Goal: Task Accomplishment & Management: Manage account settings

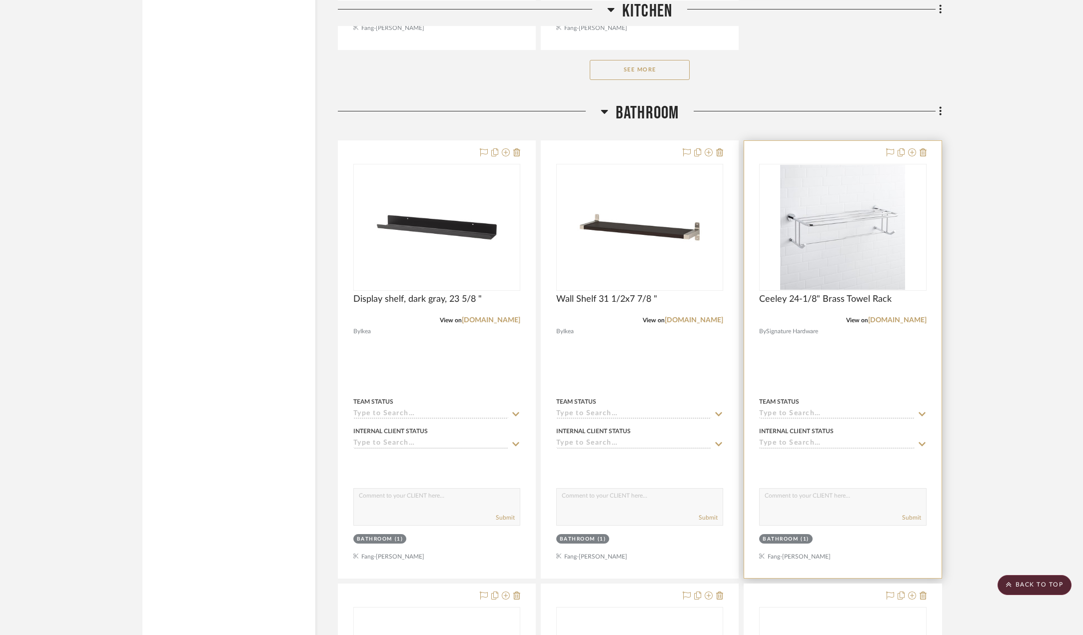
scroll to position [1550, 0]
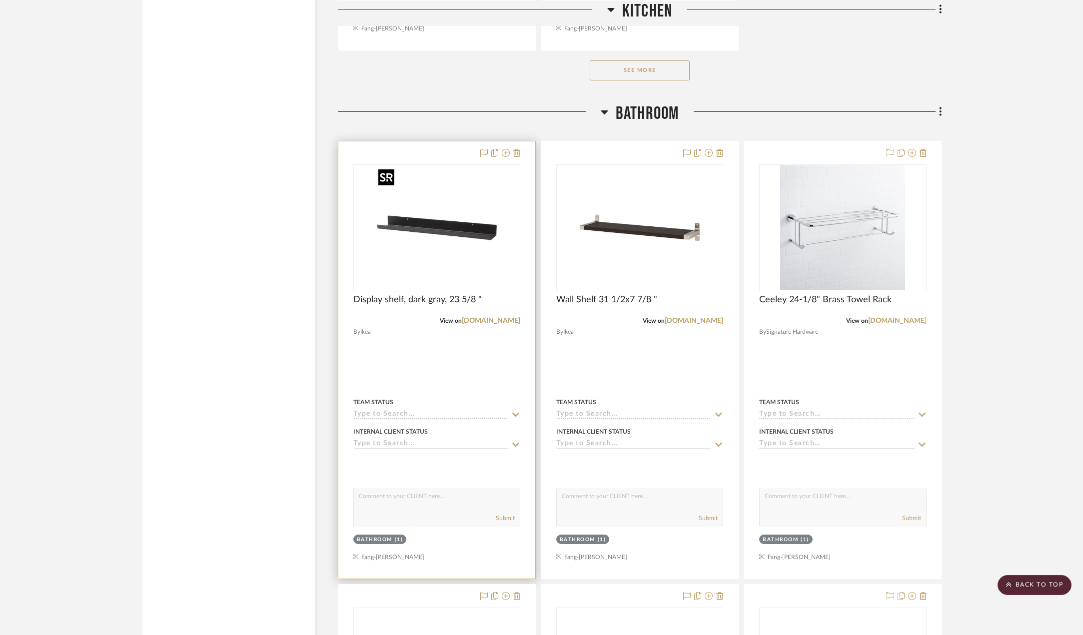
click at [458, 231] on img "0" at bounding box center [436, 227] width 125 height 125
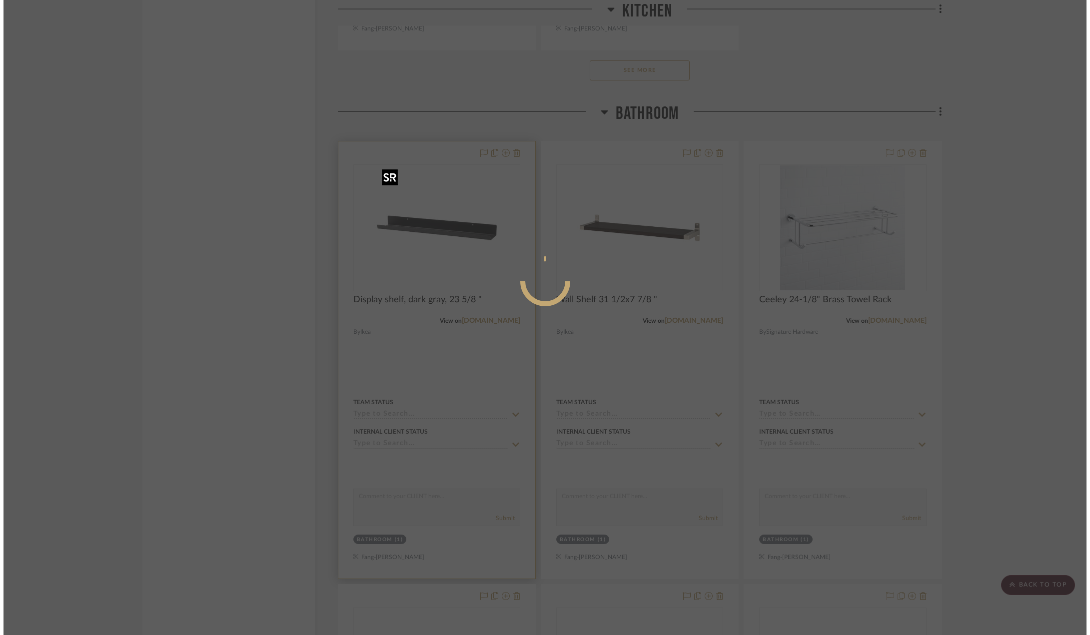
scroll to position [0, 0]
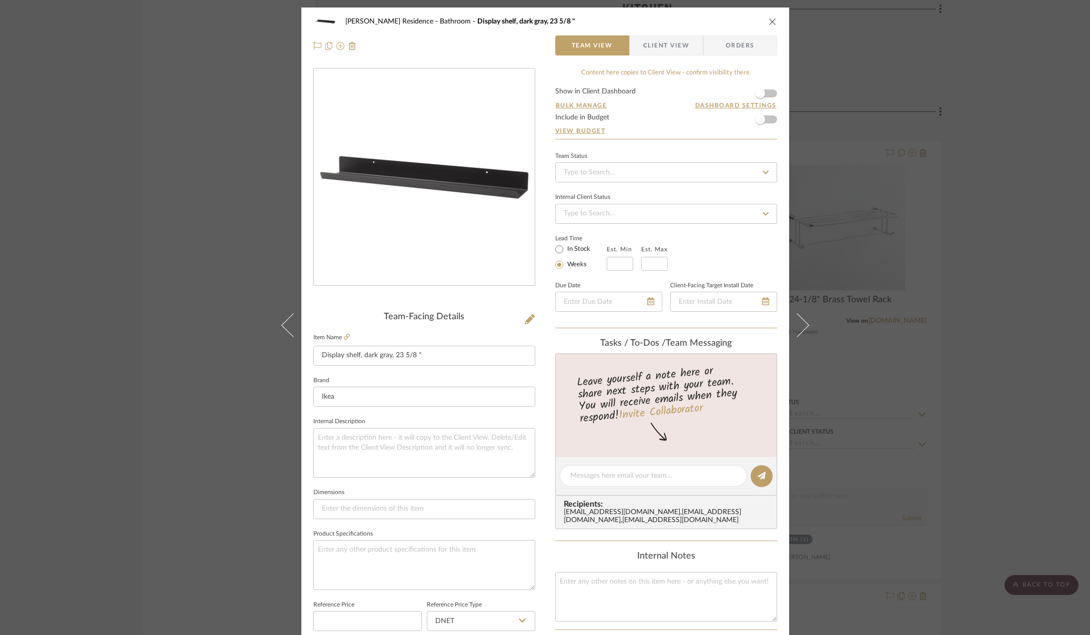
click at [992, 293] on div "[PERSON_NAME] Residence Bathroom Display shelf, dark gray, 23 5/8 " Team View C…" at bounding box center [545, 317] width 1090 height 635
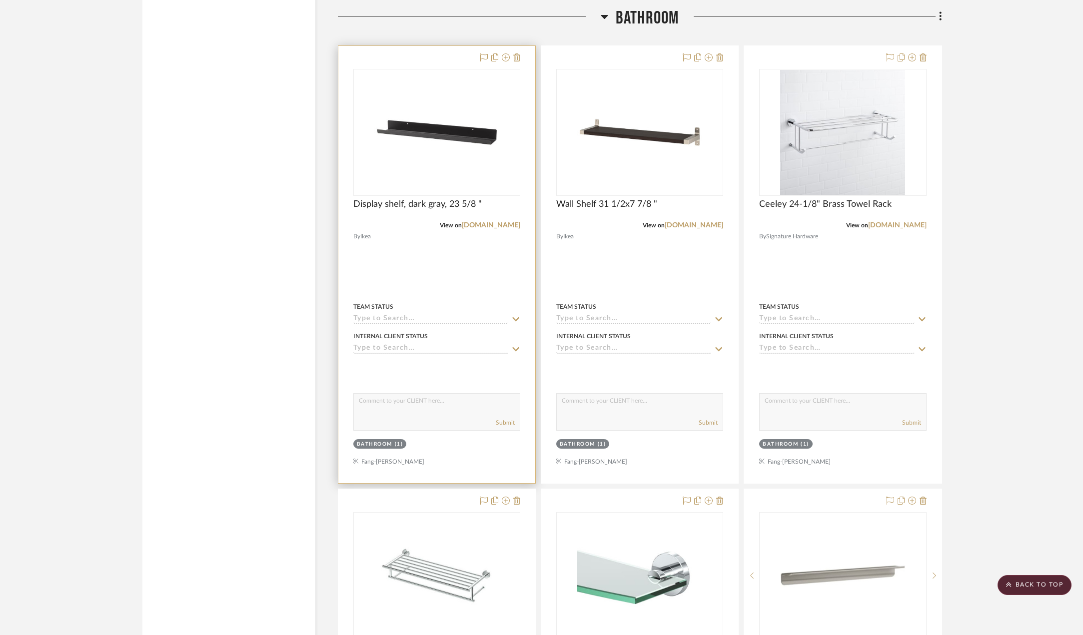
scroll to position [1550, 0]
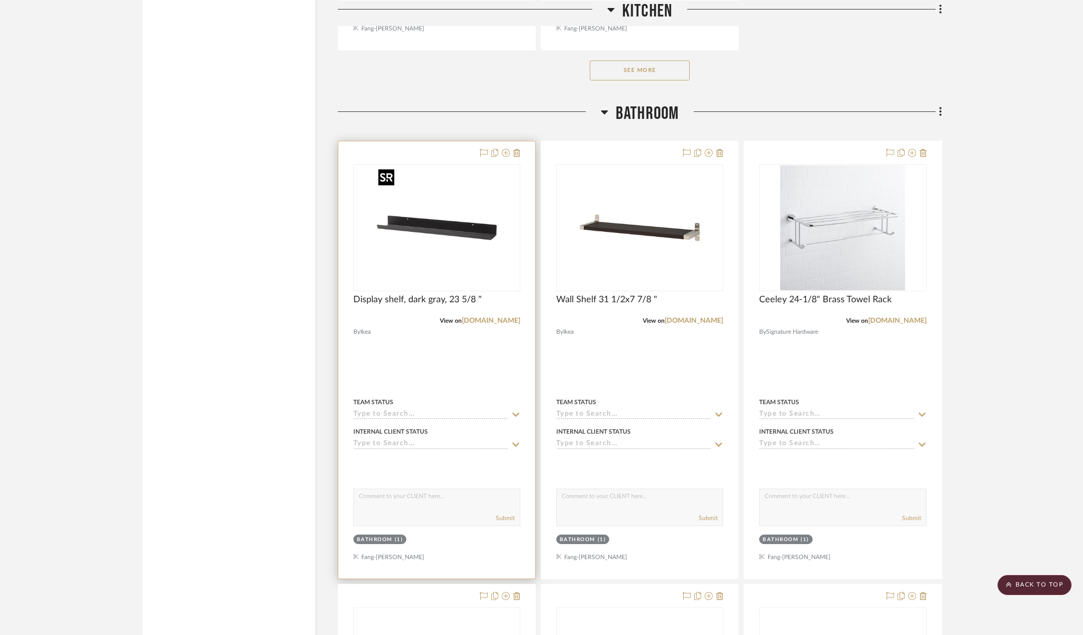
click at [444, 242] on img "0" at bounding box center [436, 227] width 125 height 125
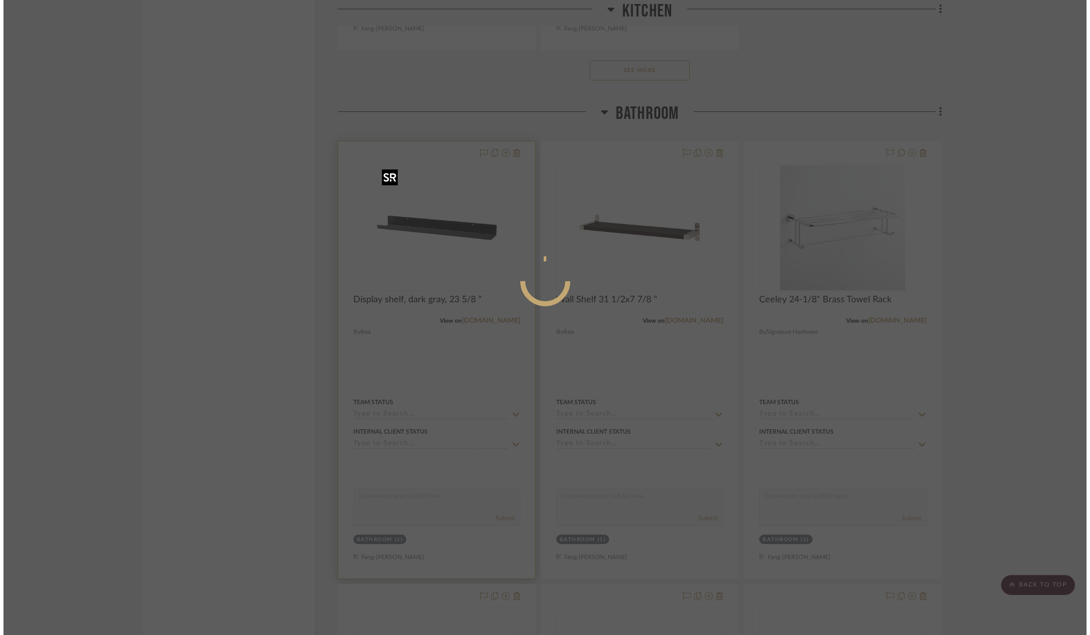
scroll to position [0, 0]
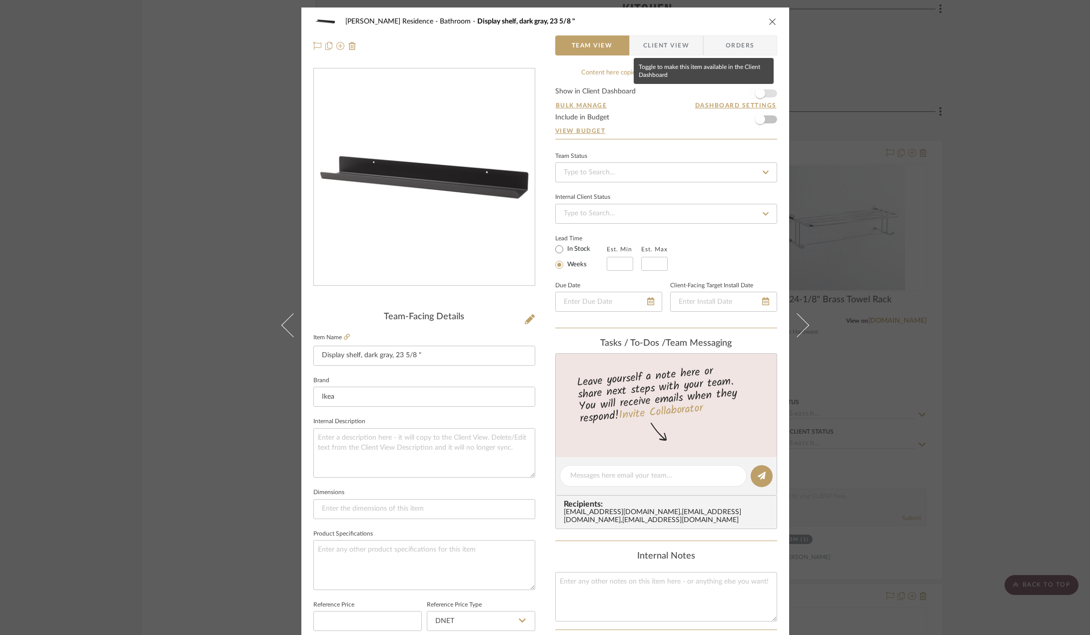
click at [759, 91] on span "button" at bounding box center [760, 93] width 10 height 10
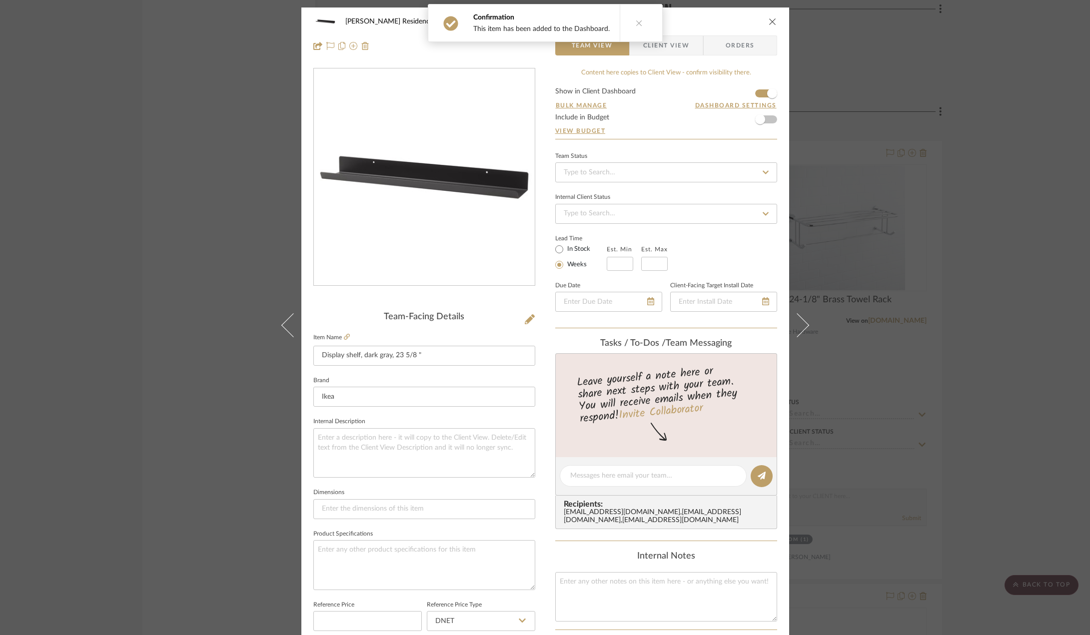
click at [668, 43] on span "Client View" at bounding box center [666, 45] width 46 height 20
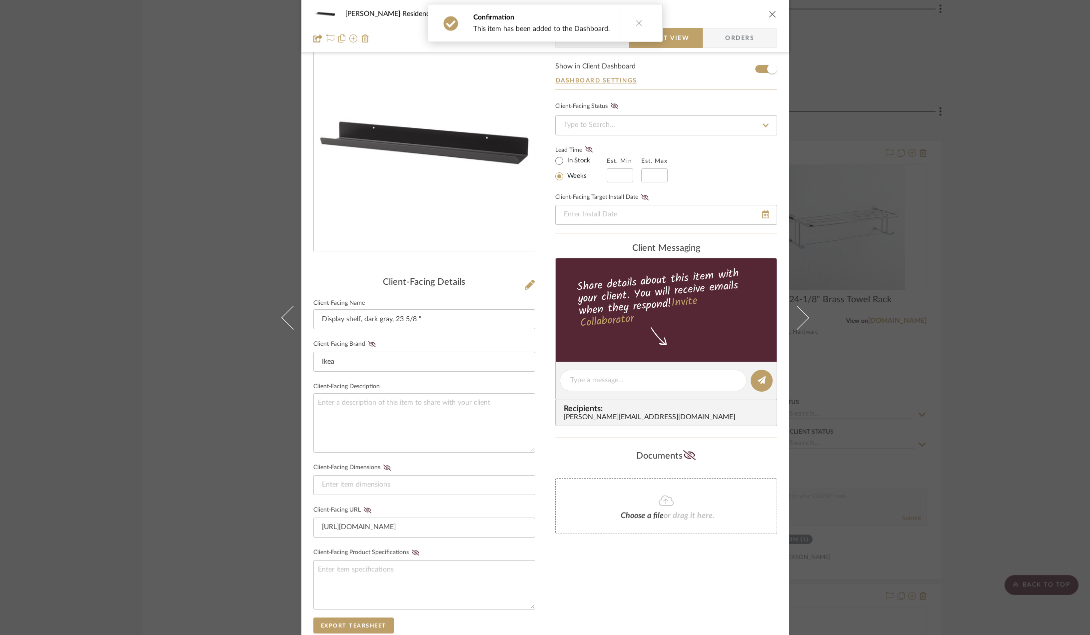
scroll to position [50, 0]
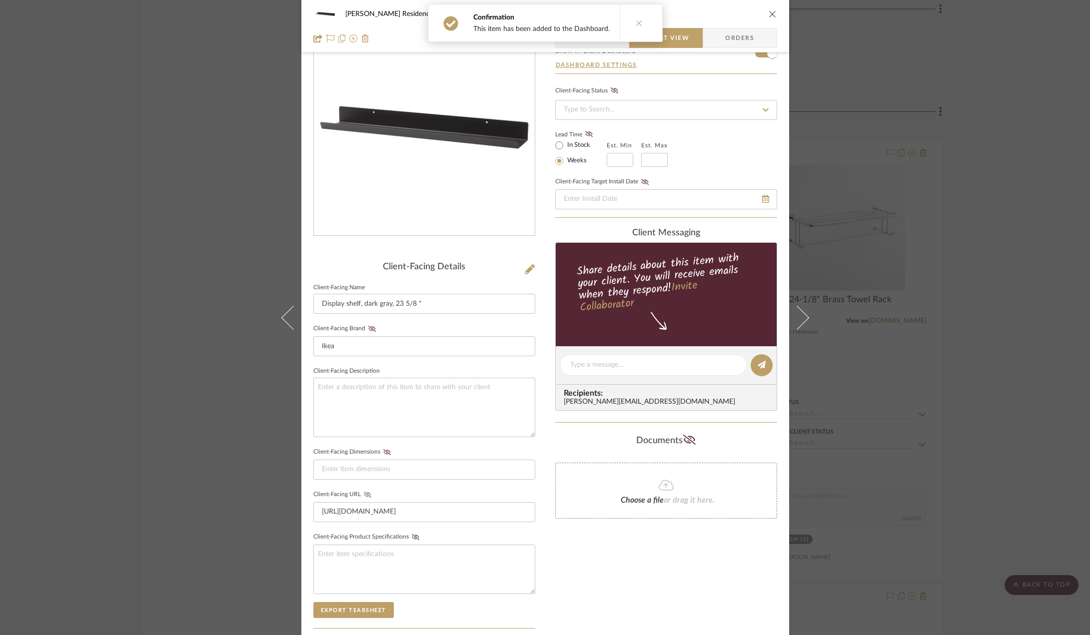
click at [364, 495] on icon at bounding box center [367, 495] width 7 height 6
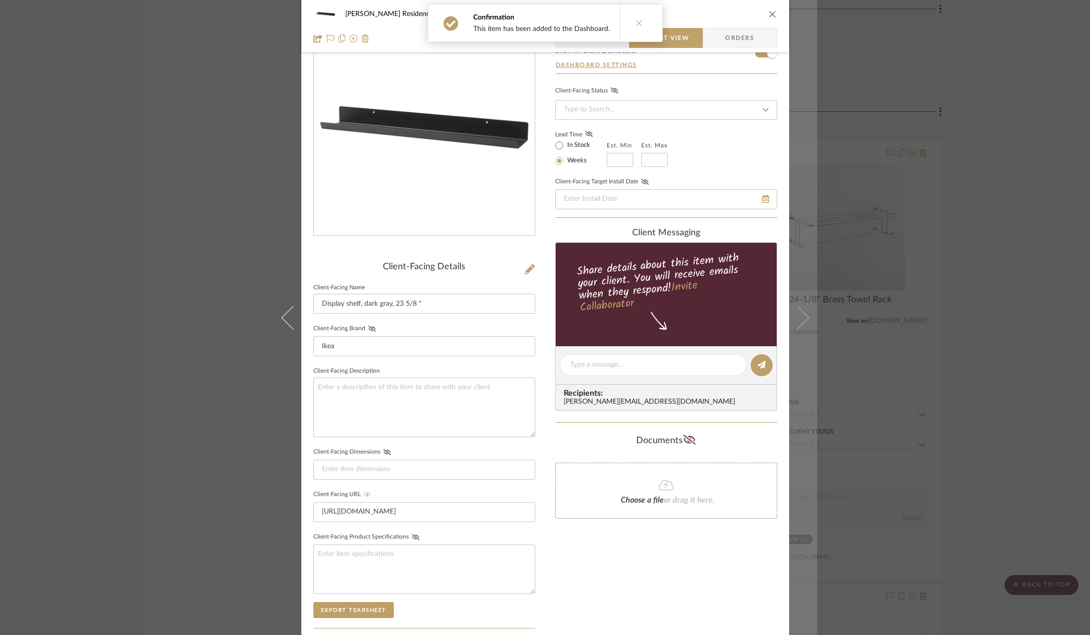
click at [807, 314] on button at bounding box center [803, 317] width 28 height 635
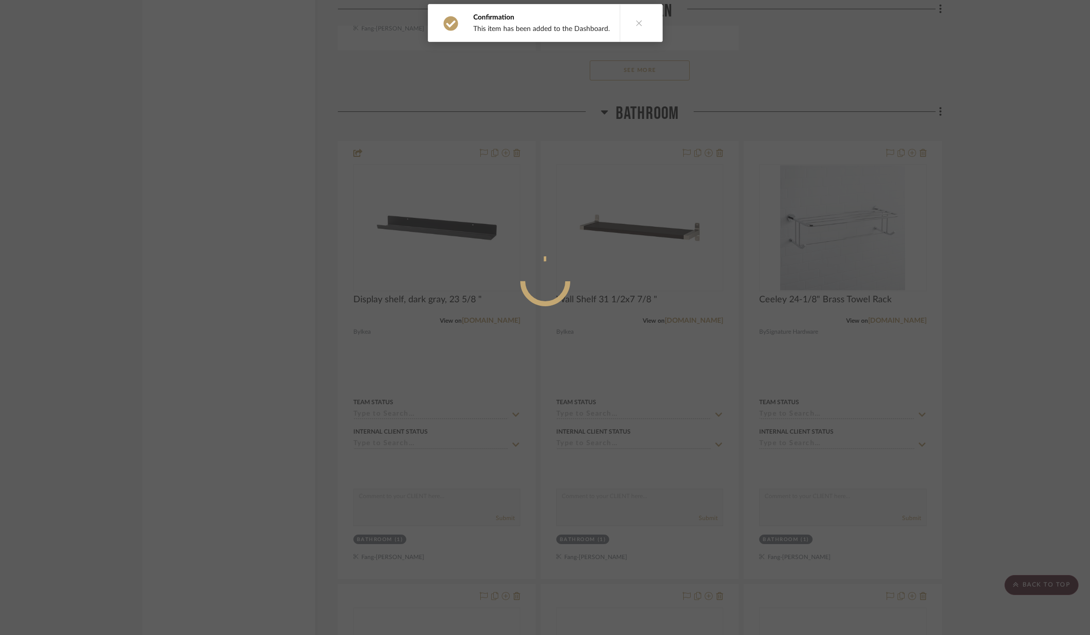
scroll to position [0, 0]
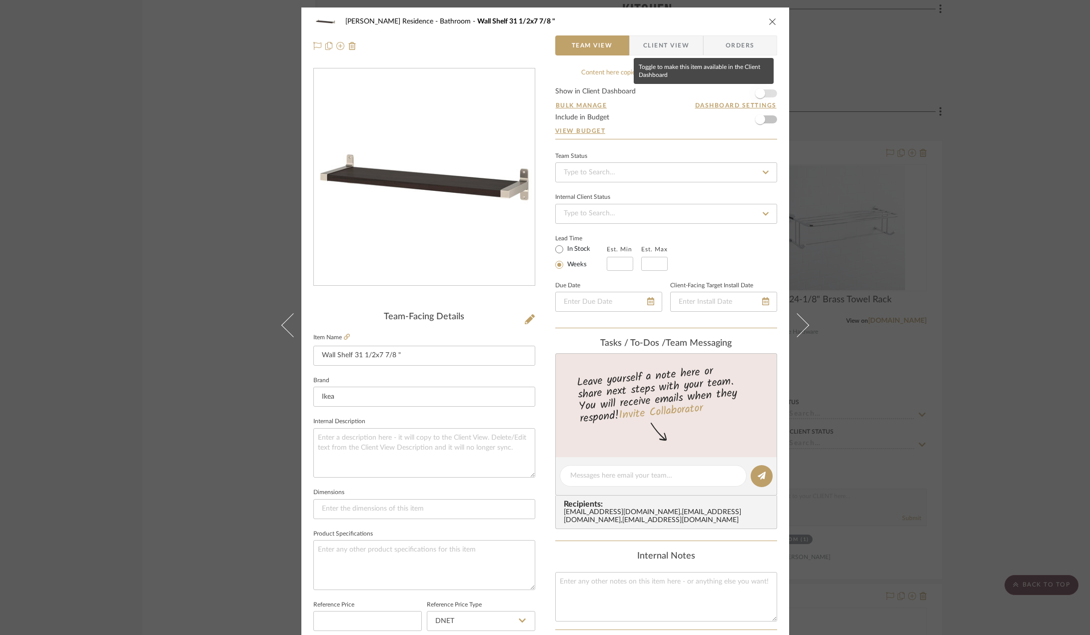
click at [760, 93] on span "button" at bounding box center [760, 93] width 10 height 10
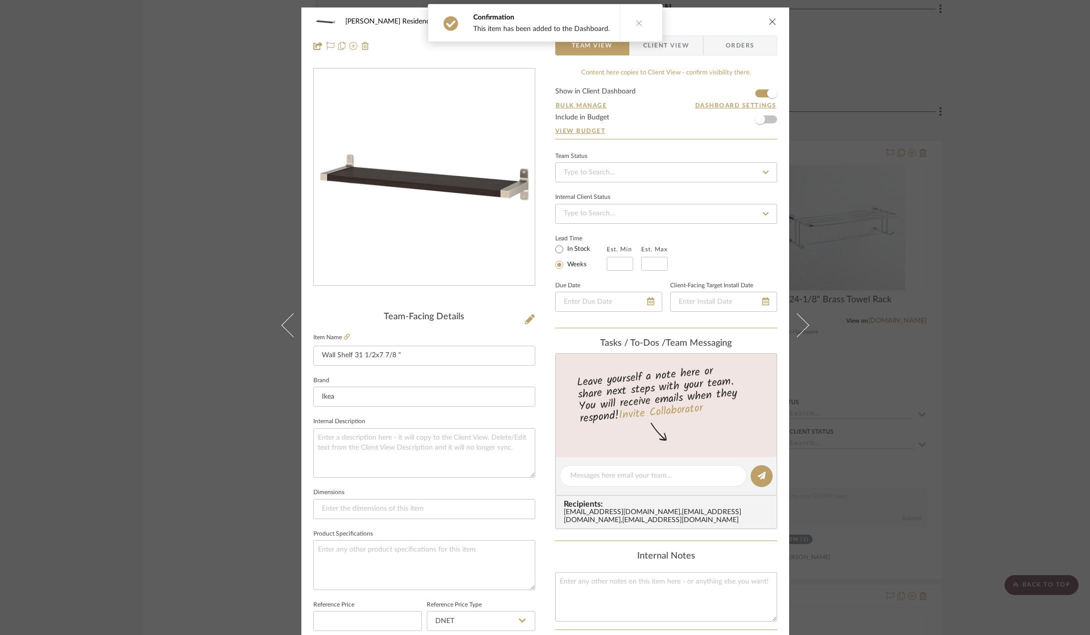
click at [673, 50] on span "Client View" at bounding box center [666, 45] width 46 height 20
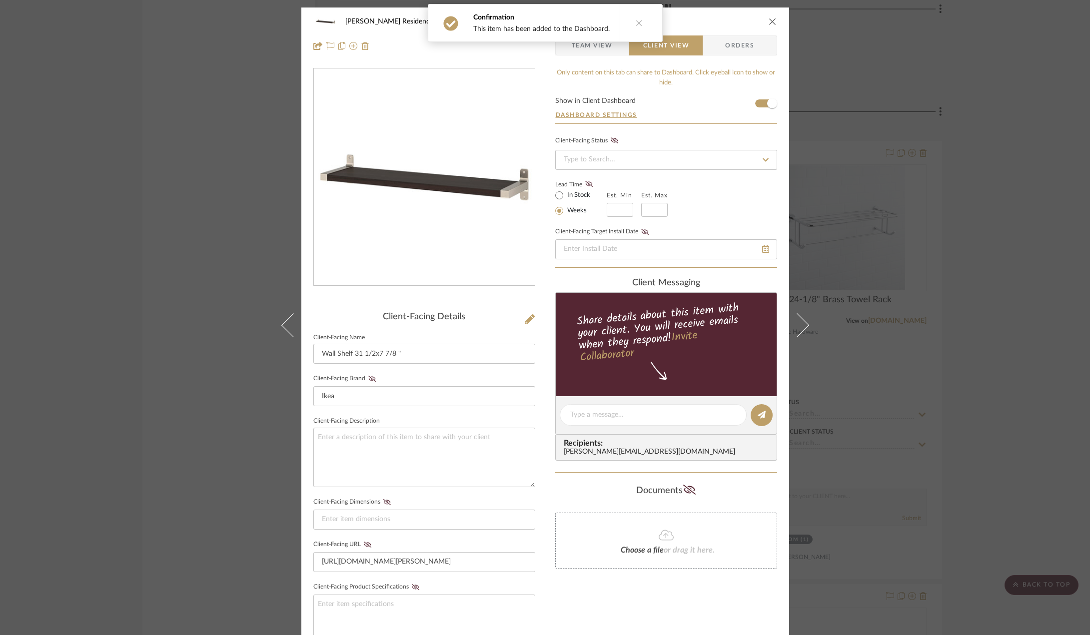
click at [361, 549] on fieldset "Client-Facing URL [URL][DOMAIN_NAME][PERSON_NAME]" at bounding box center [424, 555] width 222 height 34
click at [364, 542] on icon at bounding box center [367, 545] width 7 height 6
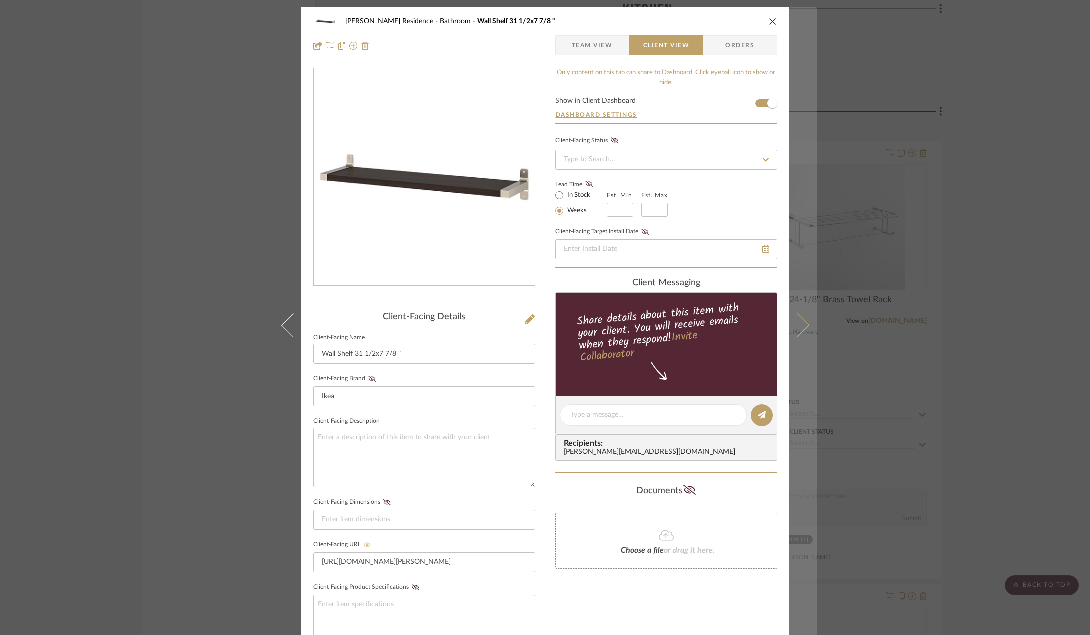
click at [801, 320] on icon at bounding box center [797, 325] width 24 height 24
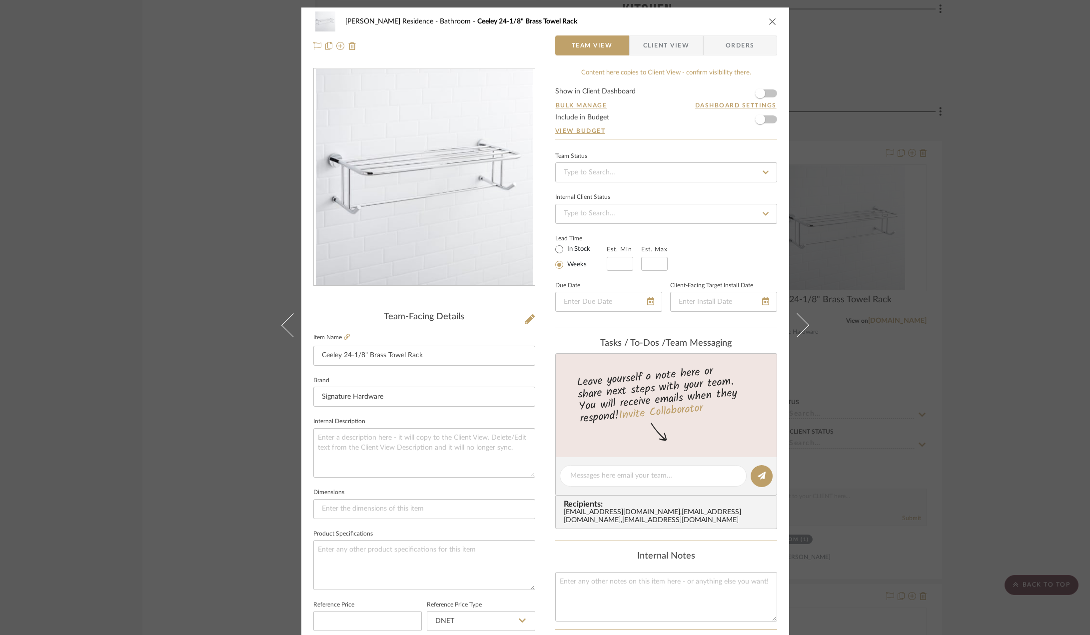
click at [651, 42] on span "Client View" at bounding box center [666, 45] width 46 height 20
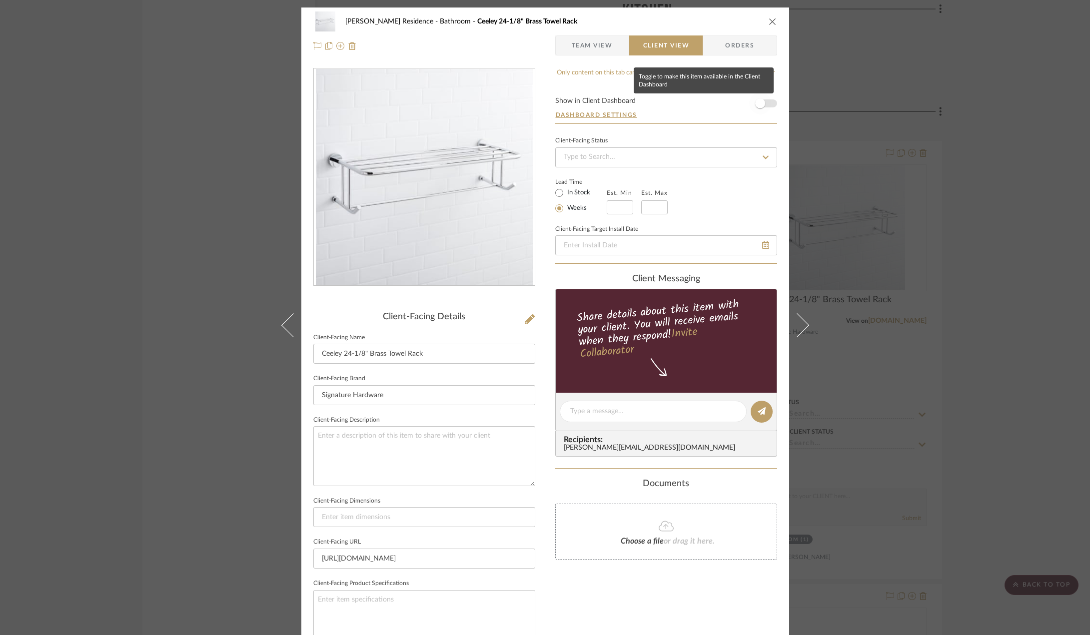
click at [759, 102] on span "button" at bounding box center [760, 103] width 10 height 10
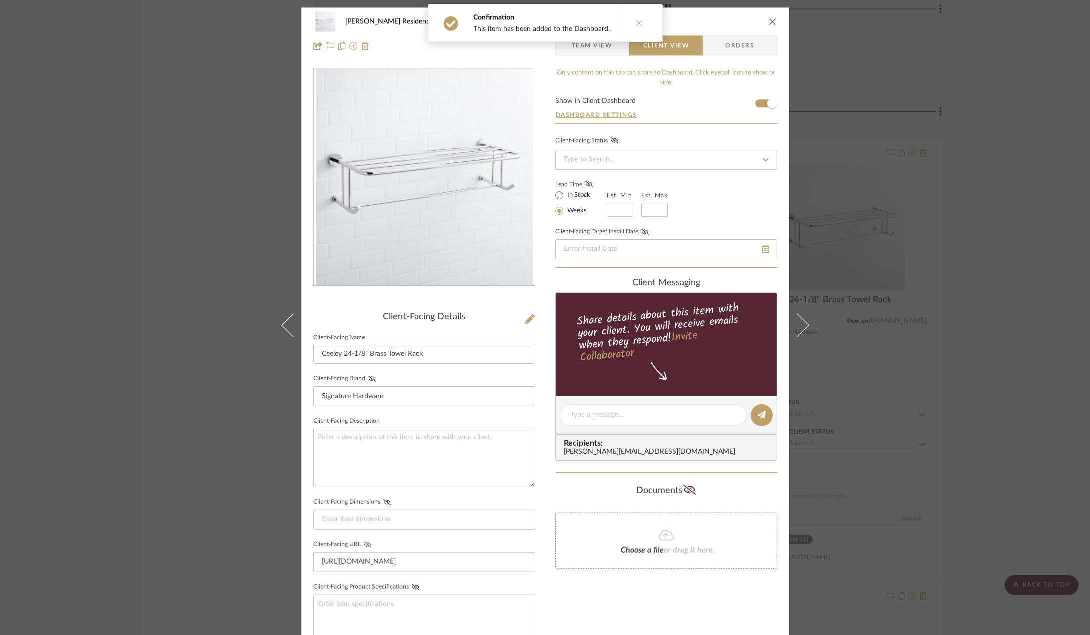
click at [364, 543] on icon at bounding box center [366, 545] width 7 height 6
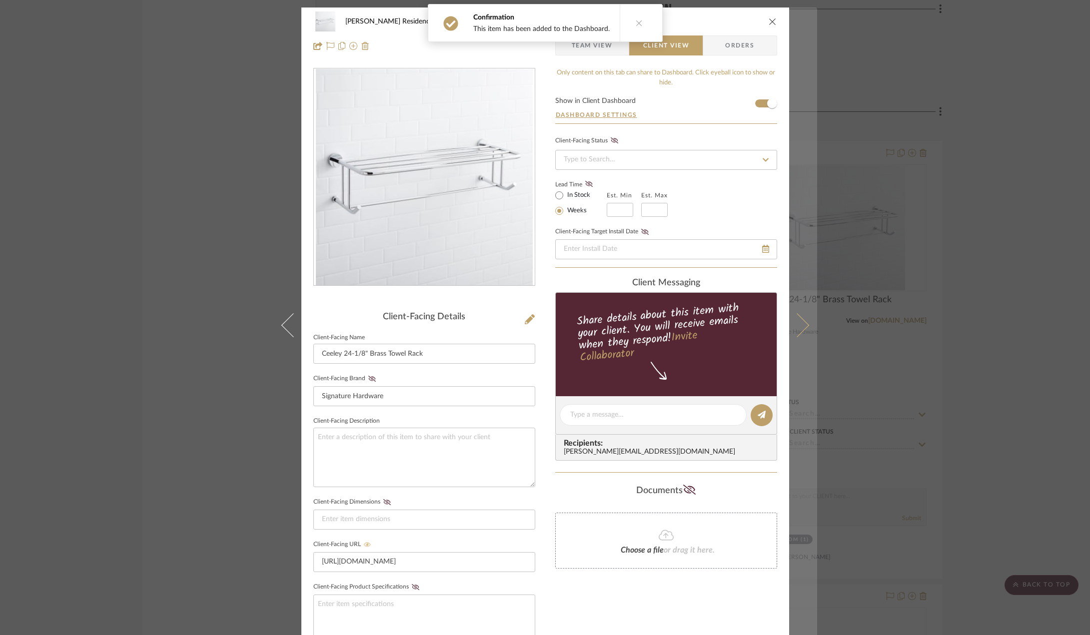
click at [794, 323] on icon at bounding box center [797, 325] width 24 height 24
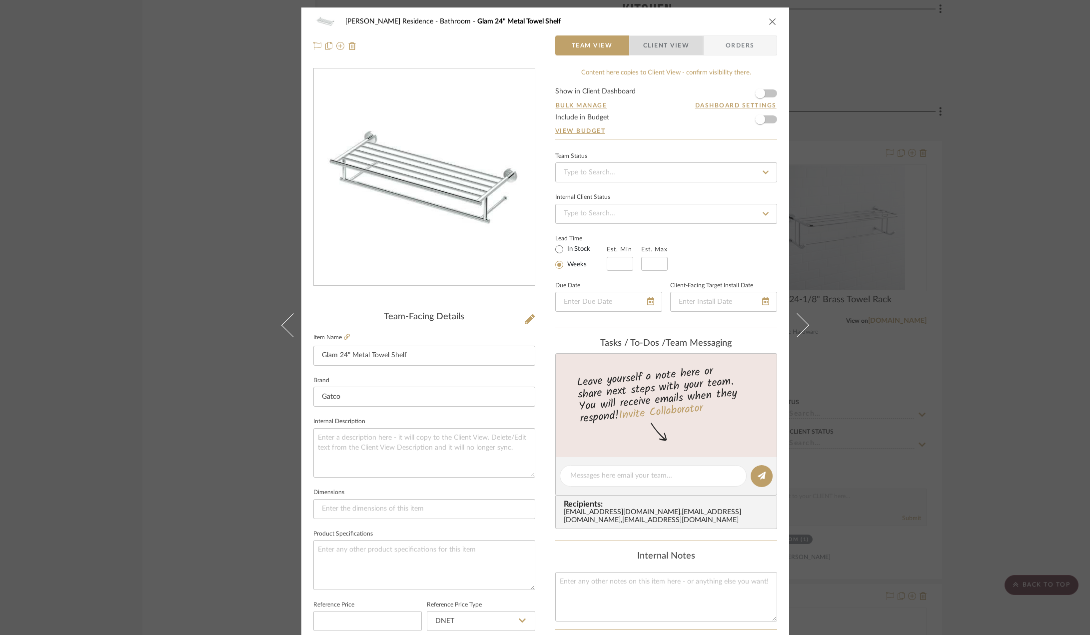
click at [643, 52] on span "Client View" at bounding box center [666, 45] width 46 height 20
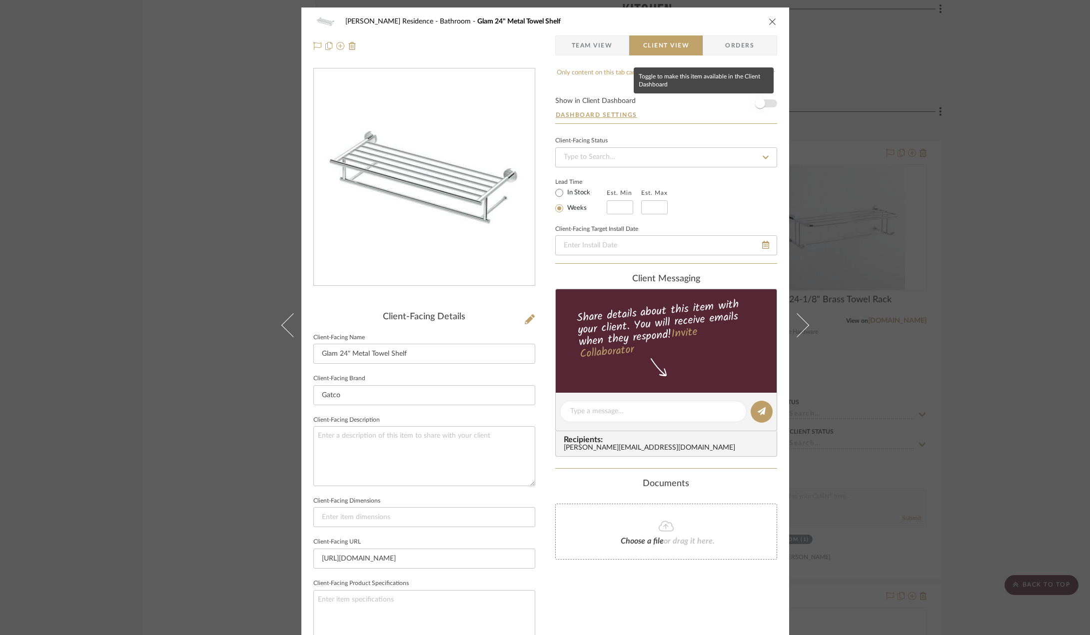
click at [757, 98] on span "button" at bounding box center [760, 103] width 10 height 10
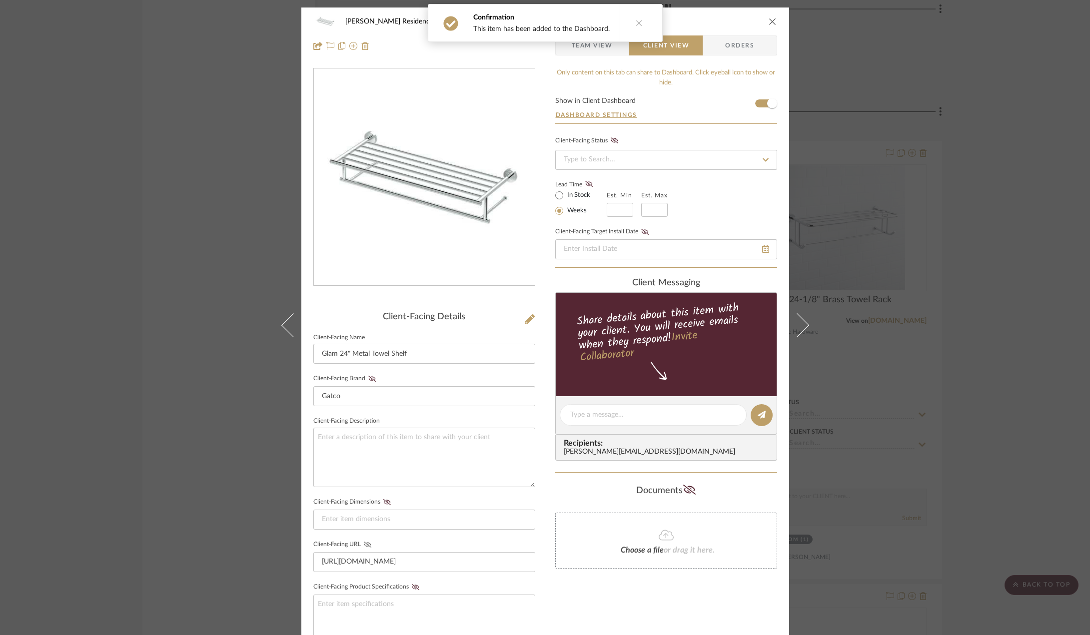
click at [363, 546] on icon at bounding box center [366, 545] width 7 height 6
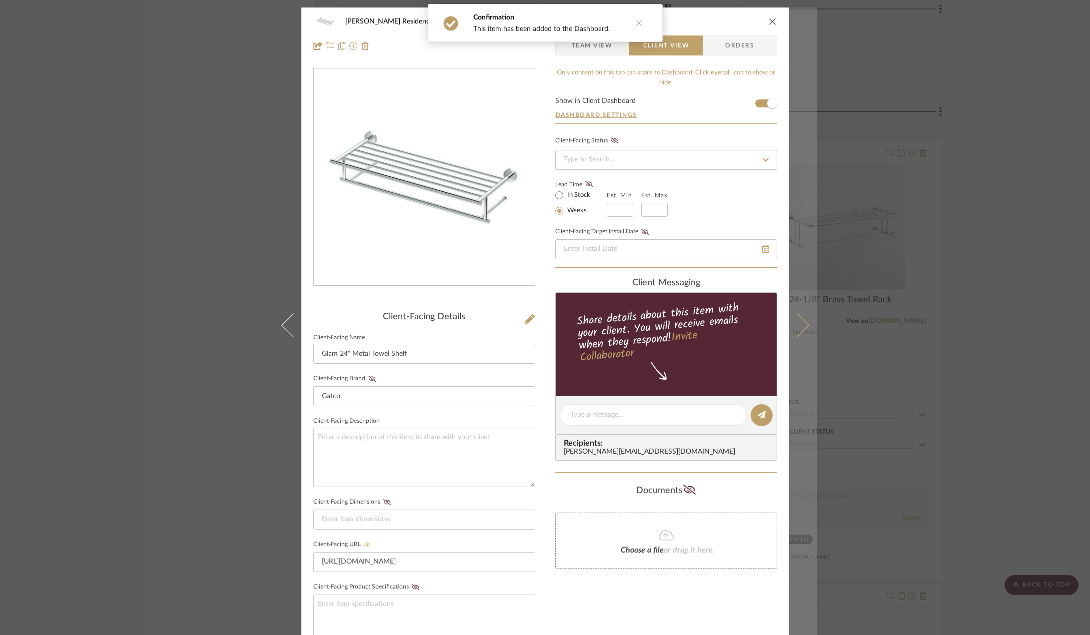
click at [799, 324] on icon at bounding box center [797, 325] width 24 height 24
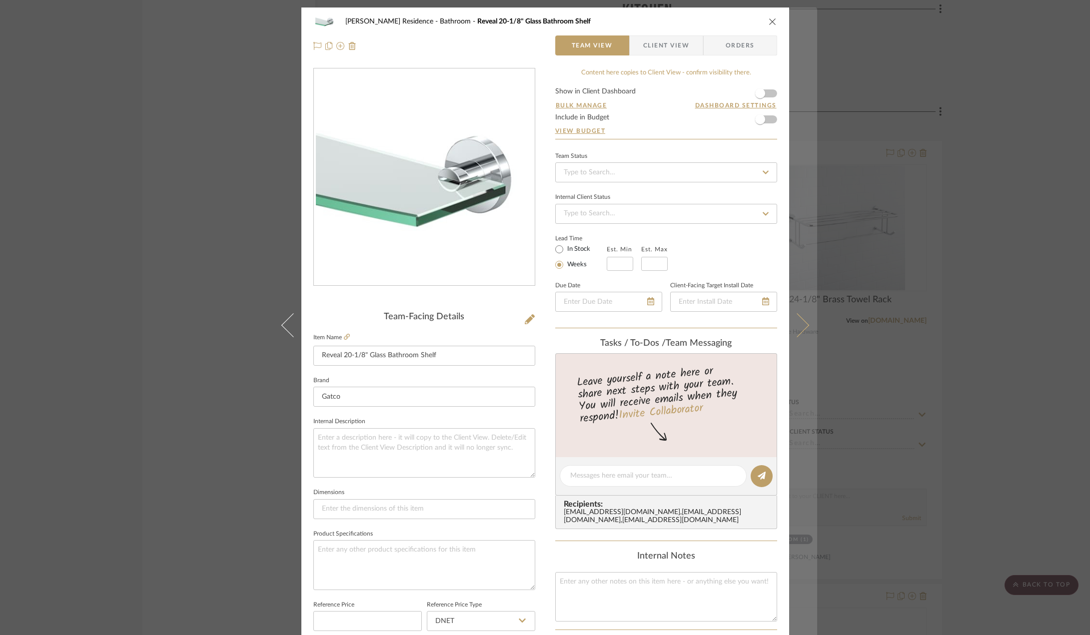
click at [798, 325] on icon at bounding box center [797, 325] width 24 height 24
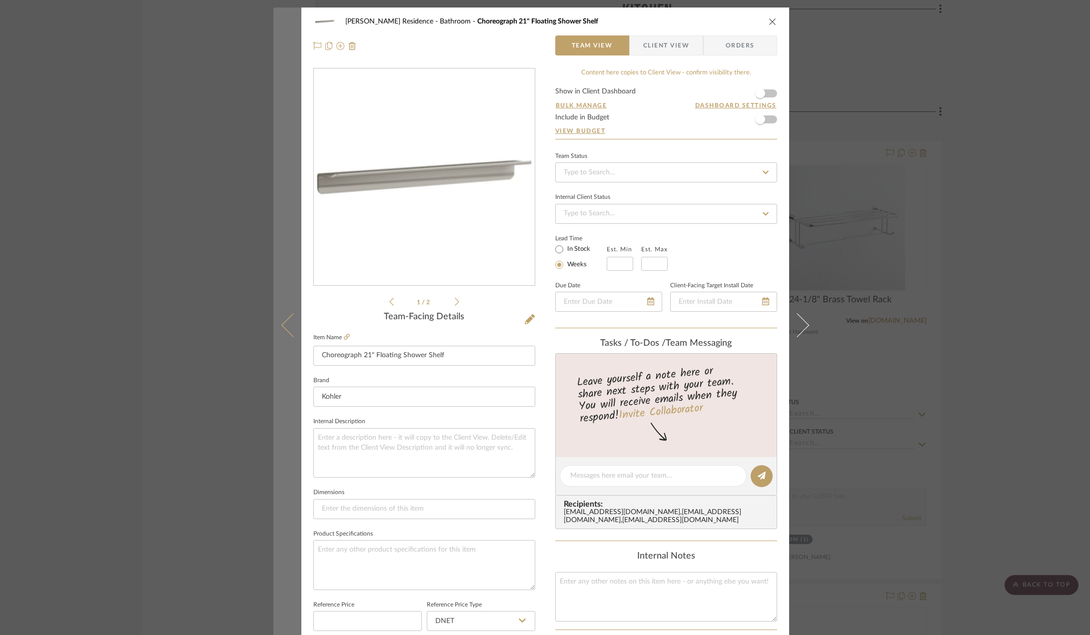
click at [286, 329] on icon at bounding box center [293, 325] width 24 height 24
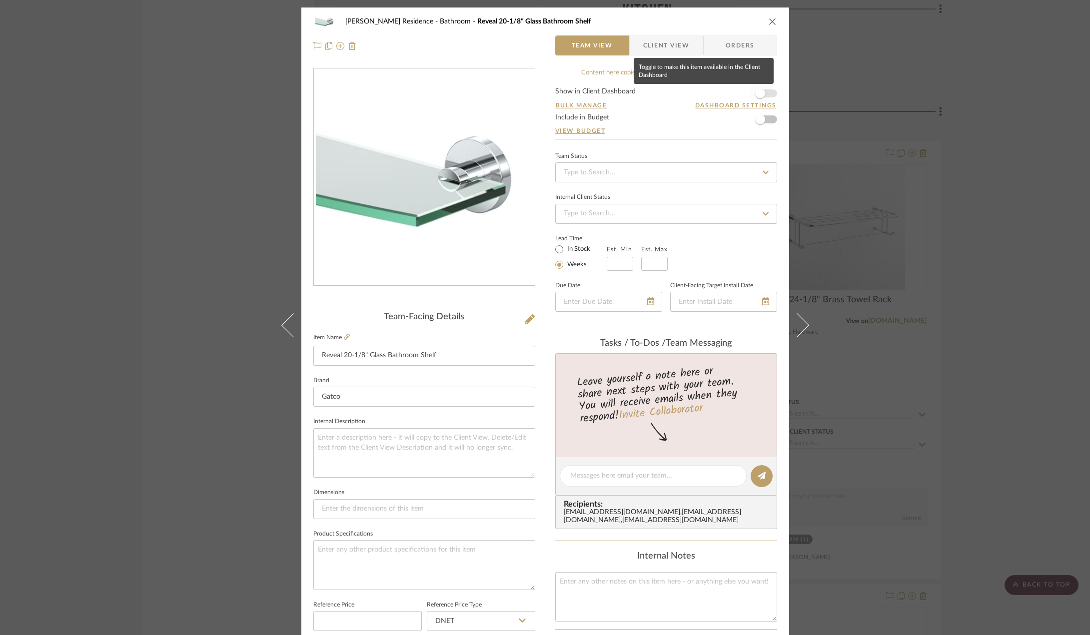
click at [767, 96] on span "button" at bounding box center [760, 93] width 22 height 22
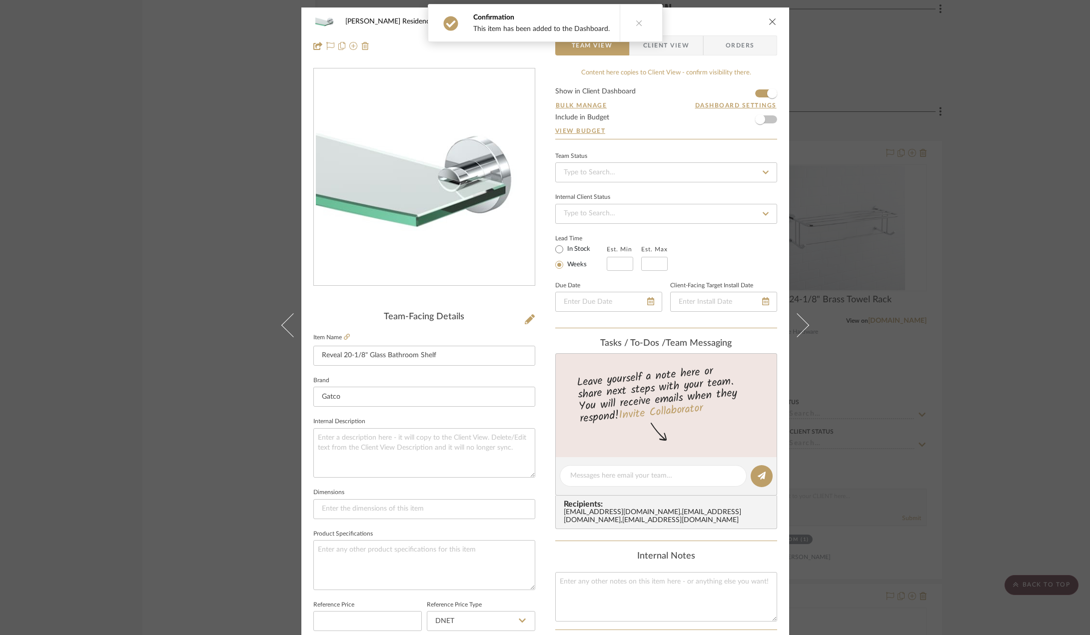
click at [659, 46] on div "Confirmation This item has been added to the Dashboard." at bounding box center [545, 23] width 243 height 46
click at [673, 50] on span "Client View" at bounding box center [666, 45] width 46 height 20
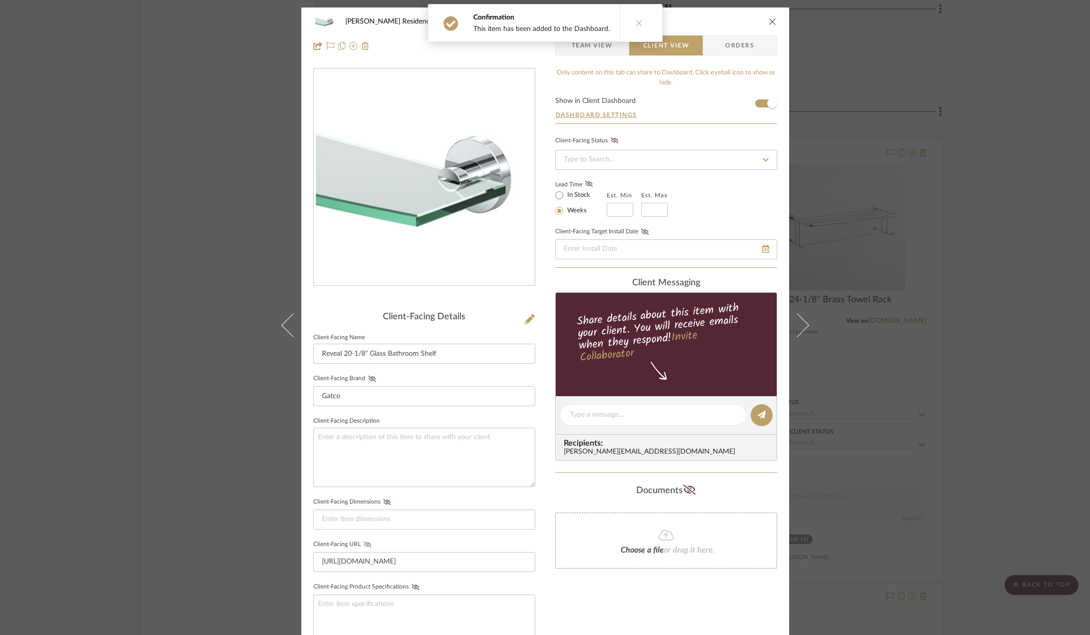
click at [364, 544] on icon at bounding box center [367, 545] width 7 height 6
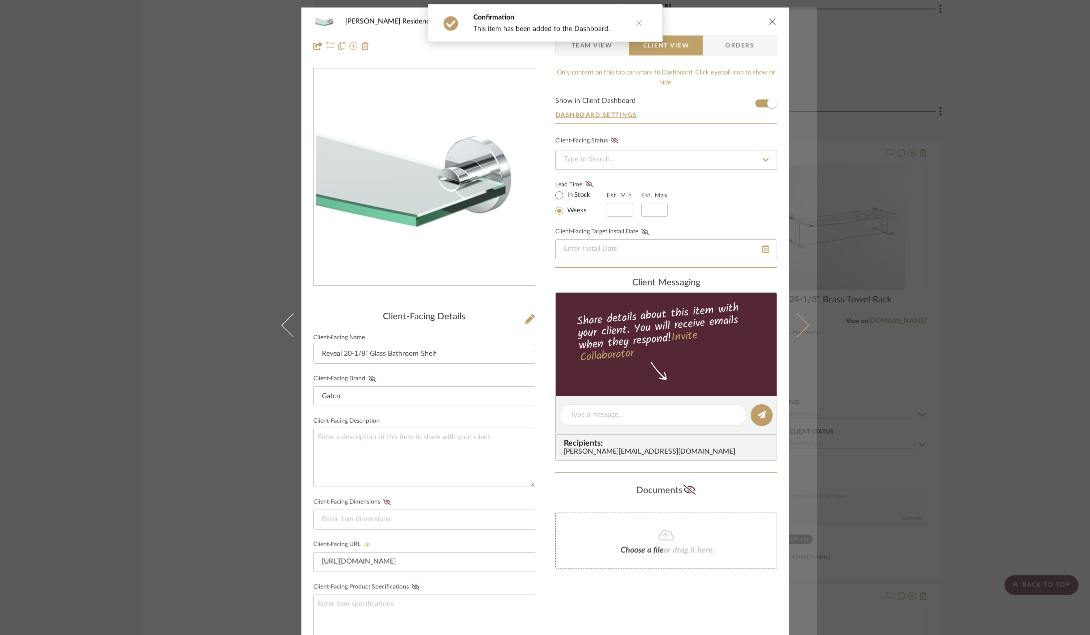
click at [798, 320] on icon at bounding box center [797, 325] width 24 height 24
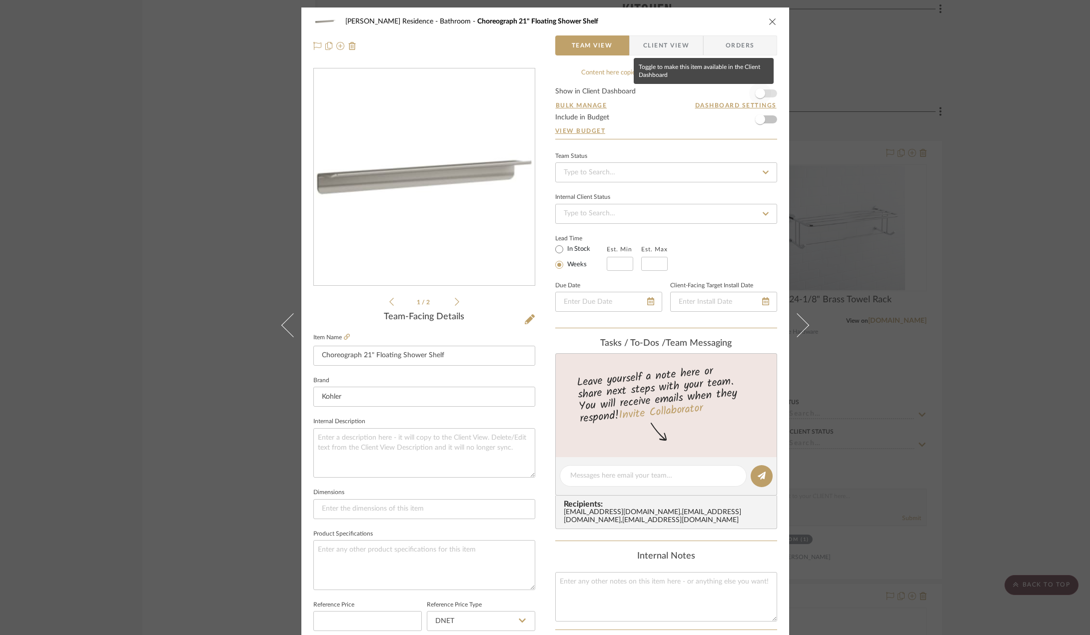
click at [766, 92] on span "button" at bounding box center [760, 93] width 22 height 22
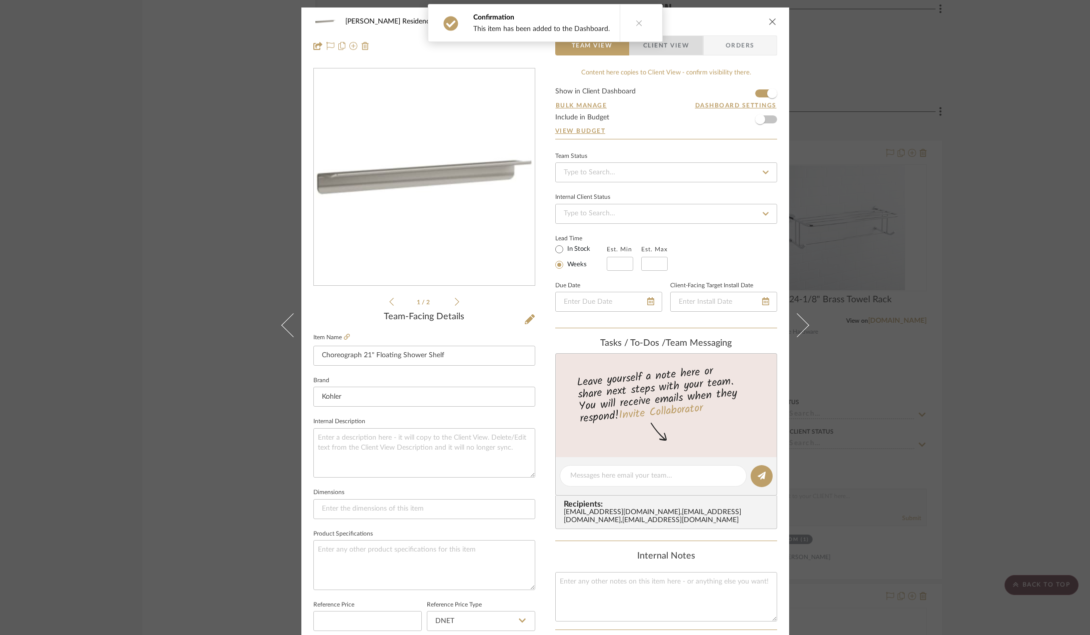
click at [674, 43] on span "Client View" at bounding box center [666, 45] width 46 height 20
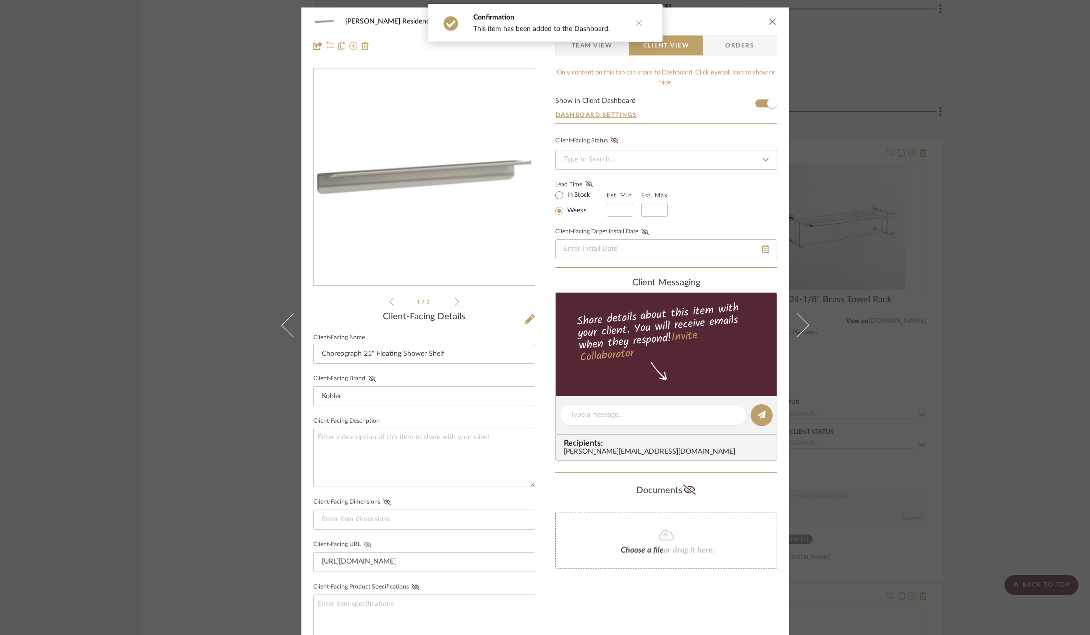
click at [364, 544] on icon at bounding box center [367, 545] width 7 height 6
click at [993, 389] on div "[PERSON_NAME] Residence Bathroom Choreograph 21" Floating Shower Shelf Team Vie…" at bounding box center [545, 317] width 1090 height 635
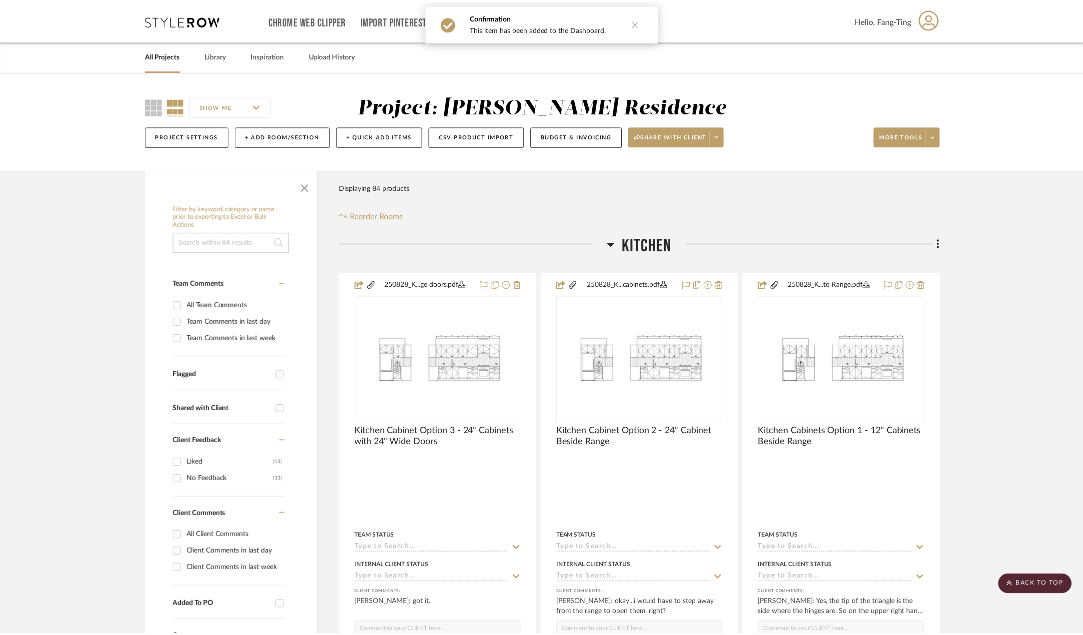
scroll to position [1550, 0]
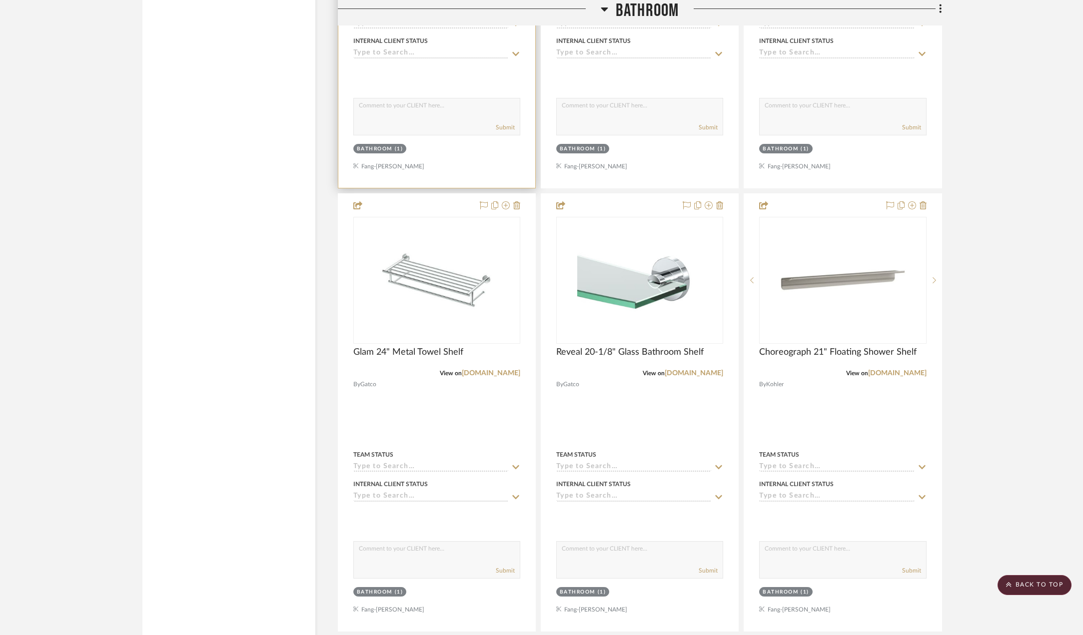
scroll to position [1950, 0]
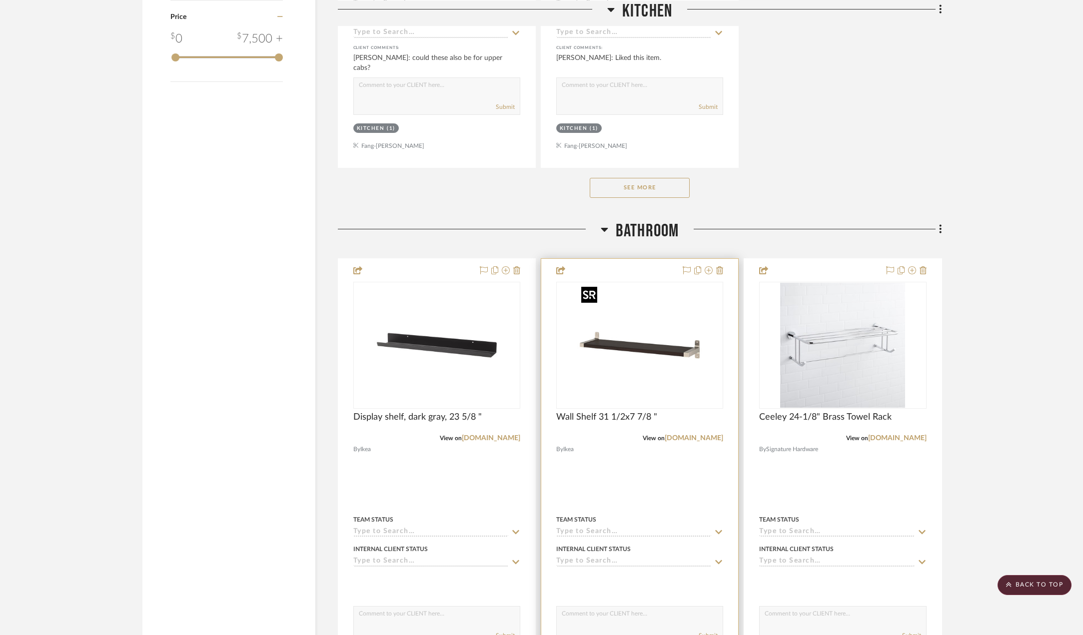
scroll to position [1450, 0]
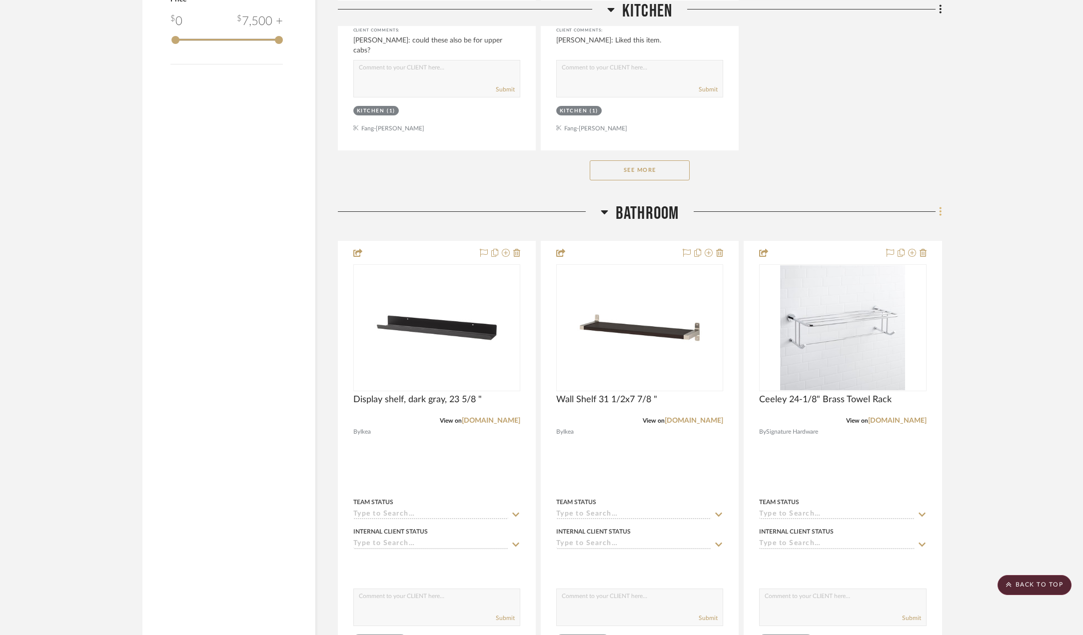
click at [941, 218] on fa-icon at bounding box center [939, 212] width 6 height 16
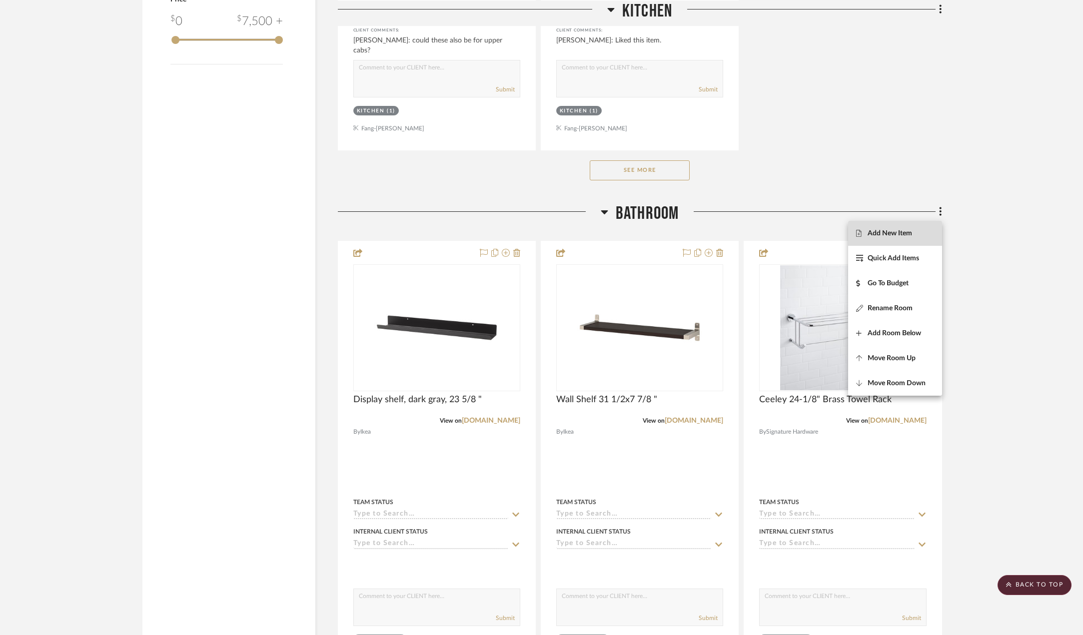
click at [912, 233] on span "Add New Item" at bounding box center [890, 233] width 44 height 8
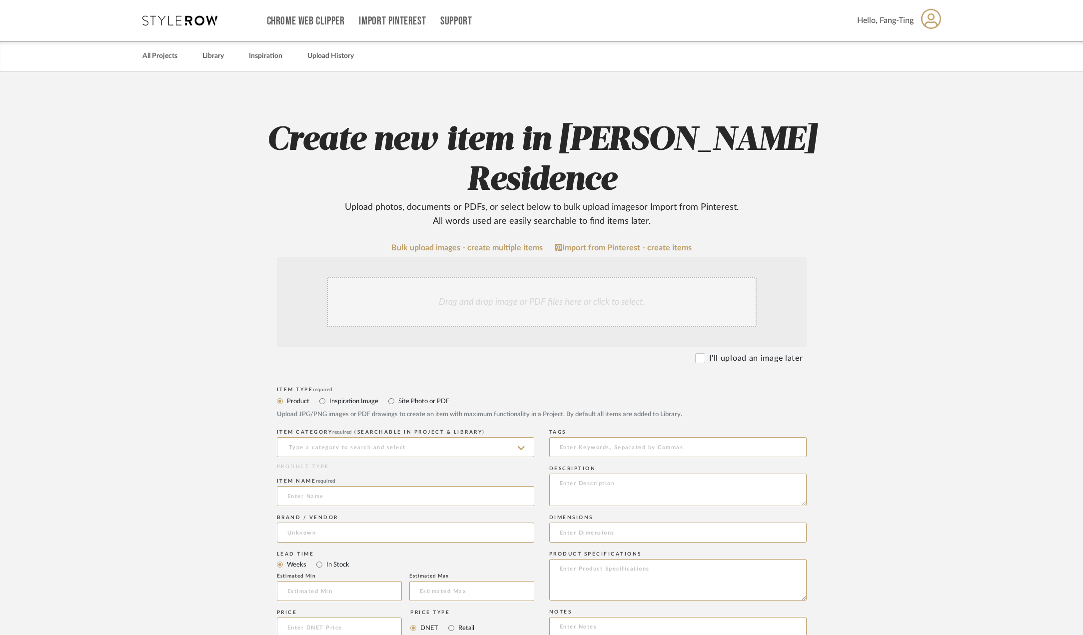
drag, startPoint x: 918, startPoint y: 378, endPoint x: 907, endPoint y: 354, distance: 26.2
click at [916, 376] on upload-items "Create new item in [PERSON_NAME] Residence Upload photos, documents or PDFs, or…" at bounding box center [541, 532] width 1083 height 921
click at [423, 396] on label "Site Photo or PDF" at bounding box center [423, 401] width 52 height 11
click at [397, 395] on input "Site Photo or PDF" at bounding box center [391, 401] width 12 height 12
radio input "true"
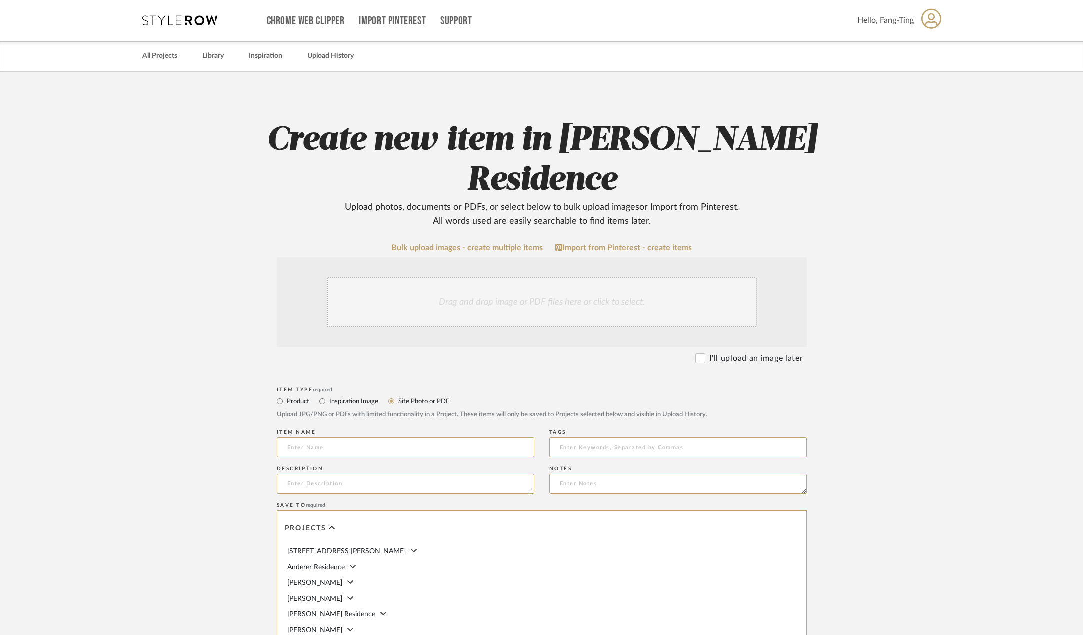
click at [352, 396] on label "Inspiration Image" at bounding box center [353, 401] width 50 height 11
click at [328, 395] on input "Inspiration Image" at bounding box center [322, 401] width 12 height 12
radio input "true"
click at [418, 396] on label "Site Photo or PDF" at bounding box center [423, 401] width 52 height 11
click at [397, 395] on input "Site Photo or PDF" at bounding box center [391, 401] width 12 height 12
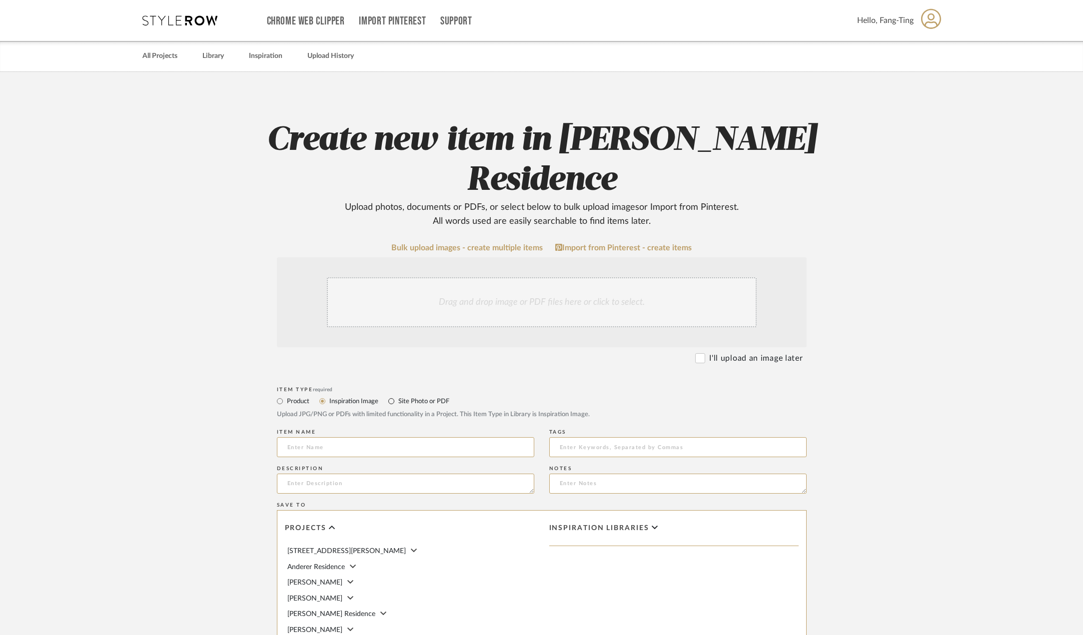
radio input "true"
click at [370, 395] on div "Inspiration Image" at bounding box center [348, 401] width 59 height 12
click at [354, 395] on div "Inspiration Image" at bounding box center [348, 401] width 59 height 12
click at [353, 396] on label "Inspiration Image" at bounding box center [353, 401] width 50 height 11
click at [328, 395] on input "Inspiration Image" at bounding box center [322, 401] width 12 height 12
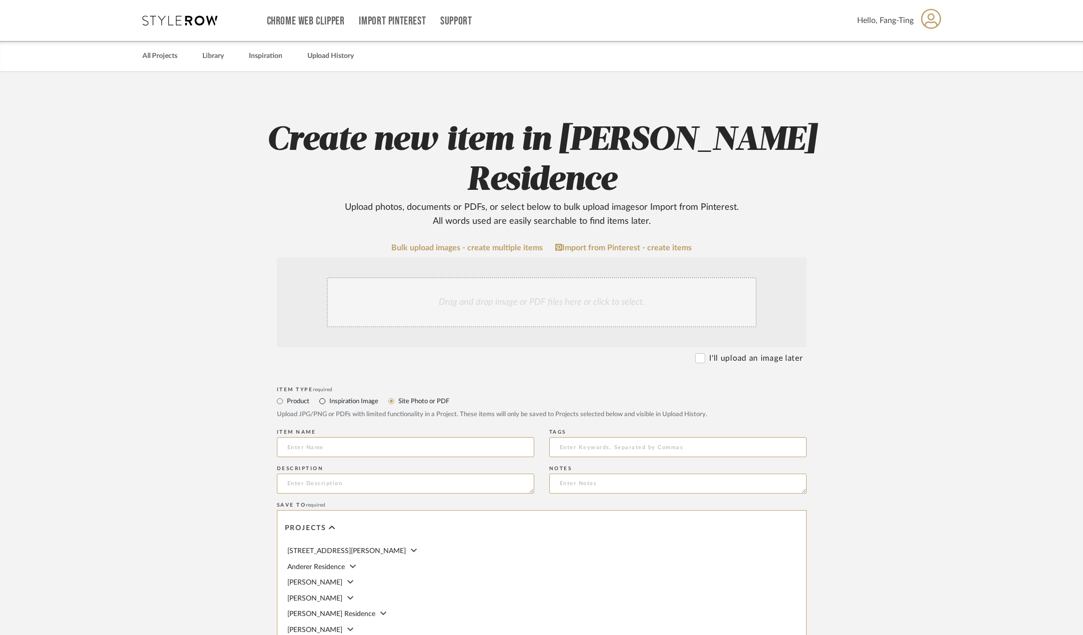
radio input "true"
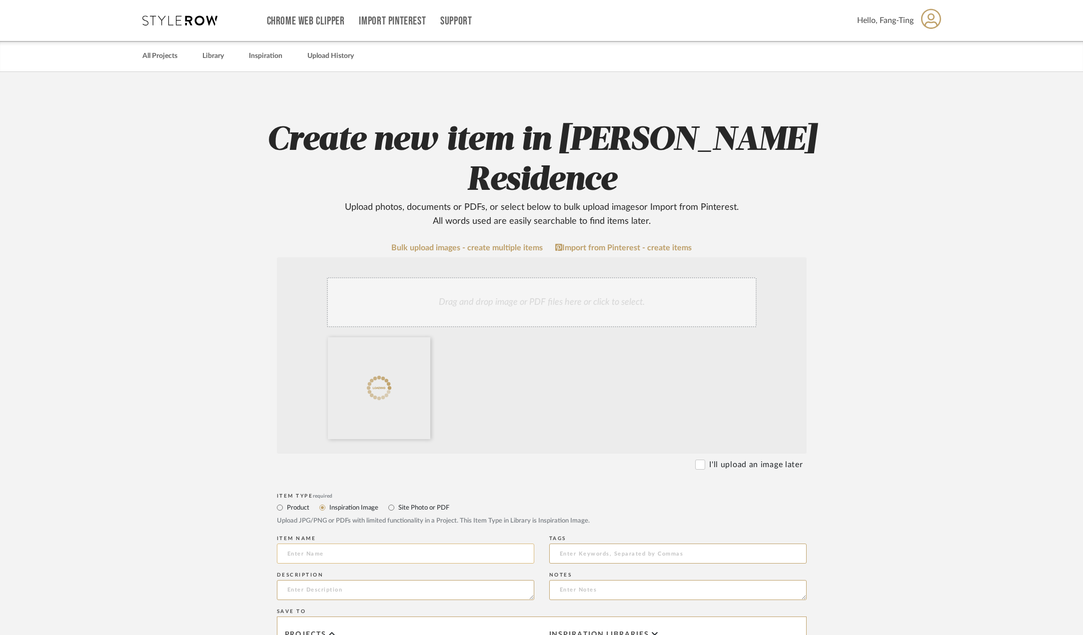
click at [381, 544] on input at bounding box center [405, 554] width 257 height 20
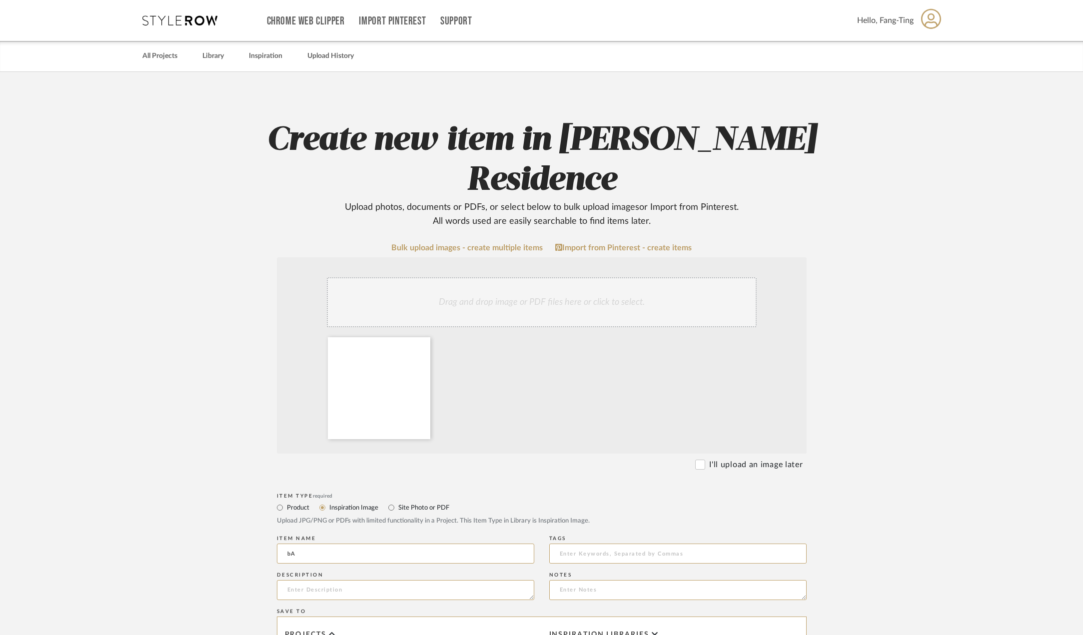
type input "b"
type input "BATHROOM ELEVATION - VANITY WALL"
click at [299, 580] on textarea at bounding box center [405, 590] width 257 height 20
type textarea "w"
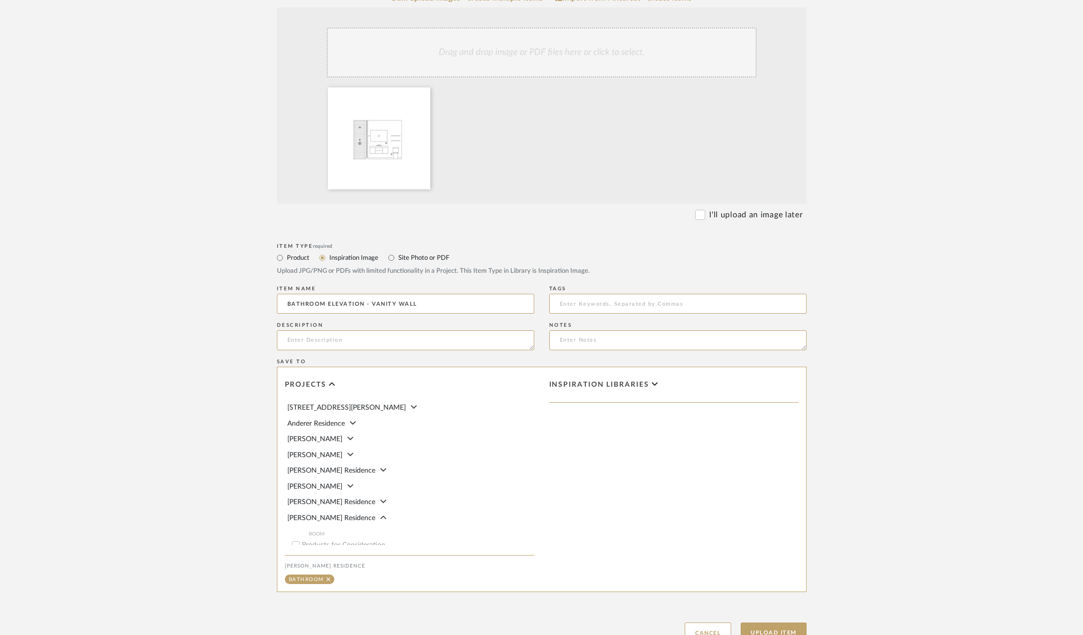
scroll to position [50, 0]
click at [768, 623] on button "Upload Item" at bounding box center [774, 633] width 66 height 20
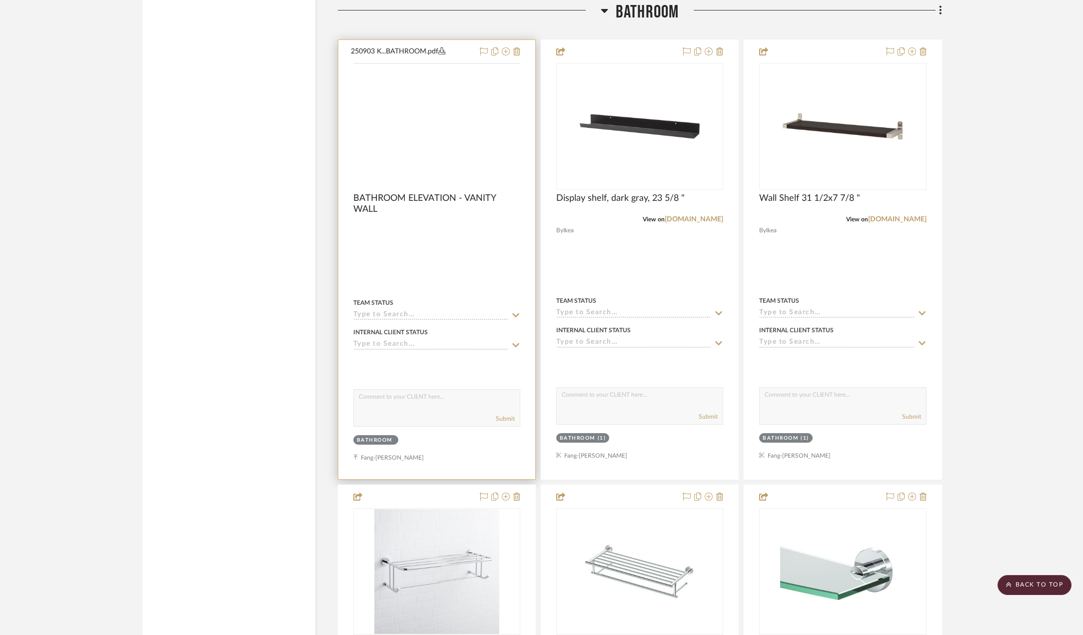
scroll to position [1652, 0]
click at [469, 166] on img "0" at bounding box center [436, 125] width 165 height 106
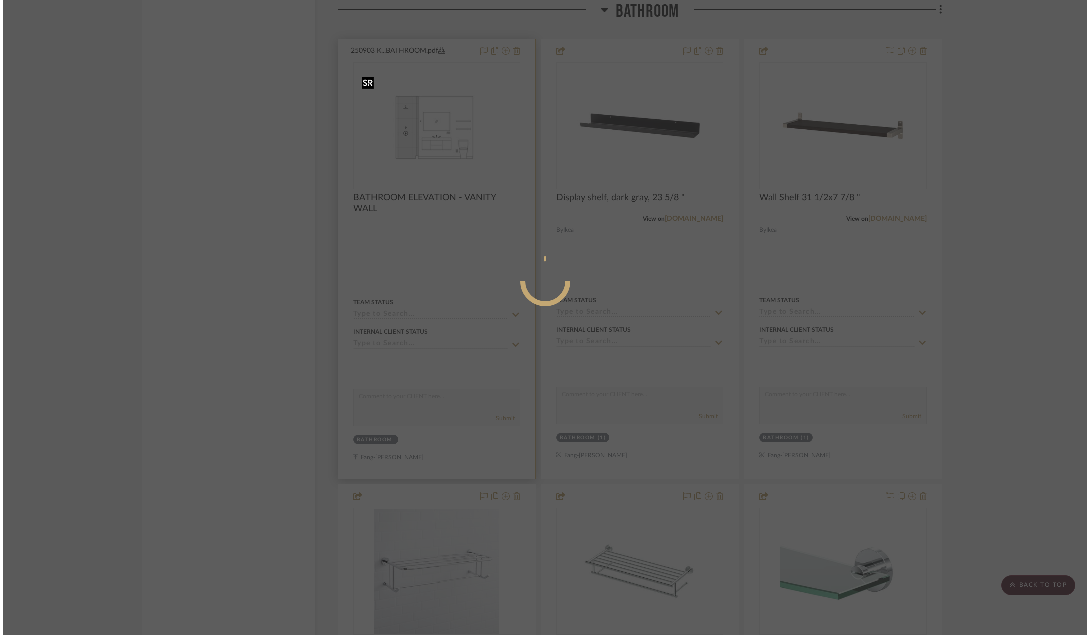
scroll to position [0, 0]
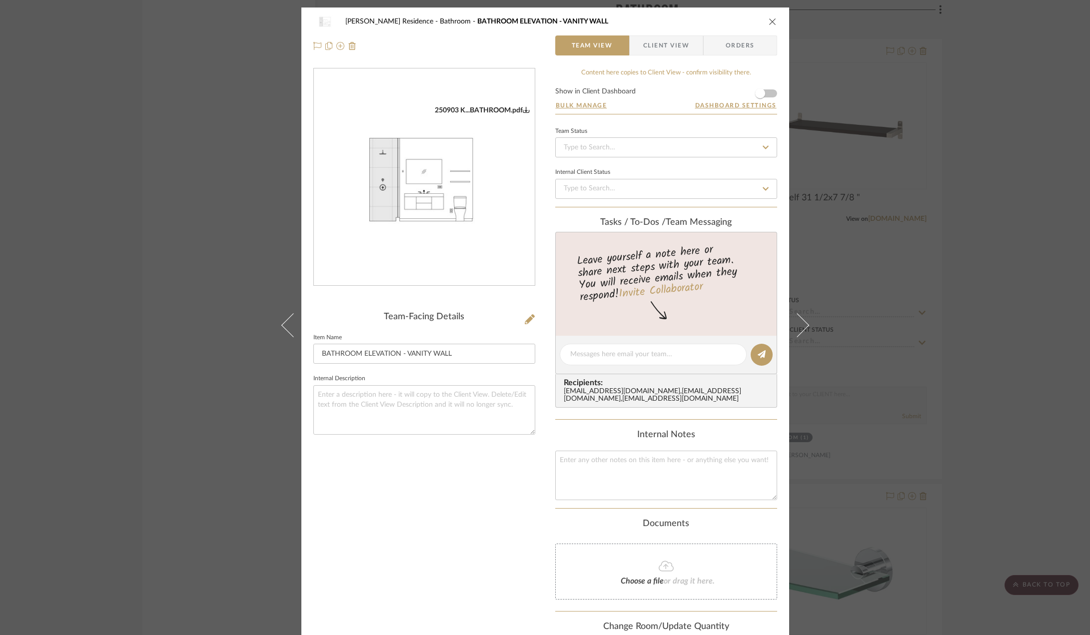
click at [655, 46] on span "Client View" at bounding box center [666, 45] width 46 height 20
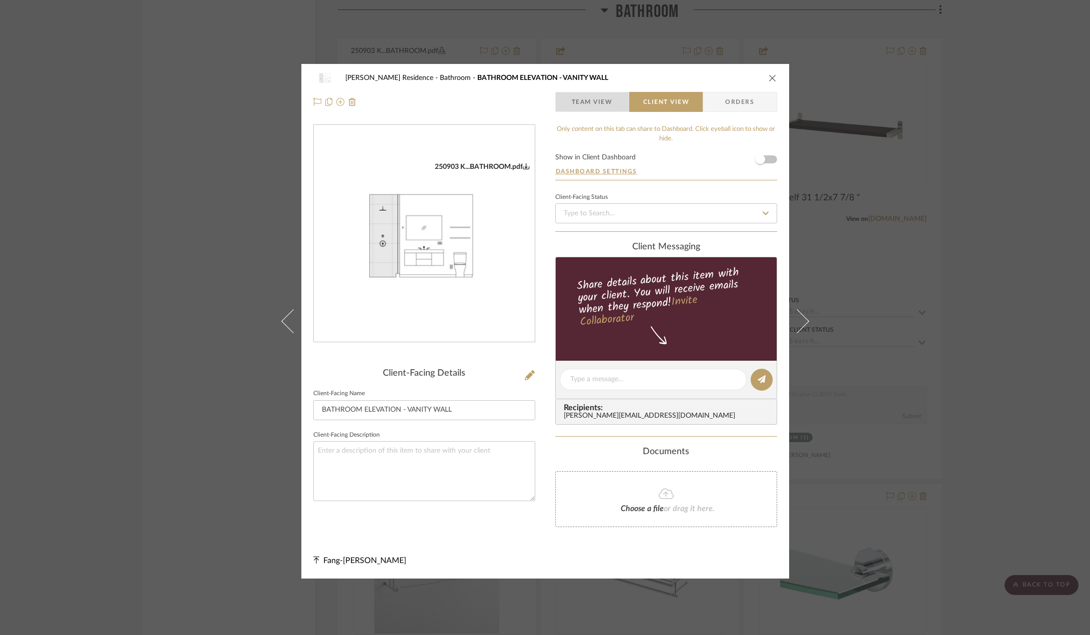
click at [603, 99] on span "Team View" at bounding box center [592, 102] width 41 height 20
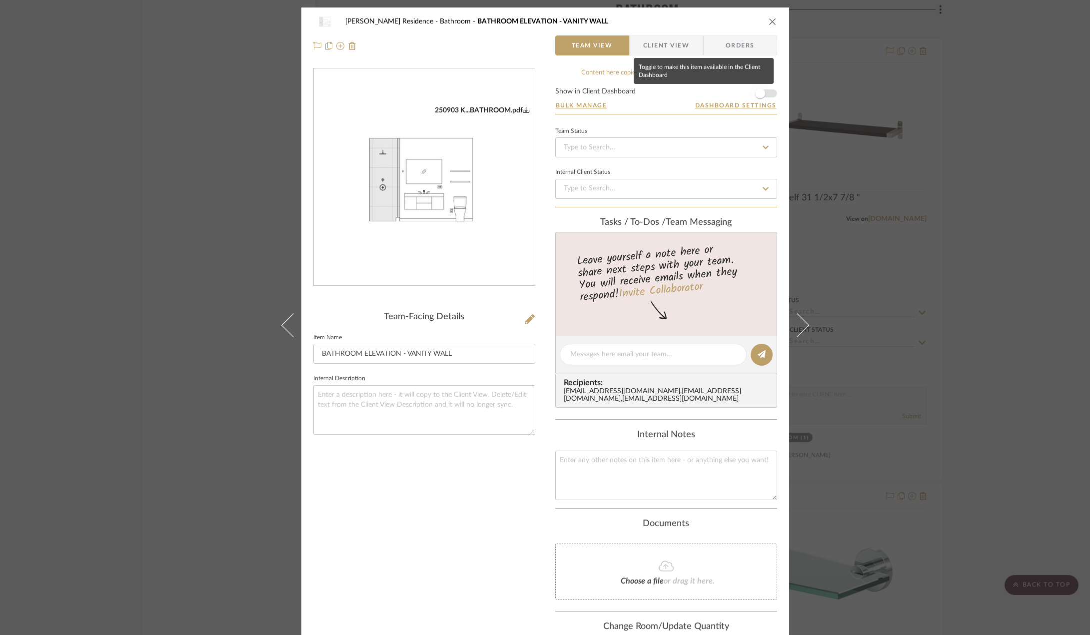
click at [760, 87] on span "button" at bounding box center [760, 93] width 22 height 22
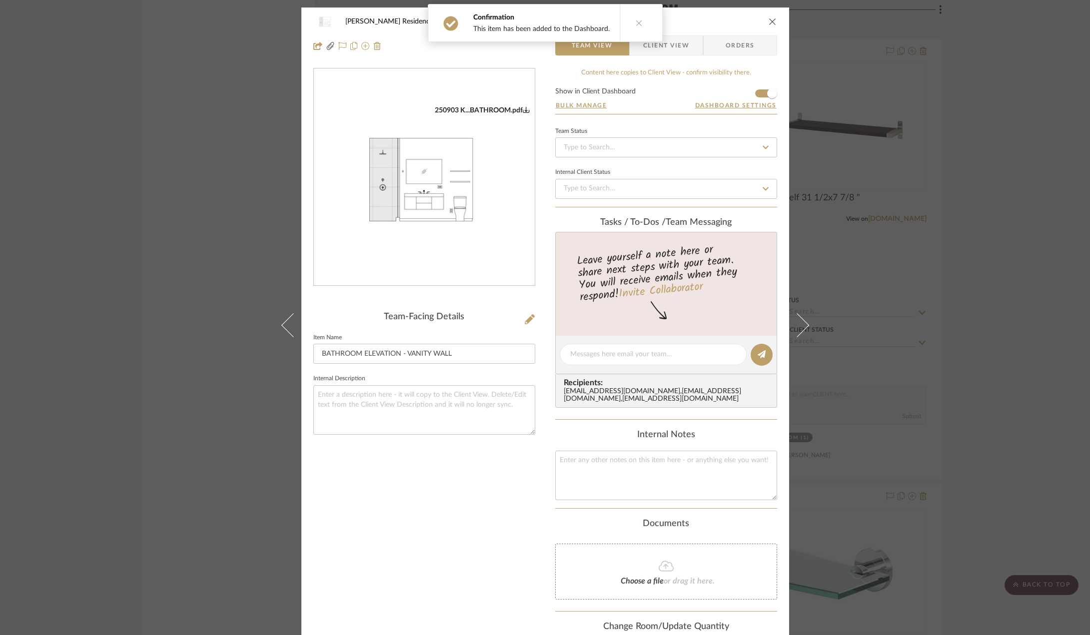
click at [659, 43] on div "Confirmation This item has been added to the Dashboard." at bounding box center [545, 23] width 243 height 46
click at [665, 45] on span "Client View" at bounding box center [666, 45] width 46 height 20
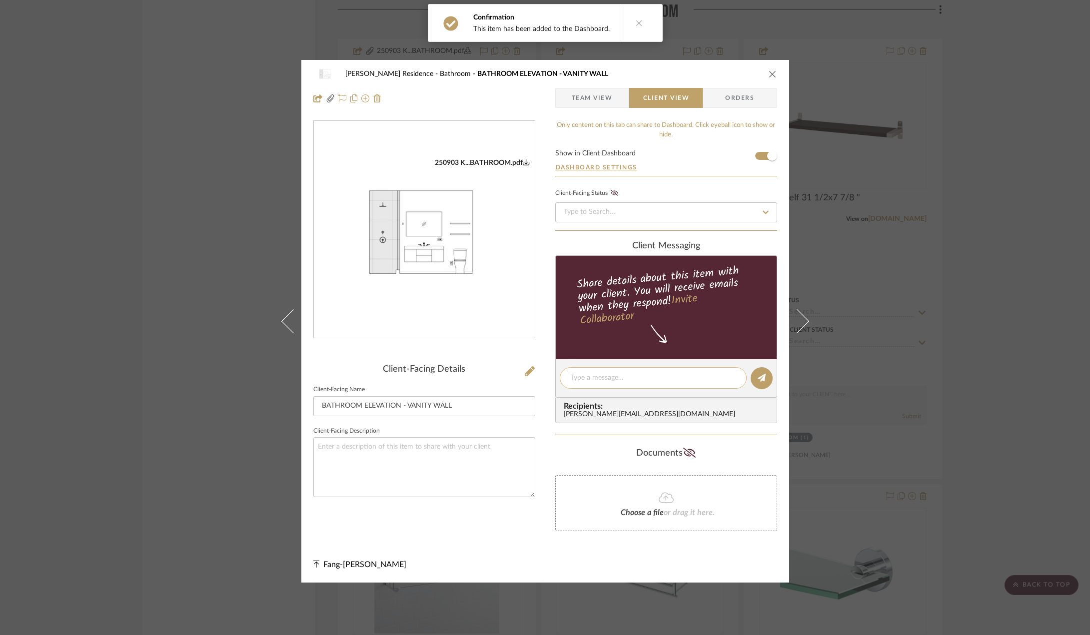
click at [603, 383] on textarea at bounding box center [653, 378] width 166 height 10
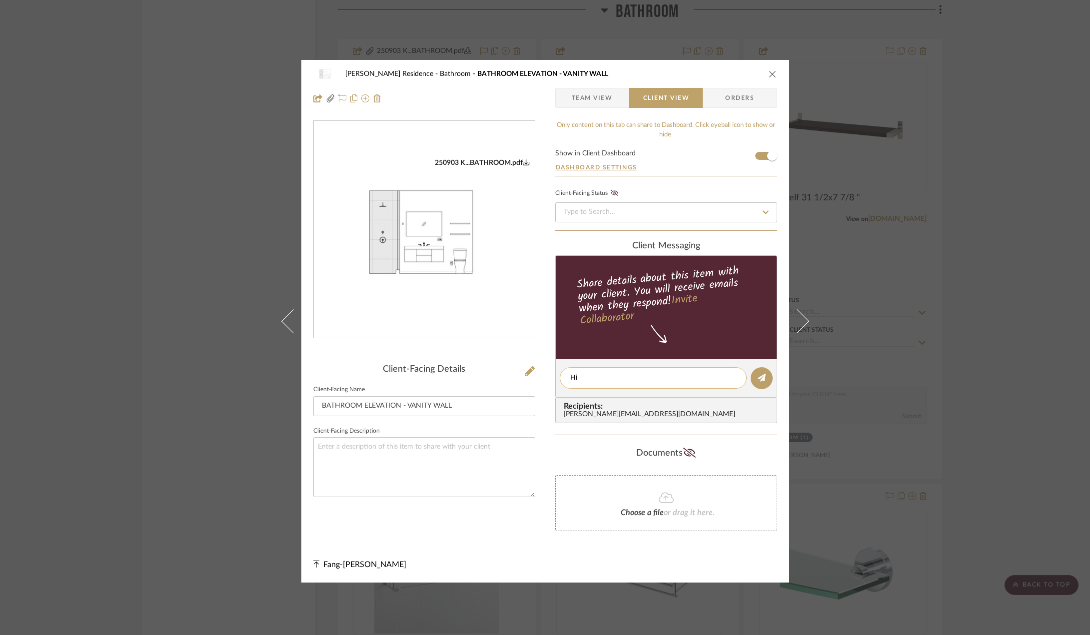
type textarea "H"
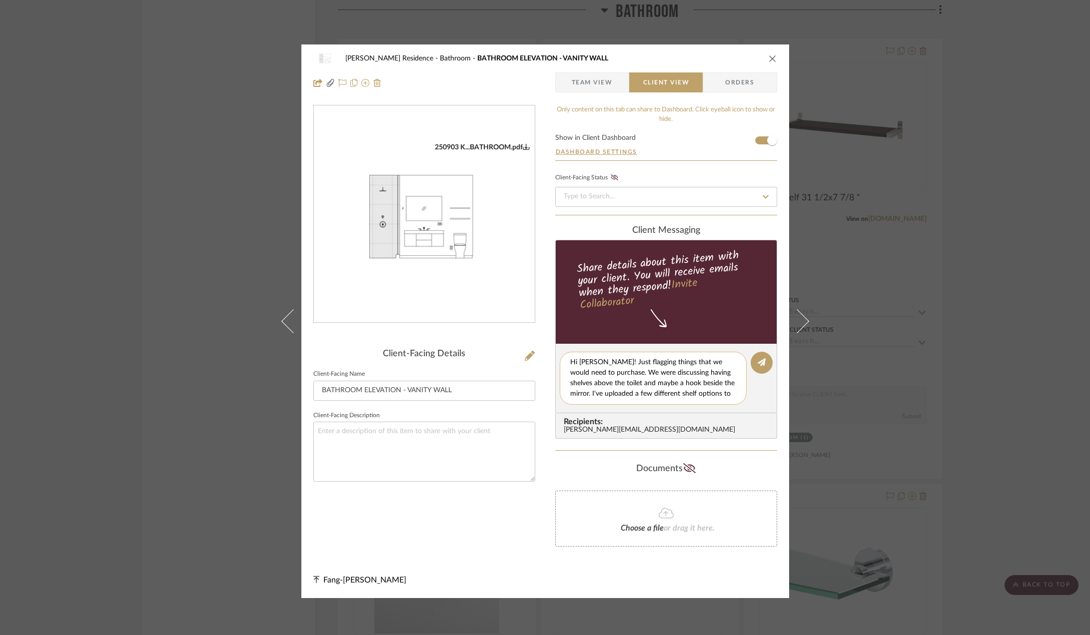
scroll to position [9, 0]
click at [650, 396] on textarea "Hi [PERSON_NAME]! Just flagging things that we would need to purchase. We were …" at bounding box center [656, 378] width 173 height 42
paste textarea ", Just wanted to flag a couple of items we’ll need to purchase. We had discusse…"
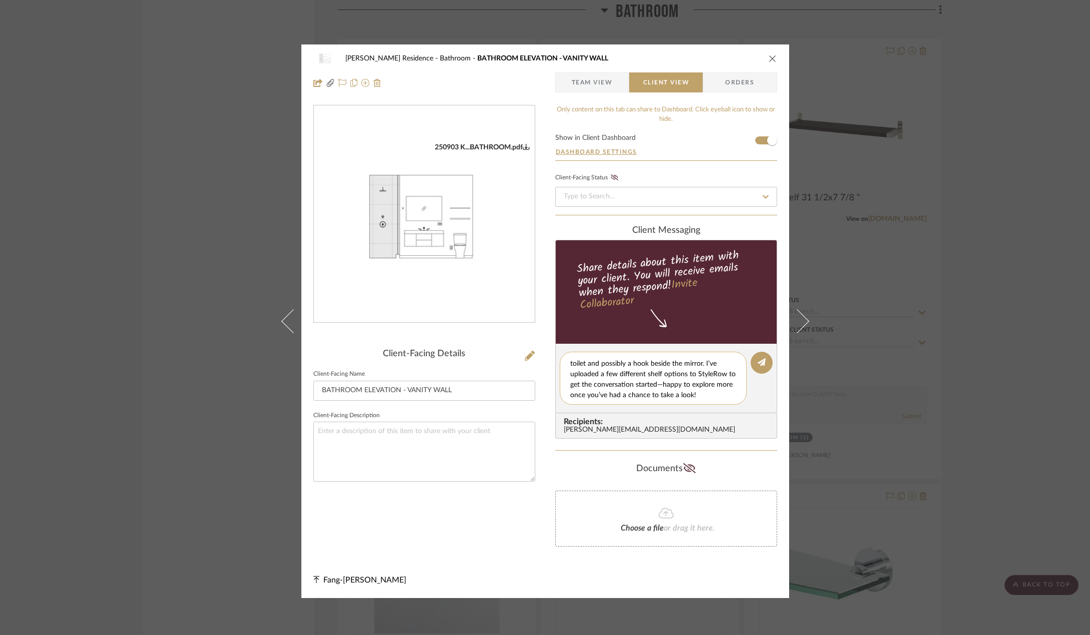
scroll to position [0, 0]
click at [600, 369] on textarea "Hi [PERSON_NAME], Just wanted to flag a couple of items we’ll need to purchase.…" at bounding box center [656, 378] width 173 height 42
click at [701, 371] on textarea "Hi [PERSON_NAME]! Just wanted to flag a couple of items we’ll need to purchase.…" at bounding box center [656, 378] width 173 height 42
click at [679, 395] on textarea "Hi [PERSON_NAME]! Just wanted to flag a couple of items we’ll need to purchase.…" at bounding box center [656, 378] width 173 height 42
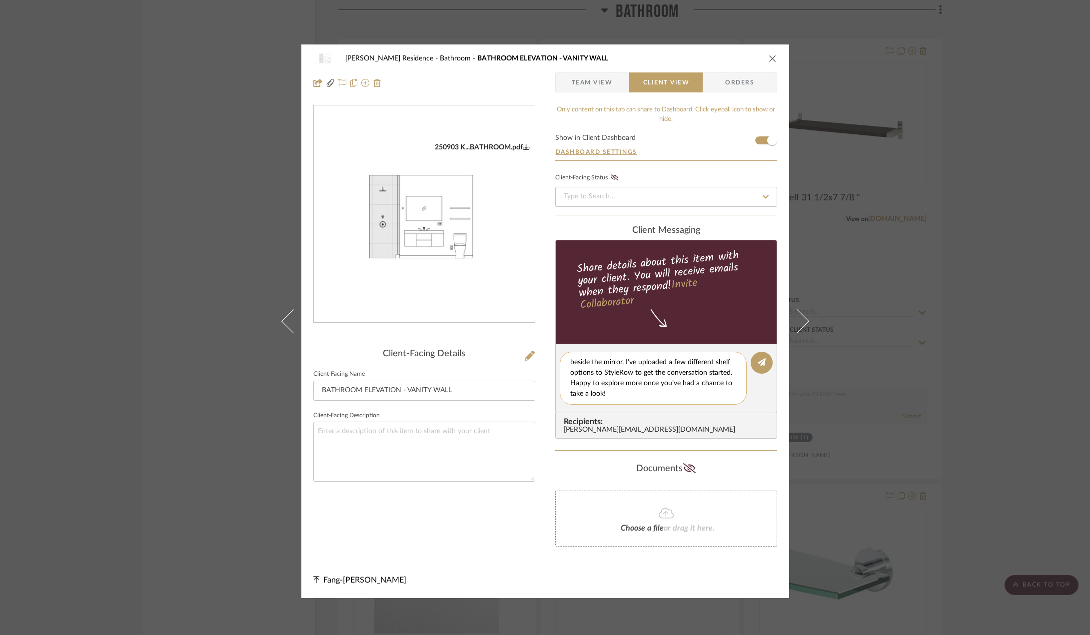
scroll to position [0, 0]
type textarea "Hi [PERSON_NAME]! Just wanted to flag a couple of items we’ll need to purchase.…"
click at [753, 364] on button at bounding box center [762, 363] width 22 height 22
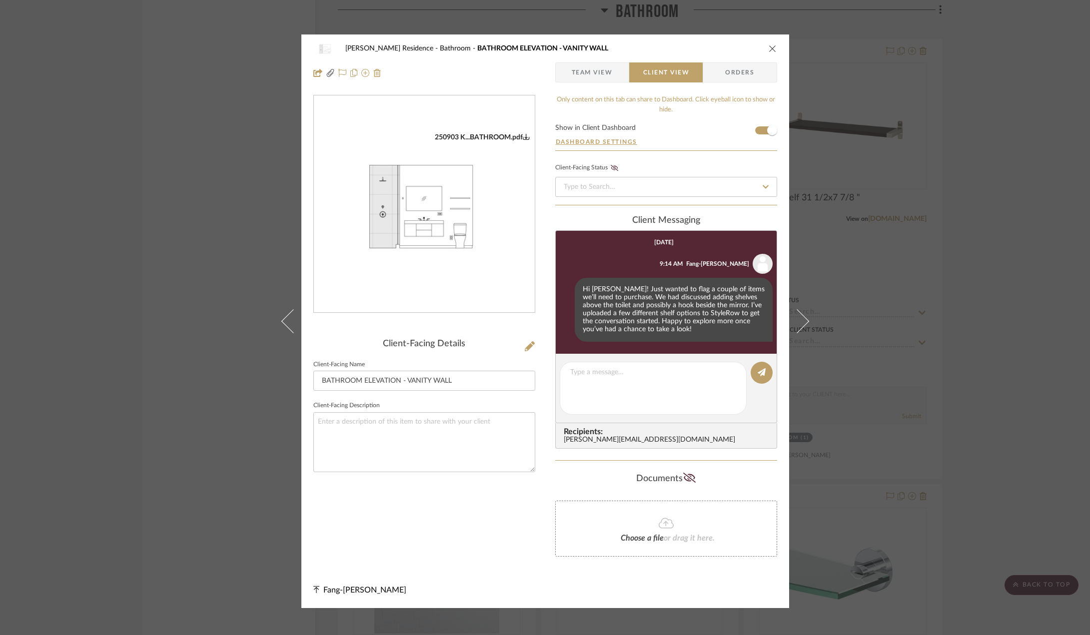
click at [207, 344] on div "[PERSON_NAME] Residence Bathroom BATHROOM ELEVATION - VANITY WALL Team View Cli…" at bounding box center [545, 317] width 1090 height 635
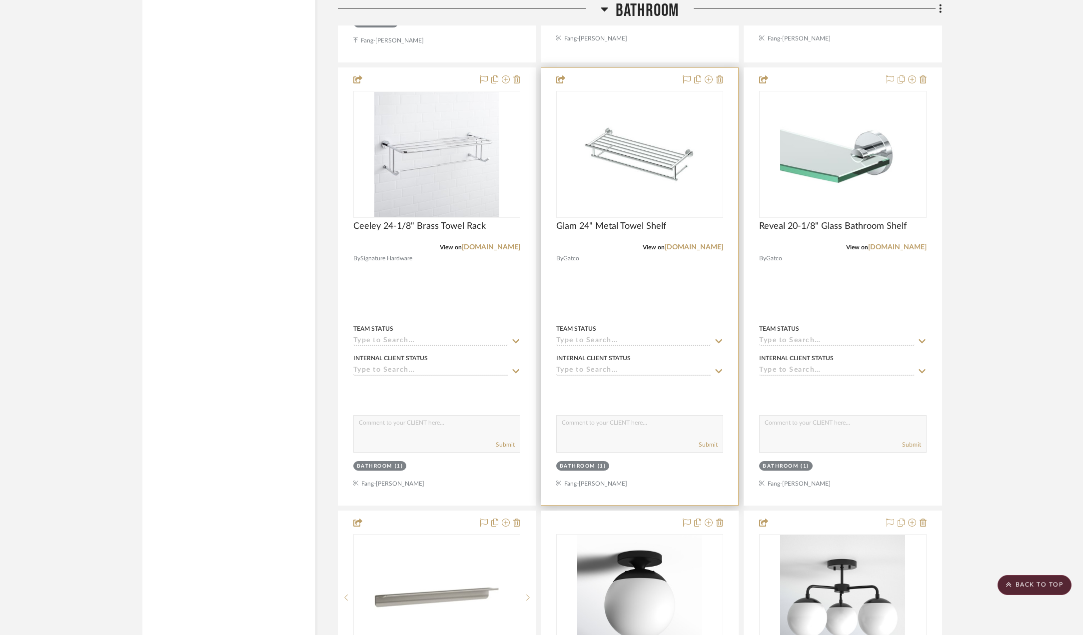
scroll to position [1952, 0]
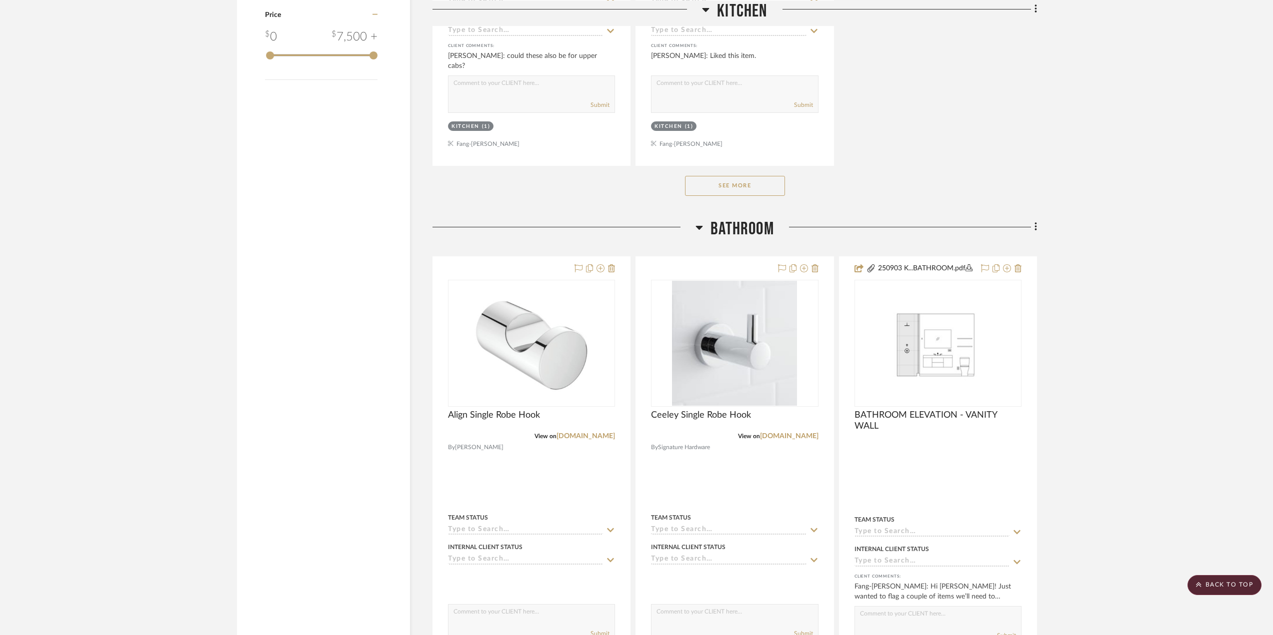
scroll to position [1550, 0]
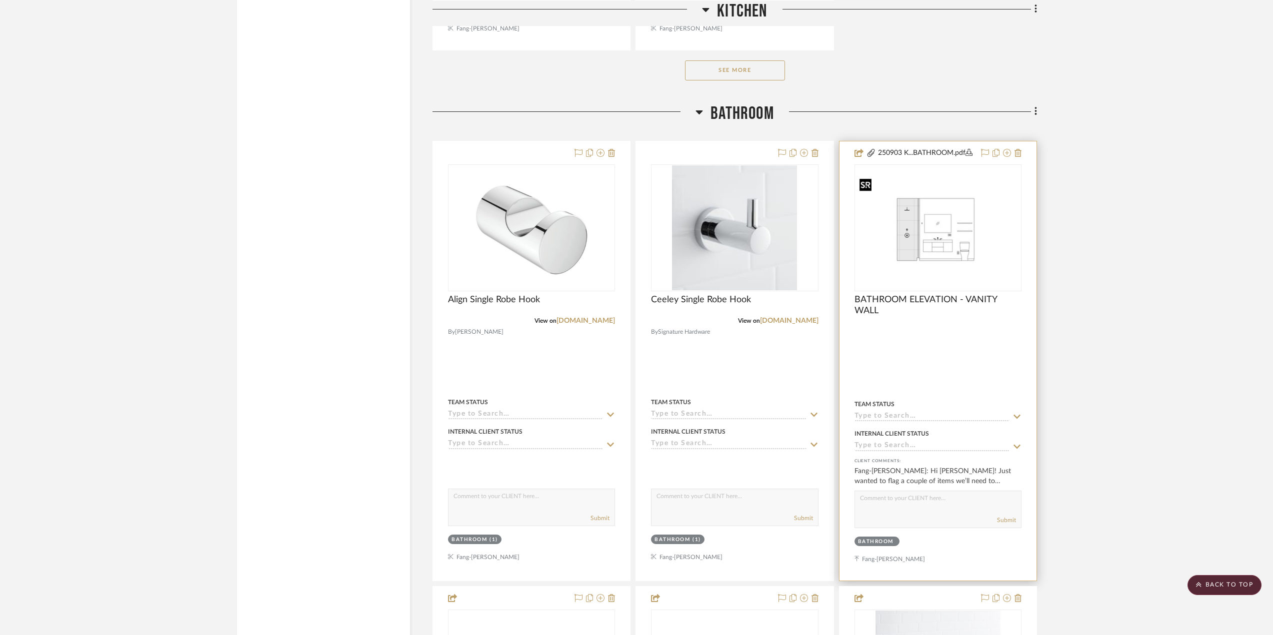
click at [899, 232] on div at bounding box center [937, 227] width 167 height 127
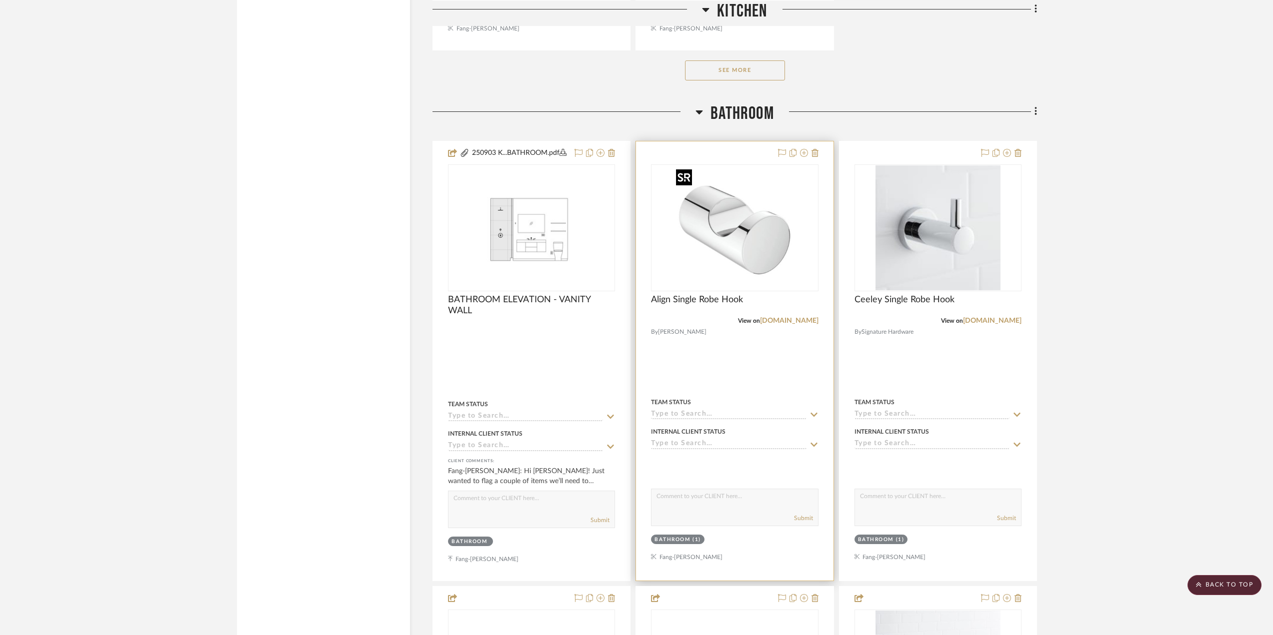
click at [758, 227] on img "0" at bounding box center [734, 227] width 125 height 125
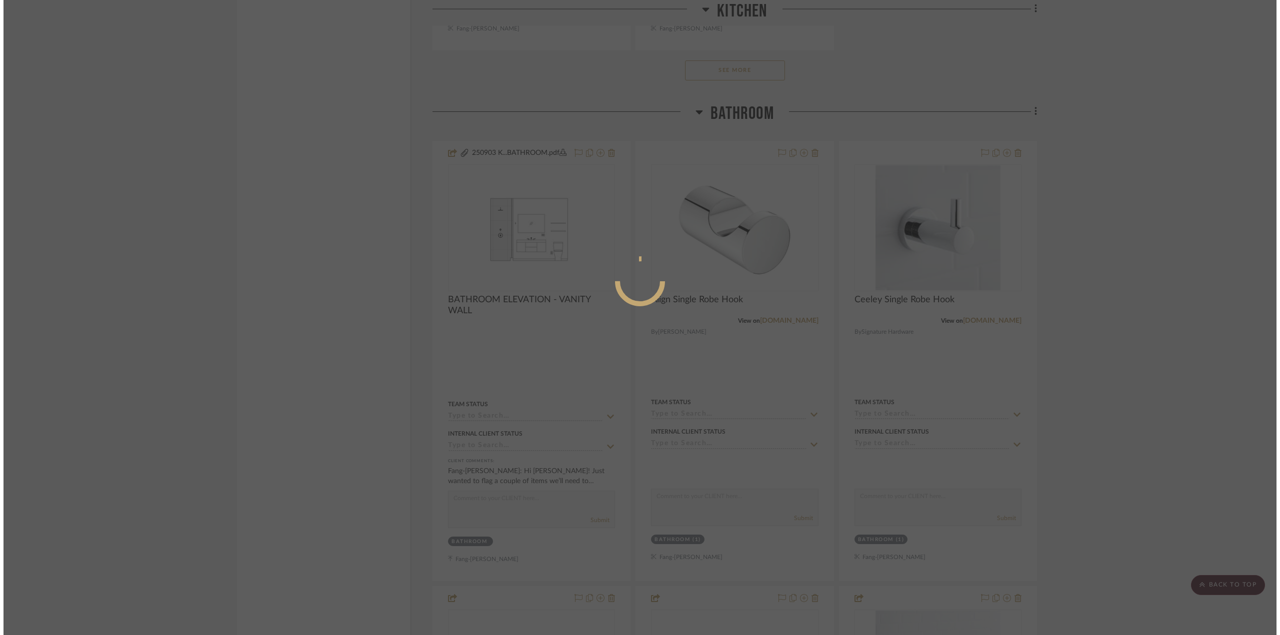
scroll to position [0, 0]
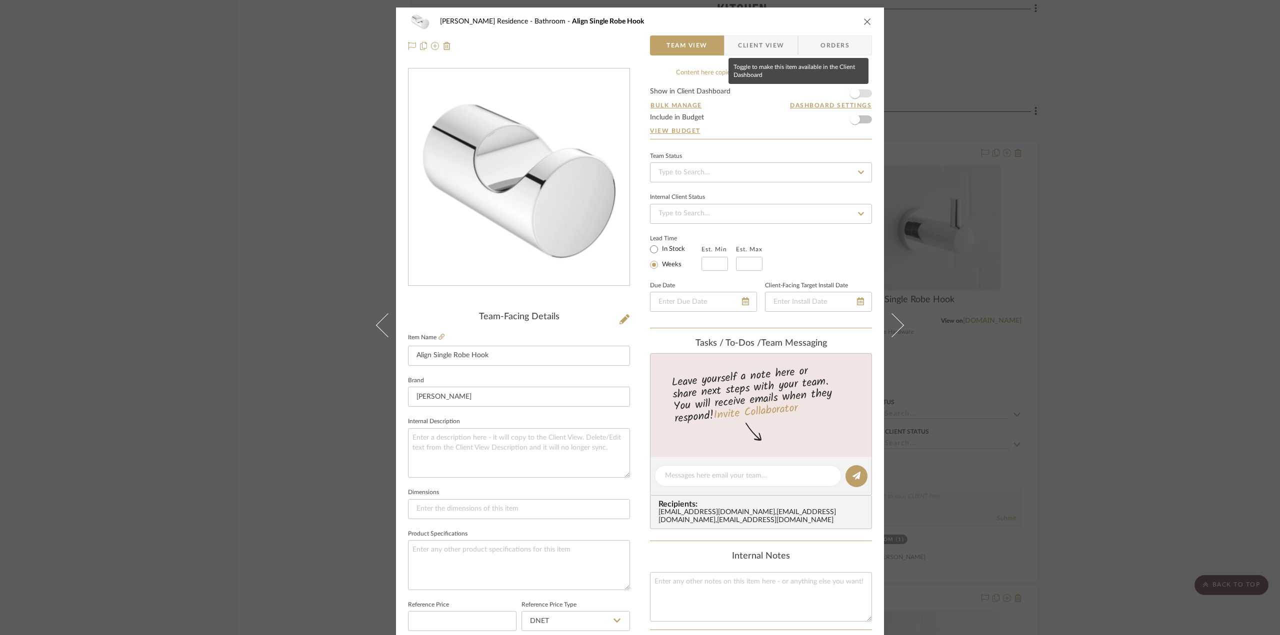
click at [851, 93] on span "button" at bounding box center [855, 93] width 10 height 10
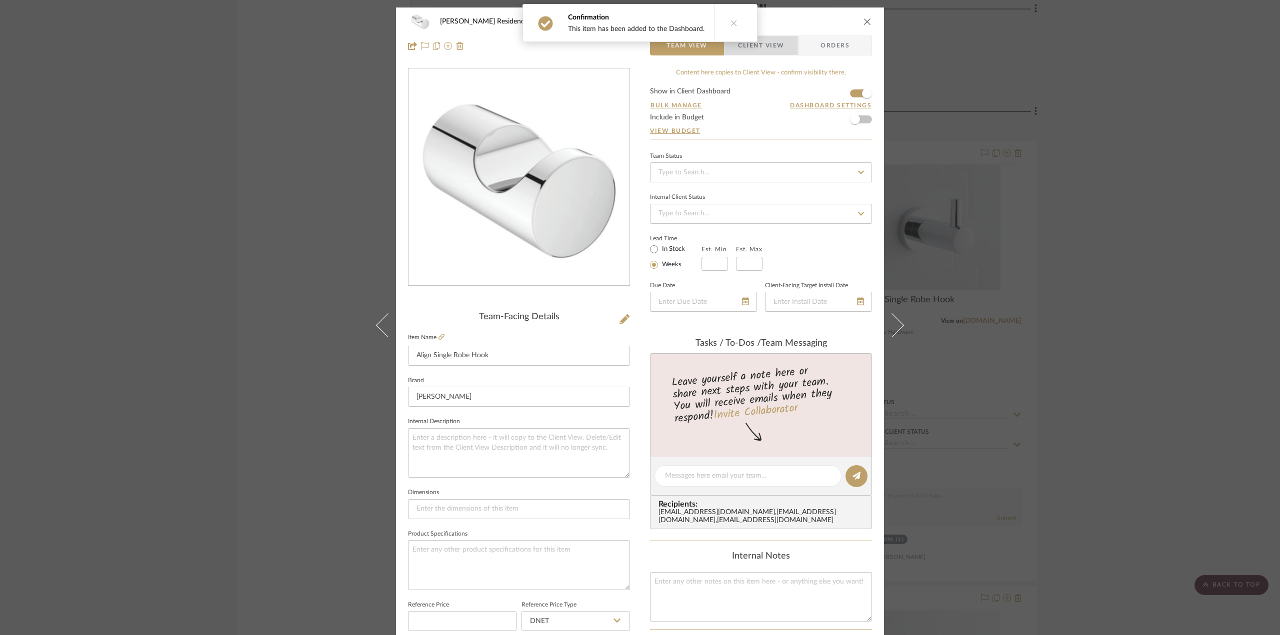
click at [768, 45] on span "Client View" at bounding box center [761, 45] width 46 height 20
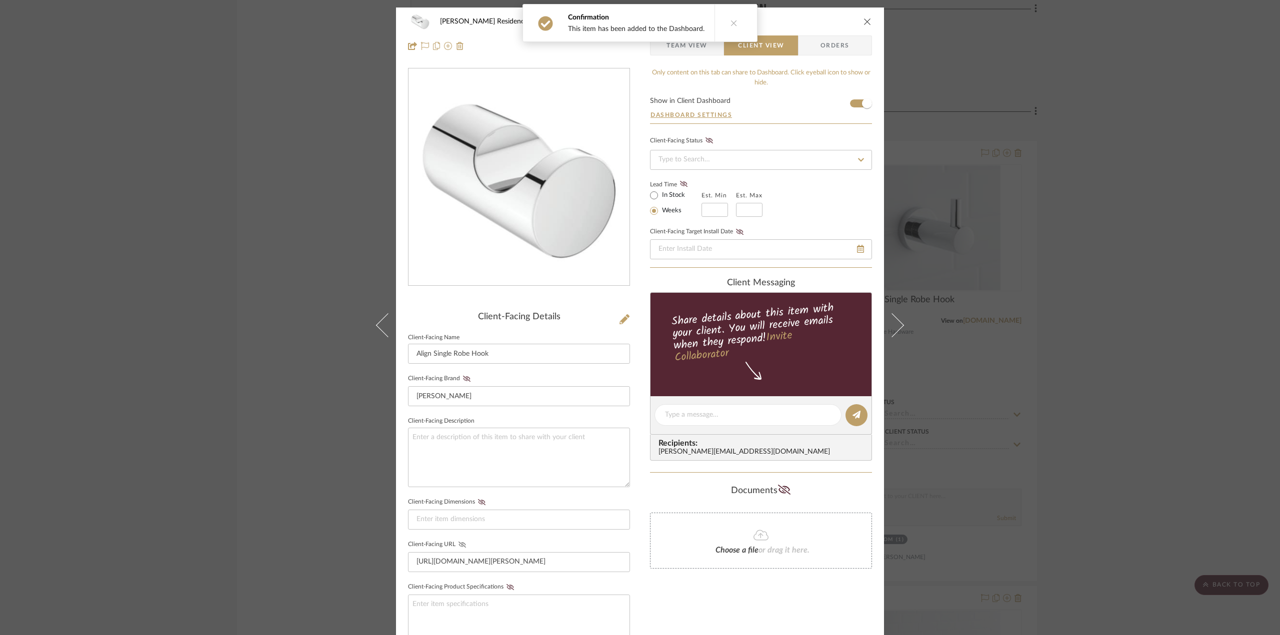
click at [459, 542] on icon at bounding box center [461, 545] width 7 height 6
drag, startPoint x: 892, startPoint y: 317, endPoint x: 899, endPoint y: 316, distance: 7.6
click at [892, 317] on icon at bounding box center [892, 325] width 24 height 24
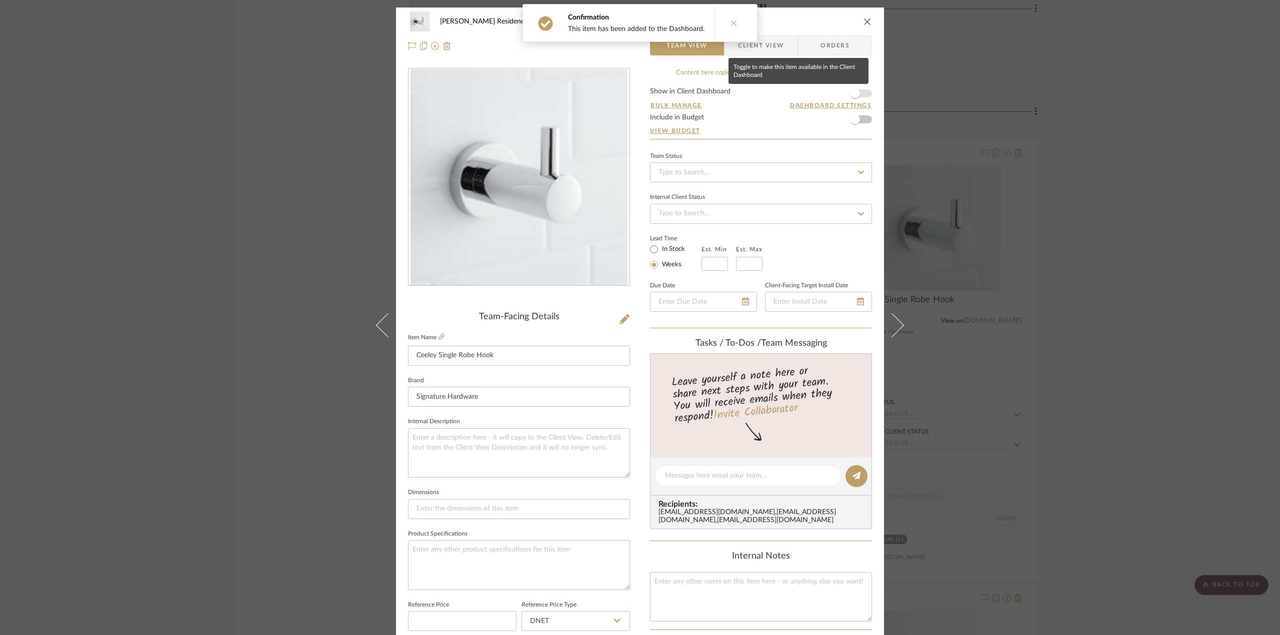
drag, startPoint x: 855, startPoint y: 91, endPoint x: 822, endPoint y: 72, distance: 38.5
click at [855, 91] on span "button" at bounding box center [855, 93] width 10 height 10
click at [774, 49] on span "Client View" at bounding box center [761, 45] width 46 height 20
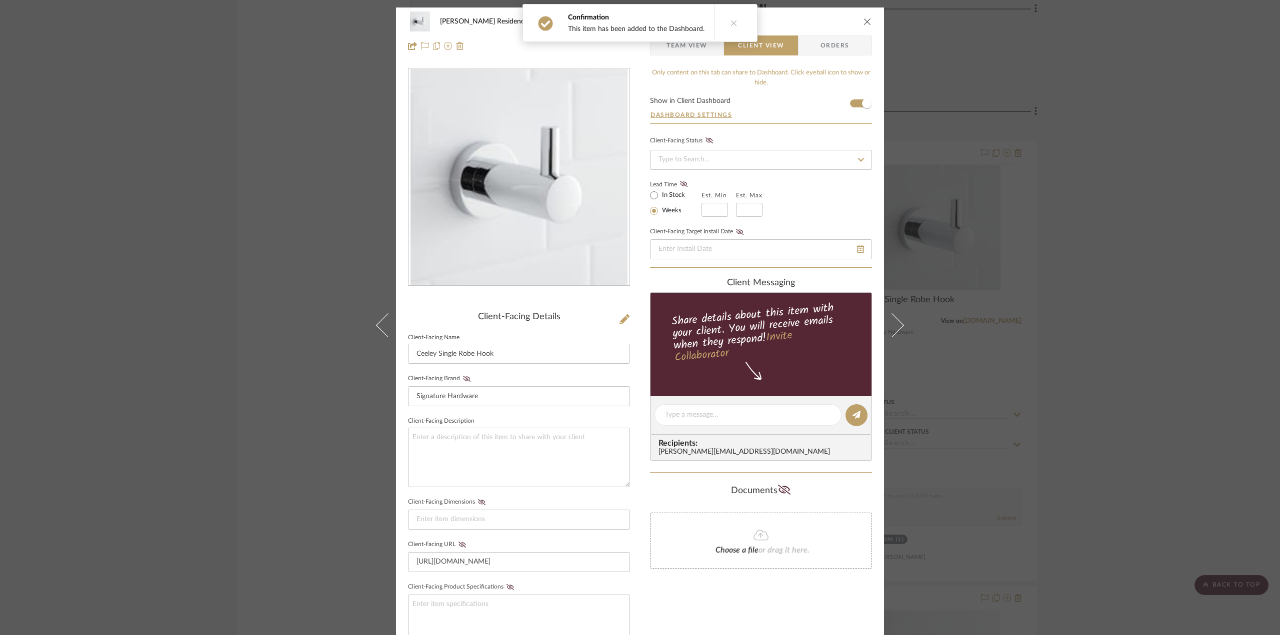
click at [458, 539] on fieldset "Client-Facing URL https://www.build.com/signature-hardware-916739/s1502728?uid=…" at bounding box center [519, 555] width 222 height 34
click at [458, 542] on icon at bounding box center [461, 545] width 7 height 6
click at [1075, 386] on div "Kauffman Residence Bathroom Ceeley Single Robe Hook Team View Client View Order…" at bounding box center [640, 317] width 1280 height 635
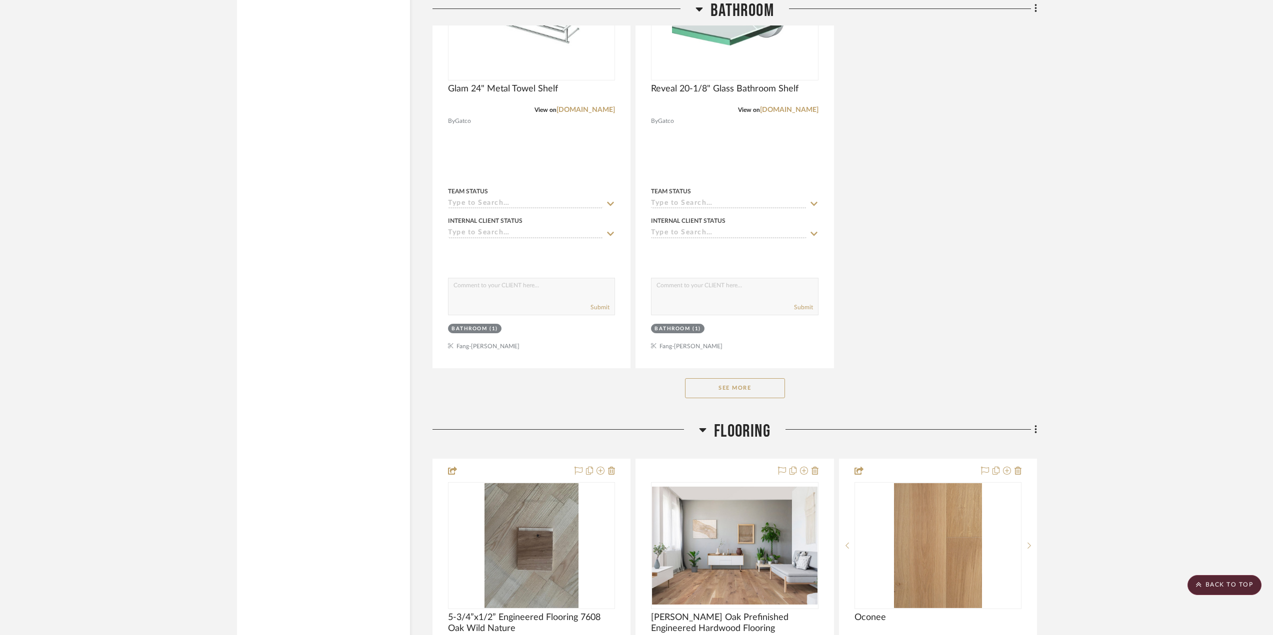
scroll to position [2800, 0]
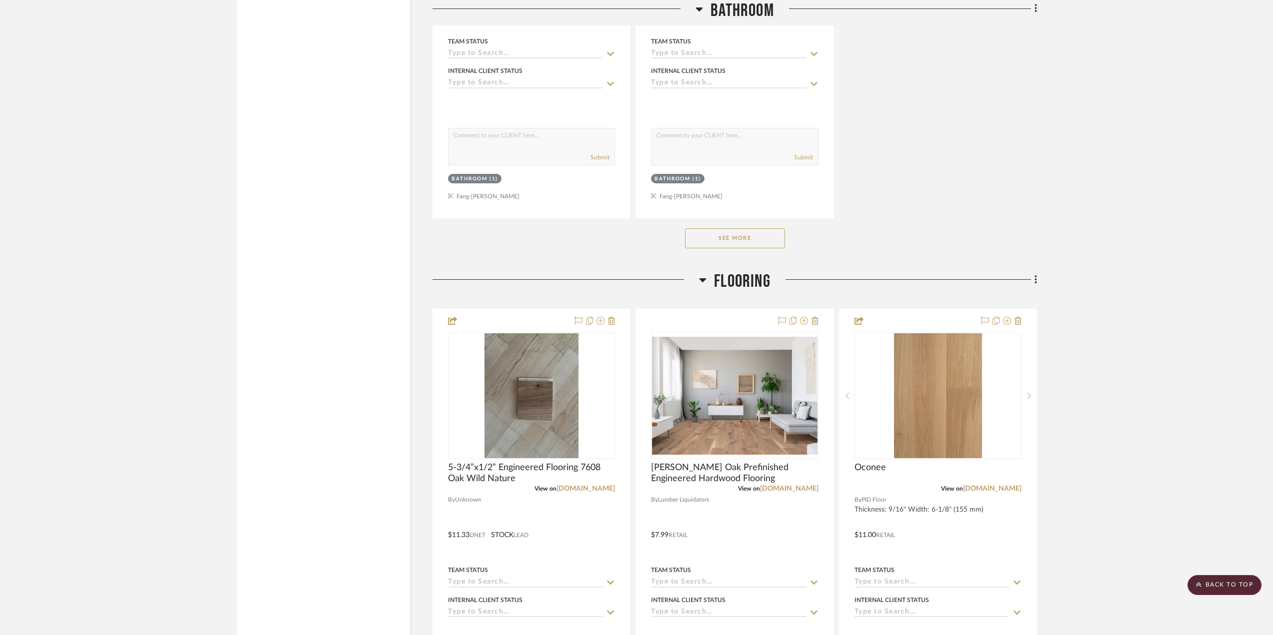
click at [720, 230] on button "See More" at bounding box center [735, 238] width 100 height 20
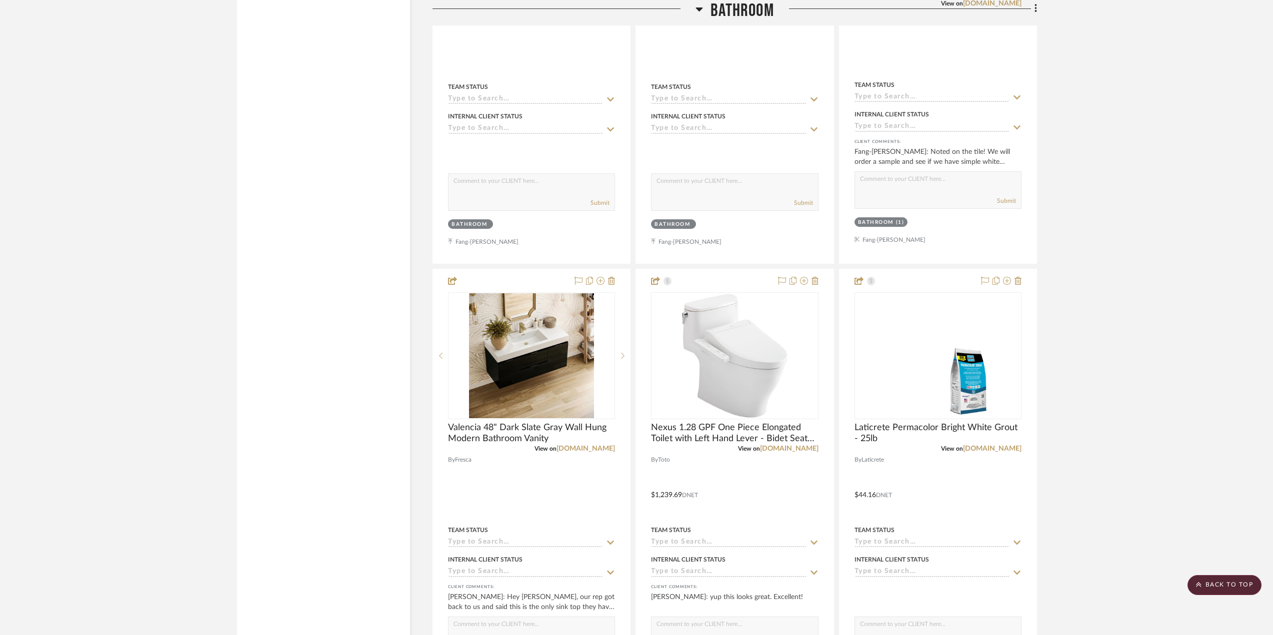
scroll to position [4650, 0]
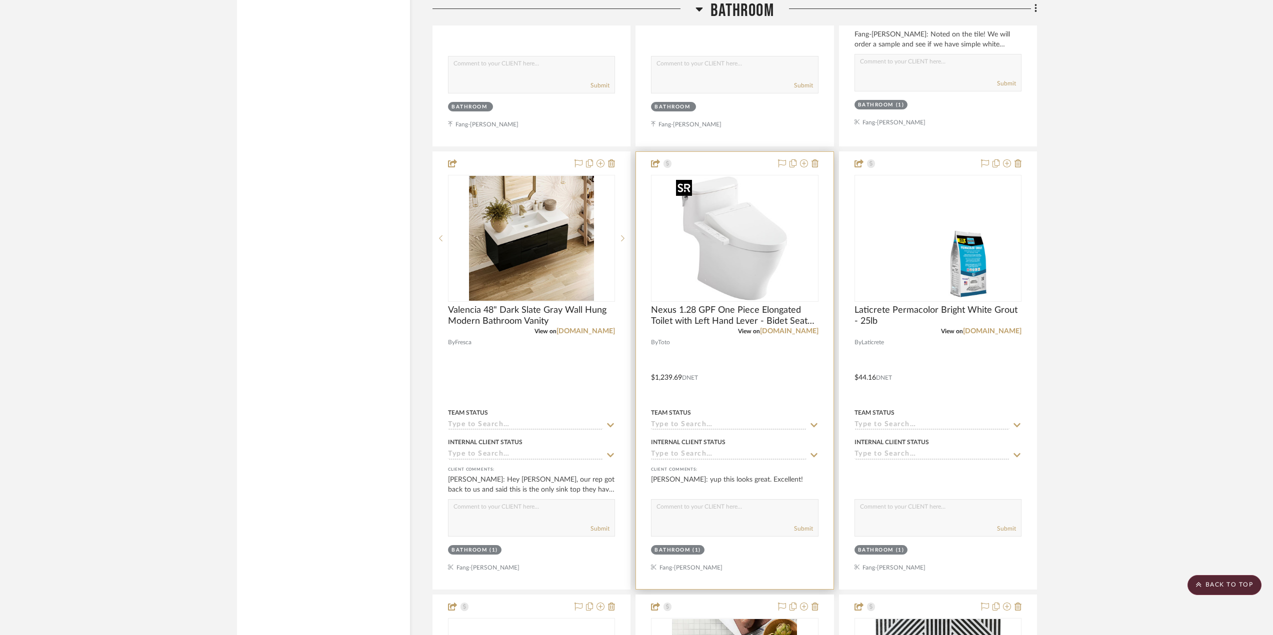
click at [0, 0] on img at bounding box center [0, 0] width 0 height 0
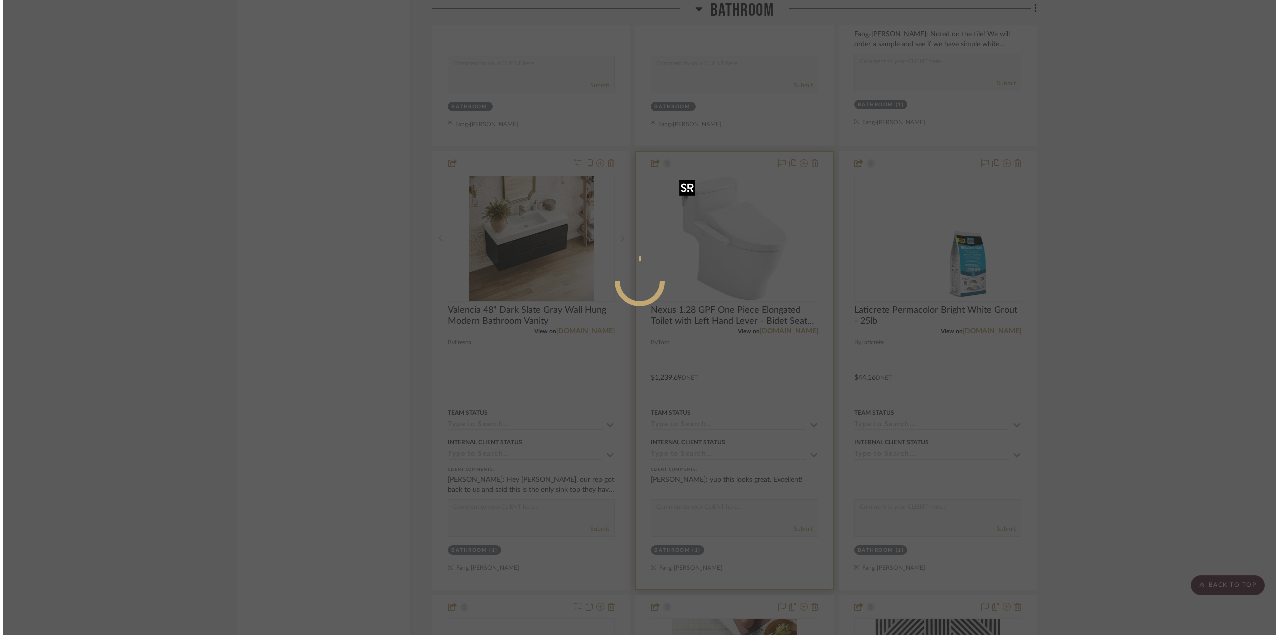
scroll to position [0, 0]
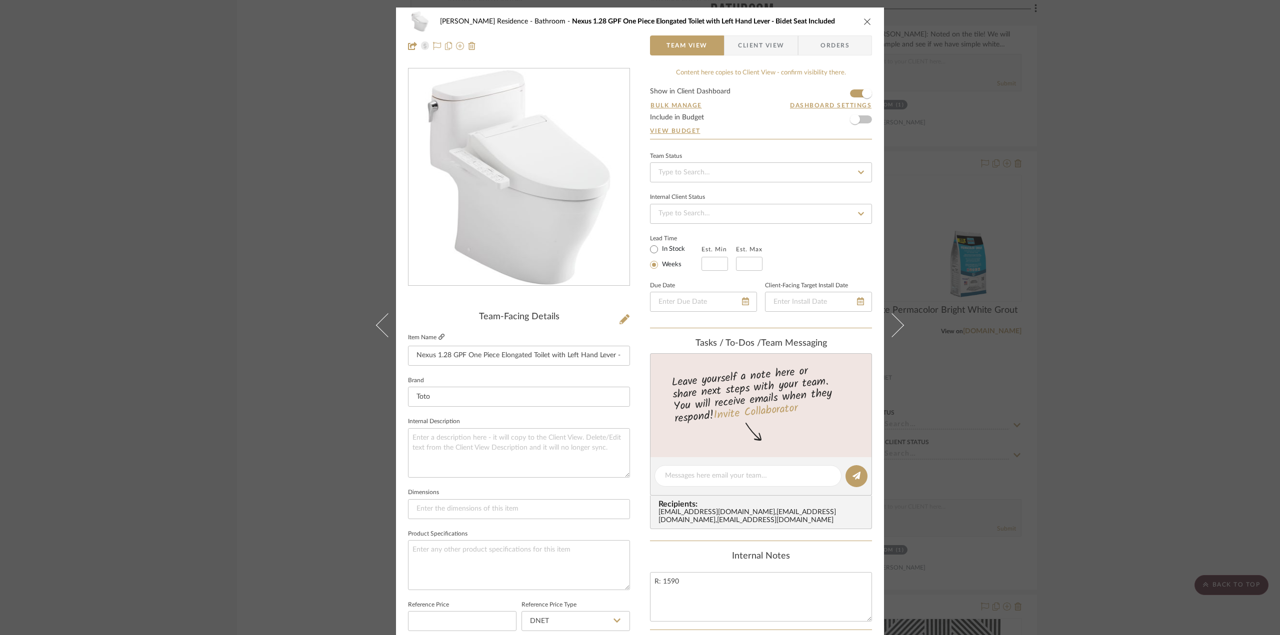
click at [438, 337] on icon at bounding box center [441, 337] width 6 height 6
click at [239, 191] on div "Kauffman Residence Bathroom Nexus 1.28 GPF One Piece Elongated Toilet with Left…" at bounding box center [640, 317] width 1280 height 635
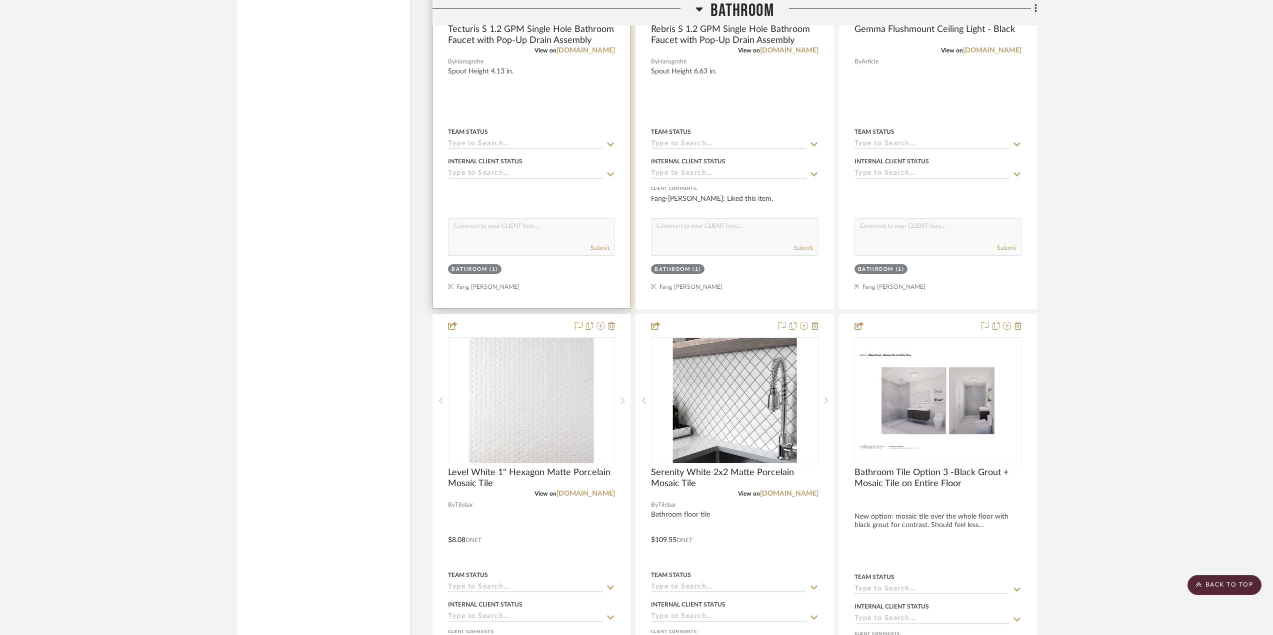
scroll to position [3750, 0]
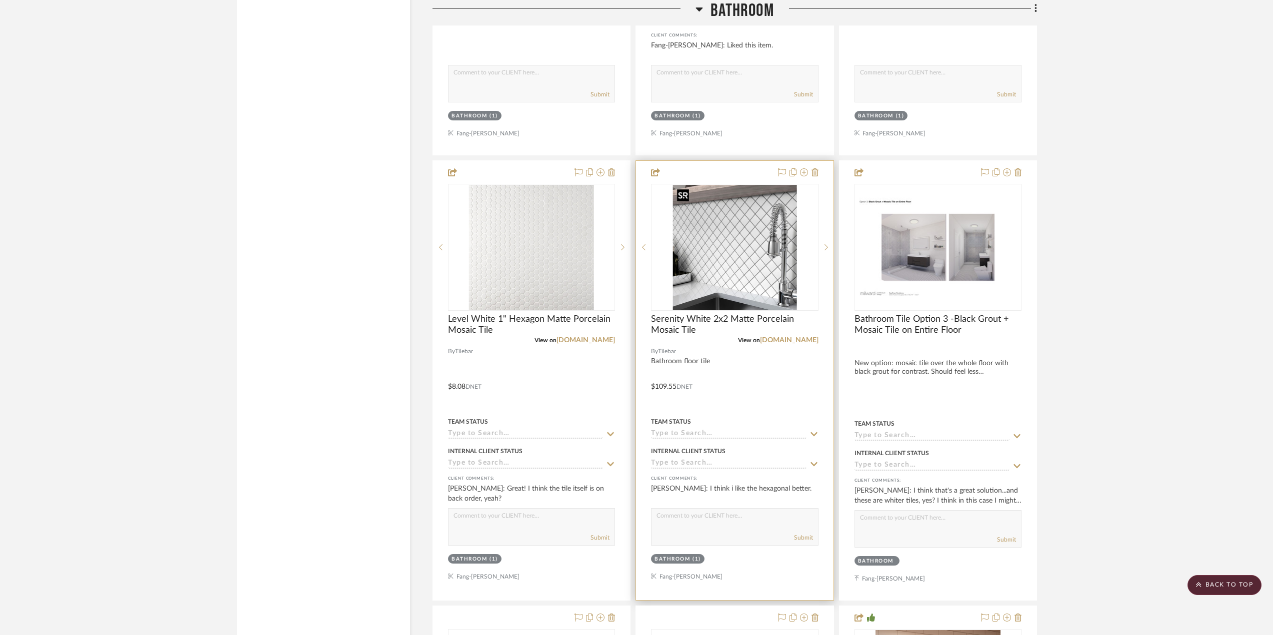
click at [740, 269] on img "0" at bounding box center [735, 247] width 124 height 125
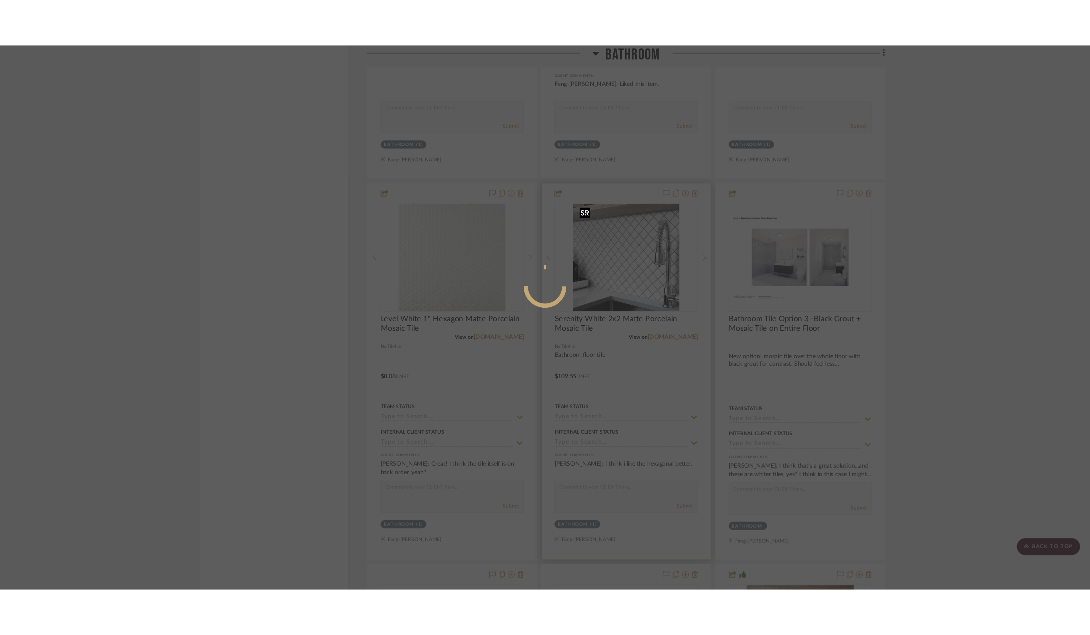
scroll to position [0, 0]
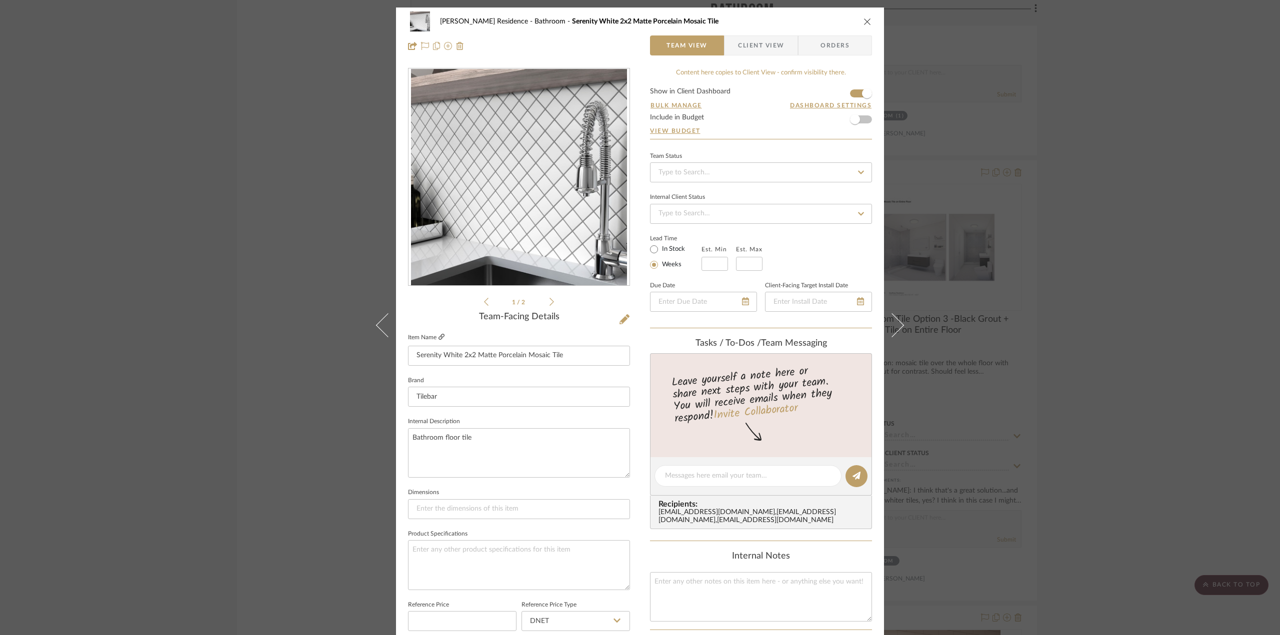
click at [438, 337] on icon at bounding box center [441, 337] width 6 height 6
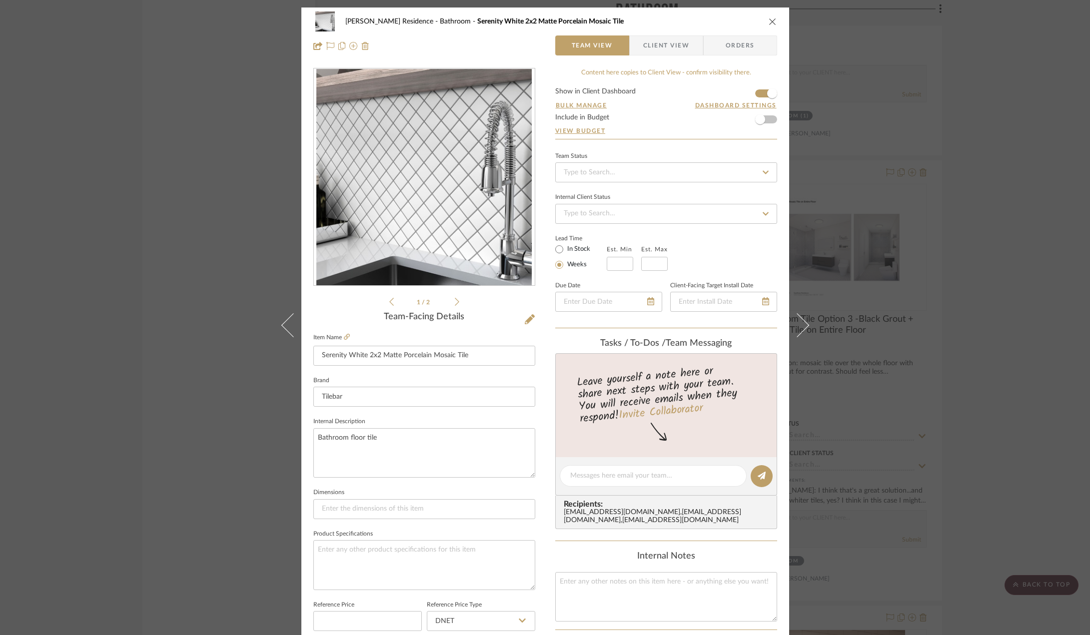
drag, startPoint x: 1024, startPoint y: 180, endPoint x: 974, endPoint y: 179, distance: 50.0
click at [1024, 180] on div "Kauffman Residence Bathroom Serenity White 2x2 Matte Porcelain Mosaic Tile Team…" at bounding box center [545, 317] width 1090 height 635
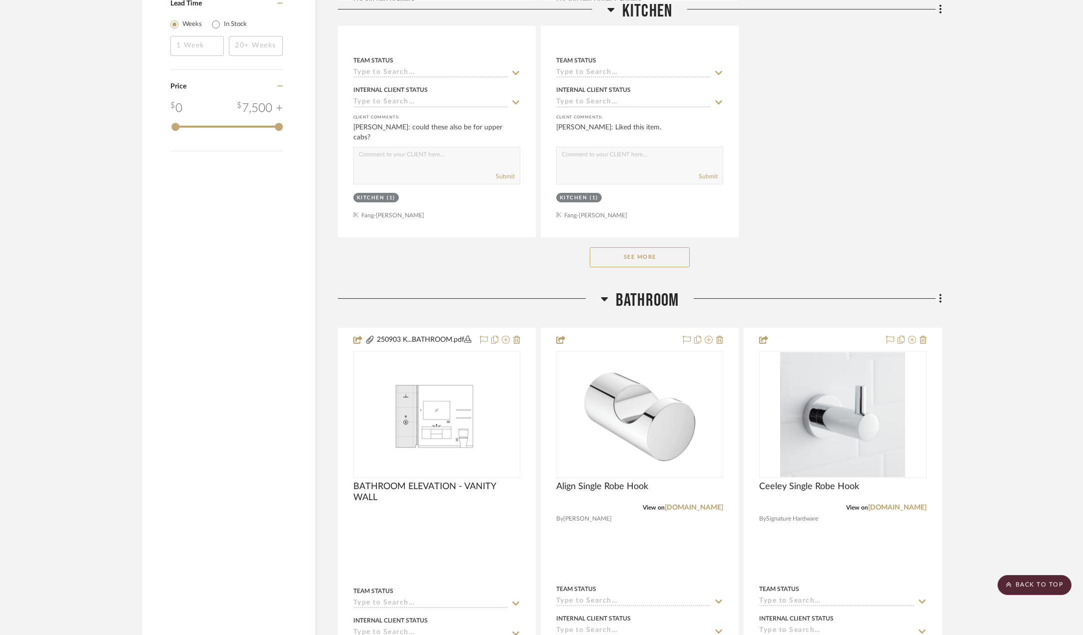
scroll to position [1200, 0]
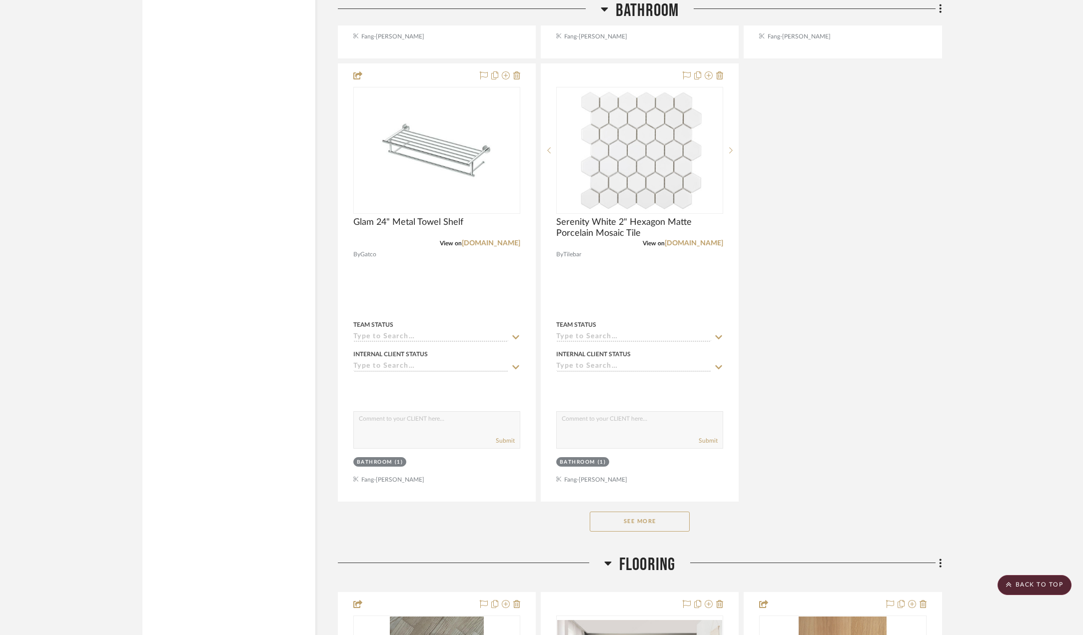
scroll to position [2600, 0]
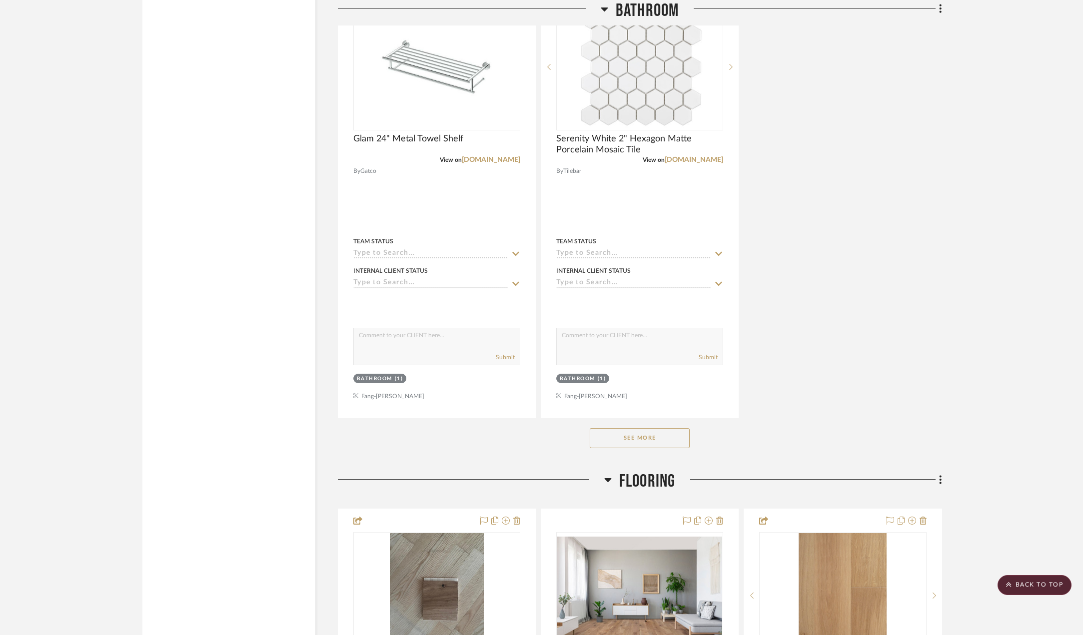
click at [655, 439] on button "See More" at bounding box center [640, 438] width 100 height 20
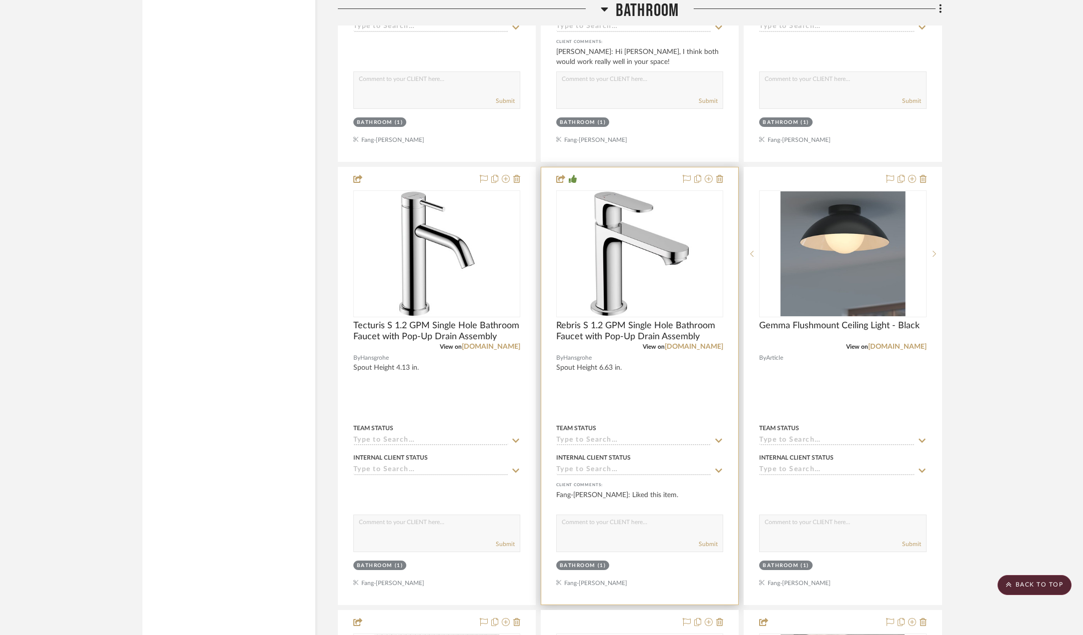
scroll to position [3000, 0]
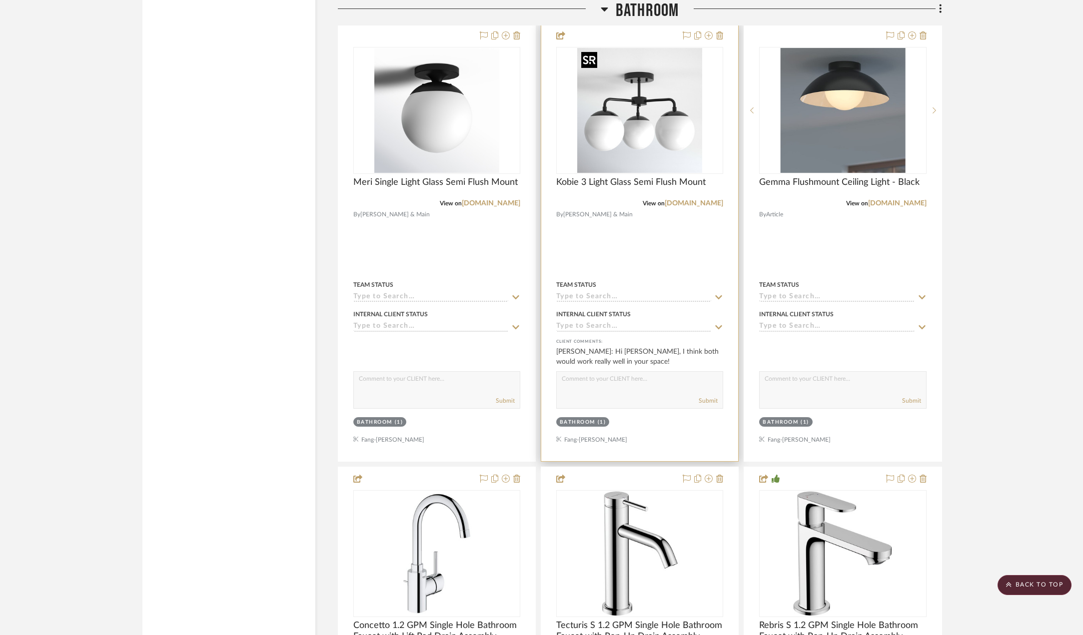
click at [630, 120] on img "0" at bounding box center [639, 110] width 125 height 125
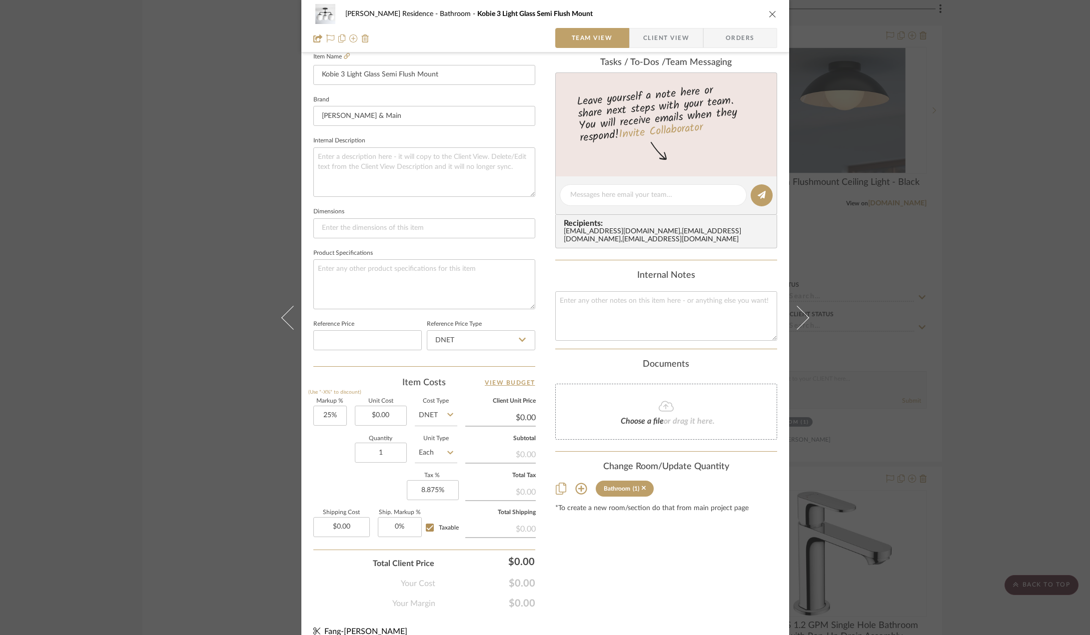
scroll to position [295, 0]
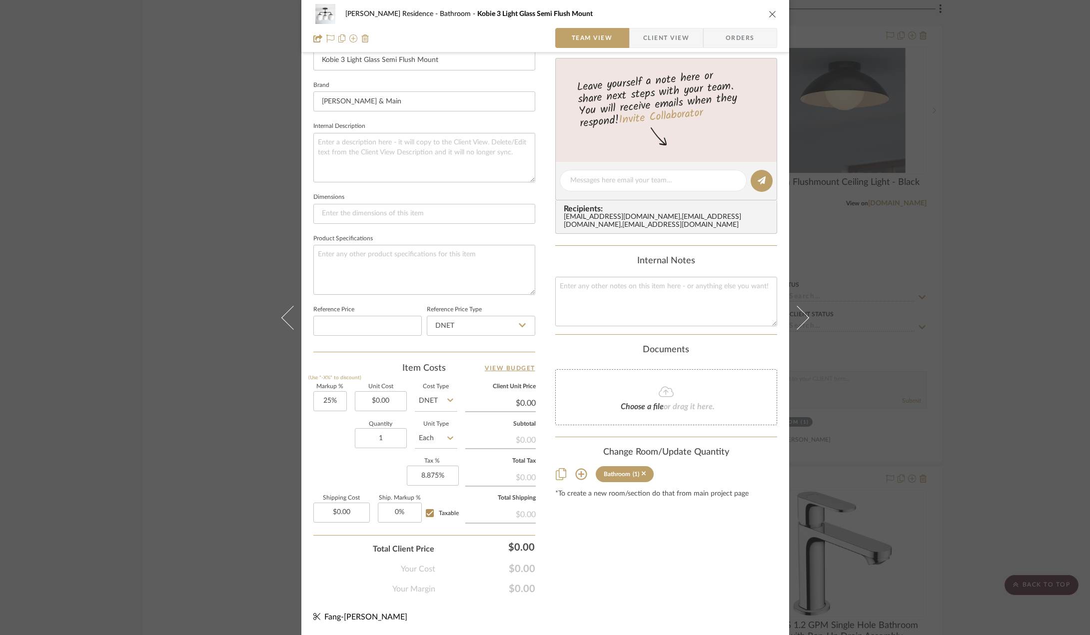
click at [644, 482] on sr-tag "Bathroom (1)" at bounding box center [625, 474] width 58 height 16
click at [643, 476] on icon at bounding box center [644, 474] width 4 height 4
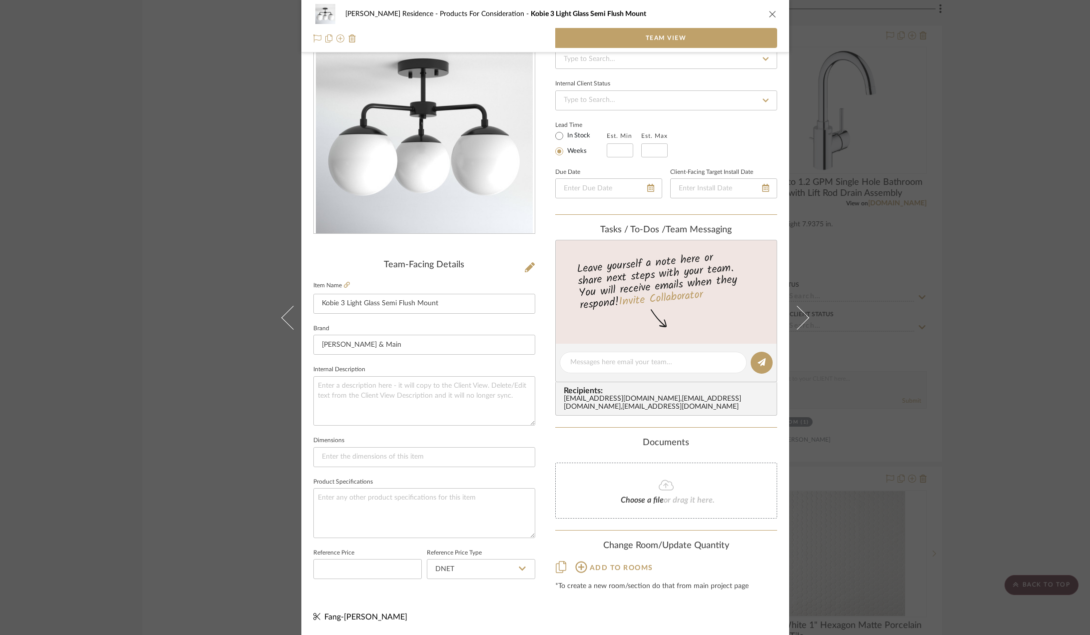
scroll to position [55, 0]
click at [928, 306] on div "Kauffman Residence Products For Consideration Kobie 3 Light Glass Semi Flush Mo…" at bounding box center [545, 317] width 1090 height 635
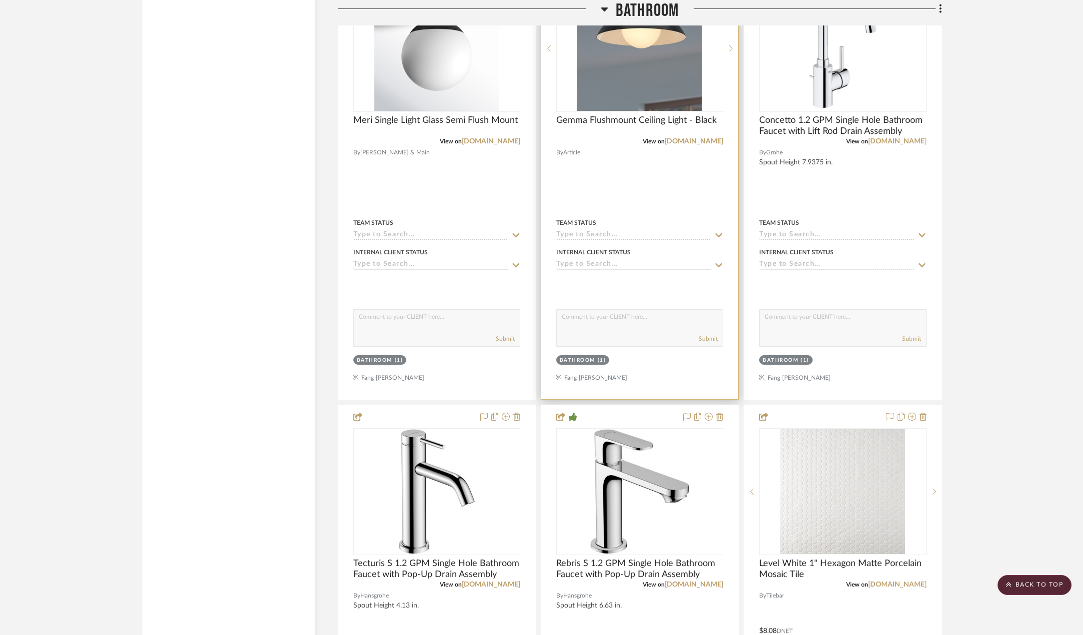
scroll to position [2900, 0]
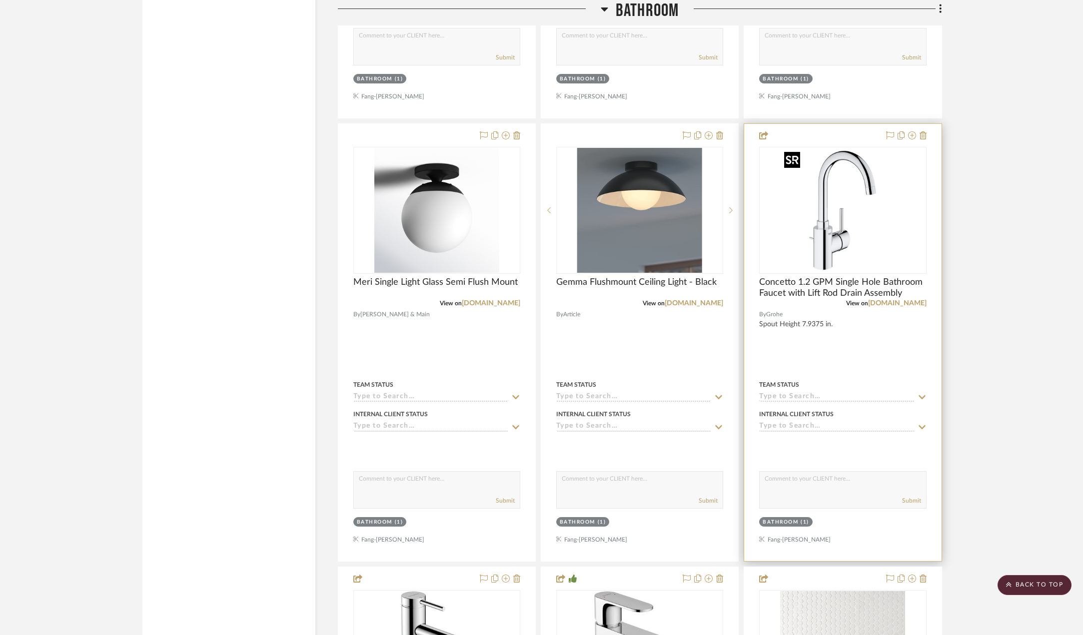
click at [850, 228] on img "0" at bounding box center [842, 210] width 125 height 125
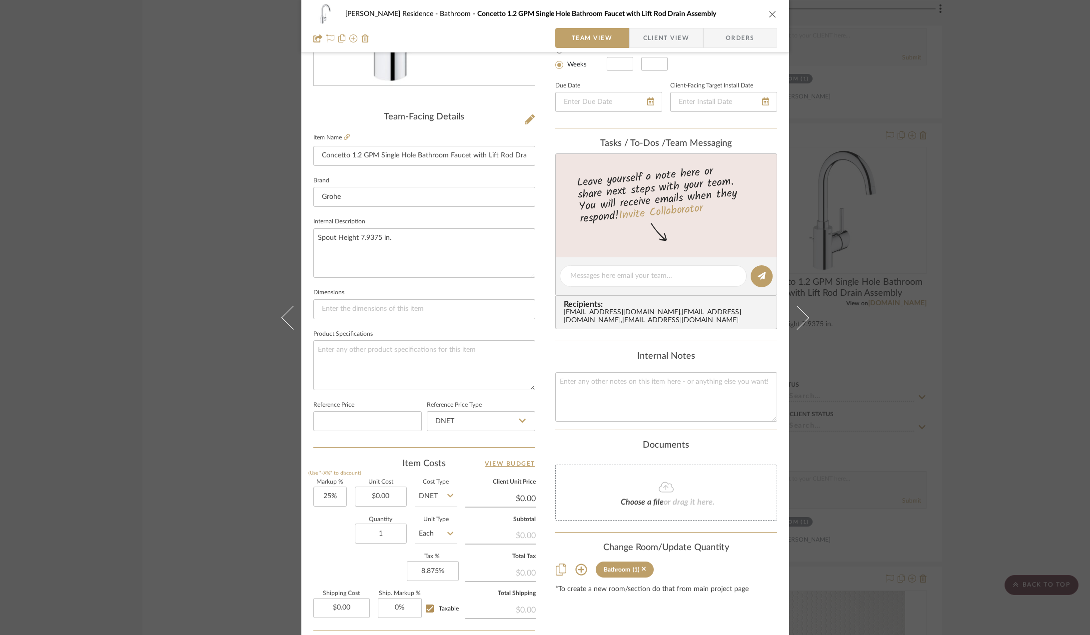
scroll to position [250, 0]
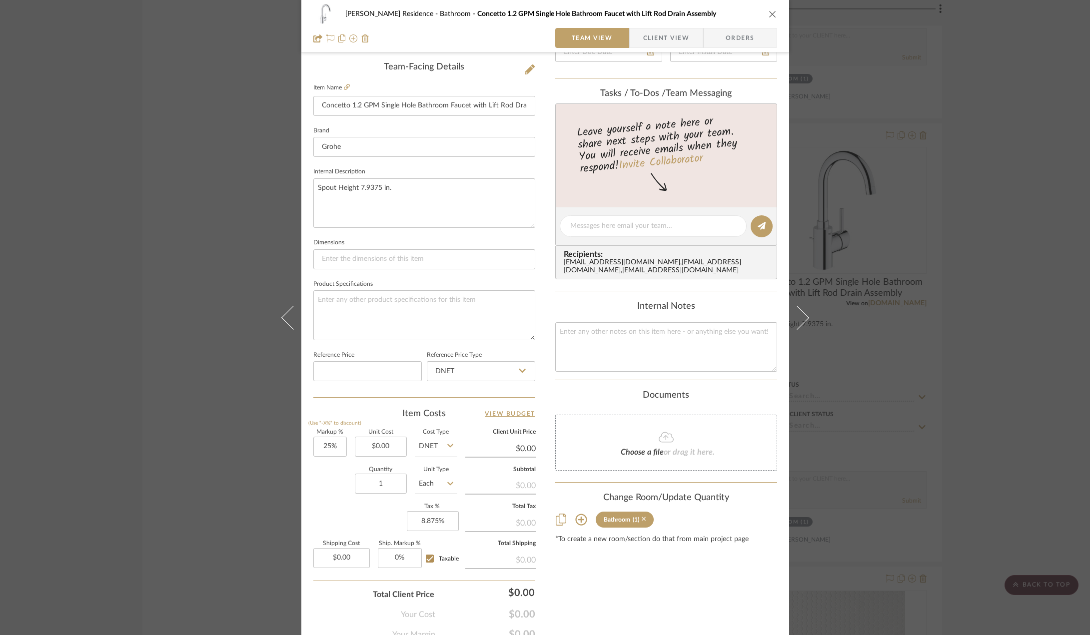
click at [642, 522] on icon at bounding box center [644, 519] width 4 height 4
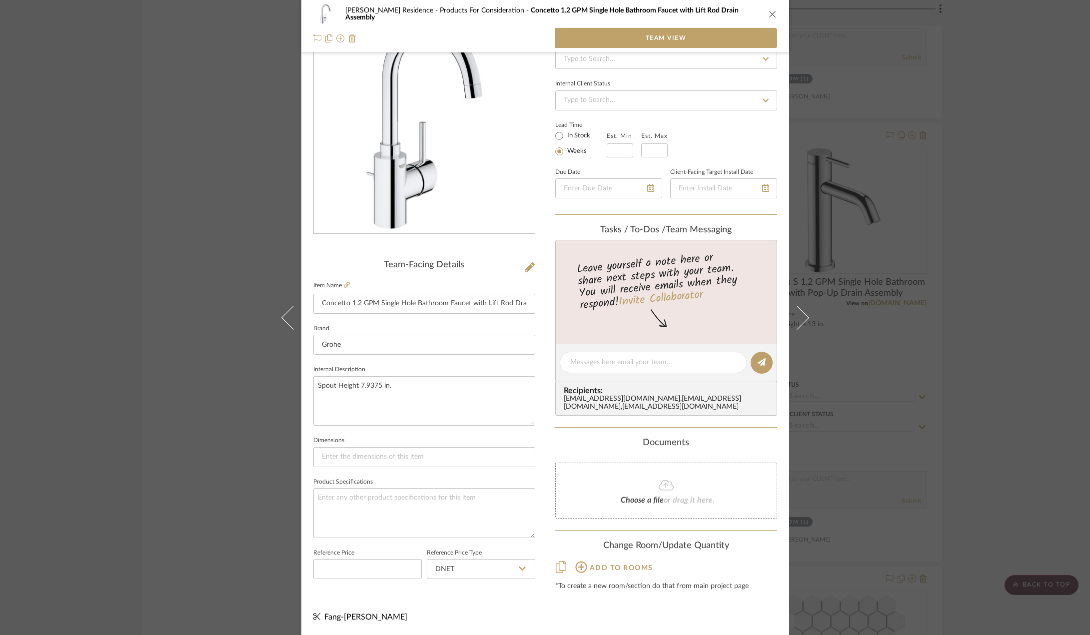
scroll to position [55, 0]
click at [977, 359] on div "Kauffman Residence Products For Consideration Concetto 1.2 GPM Single Hole Bath…" at bounding box center [545, 317] width 1090 height 635
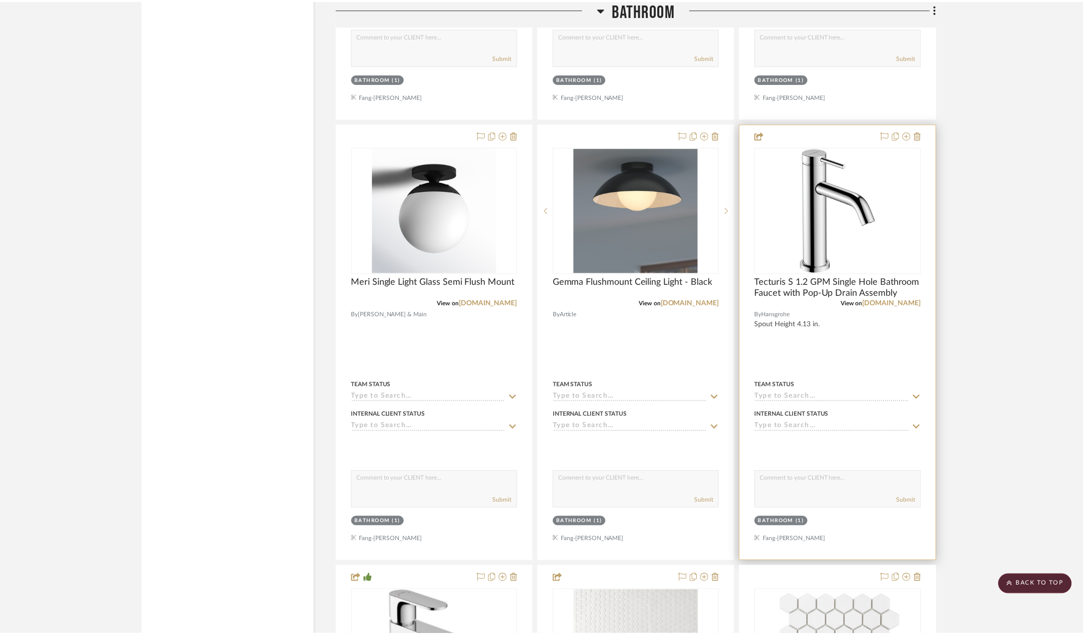
scroll to position [2900, 0]
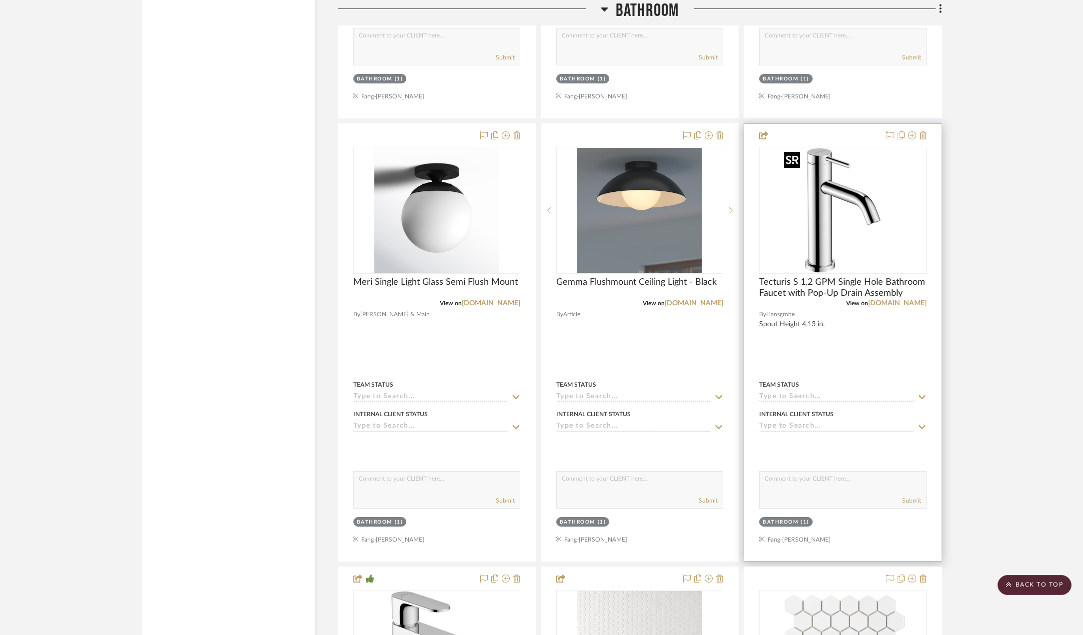
click at [0, 0] on img at bounding box center [0, 0] width 0 height 0
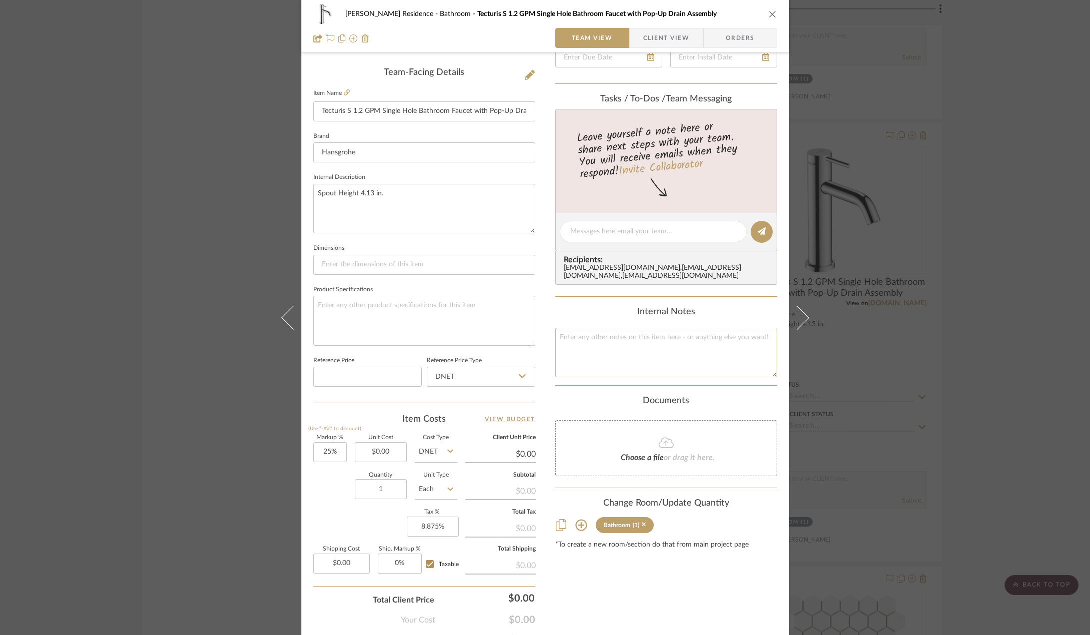
scroll to position [295, 0]
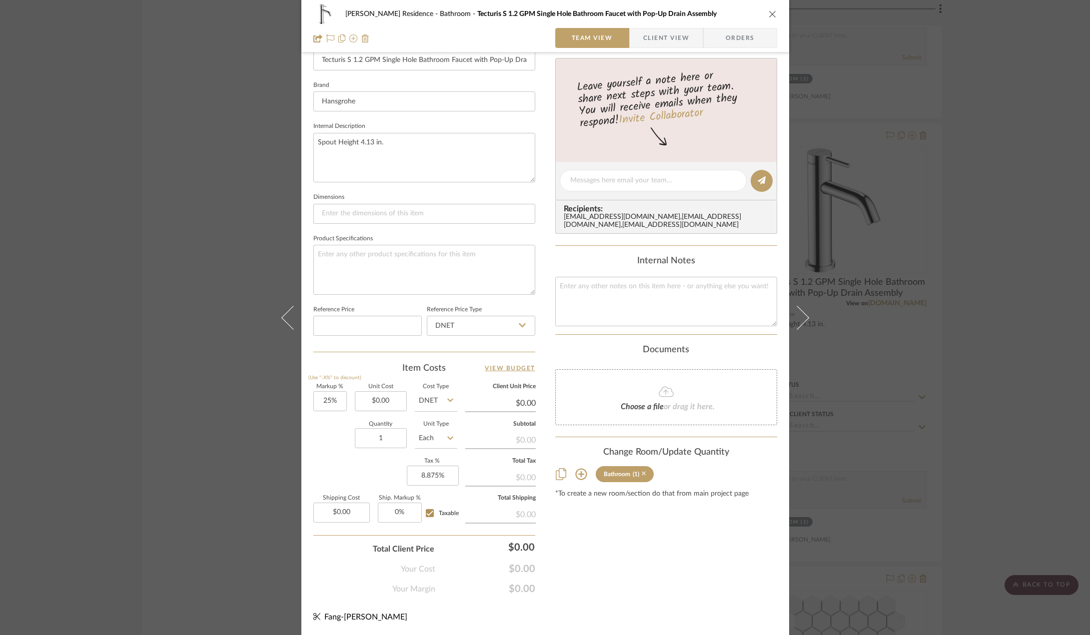
click at [642, 476] on icon at bounding box center [644, 474] width 4 height 4
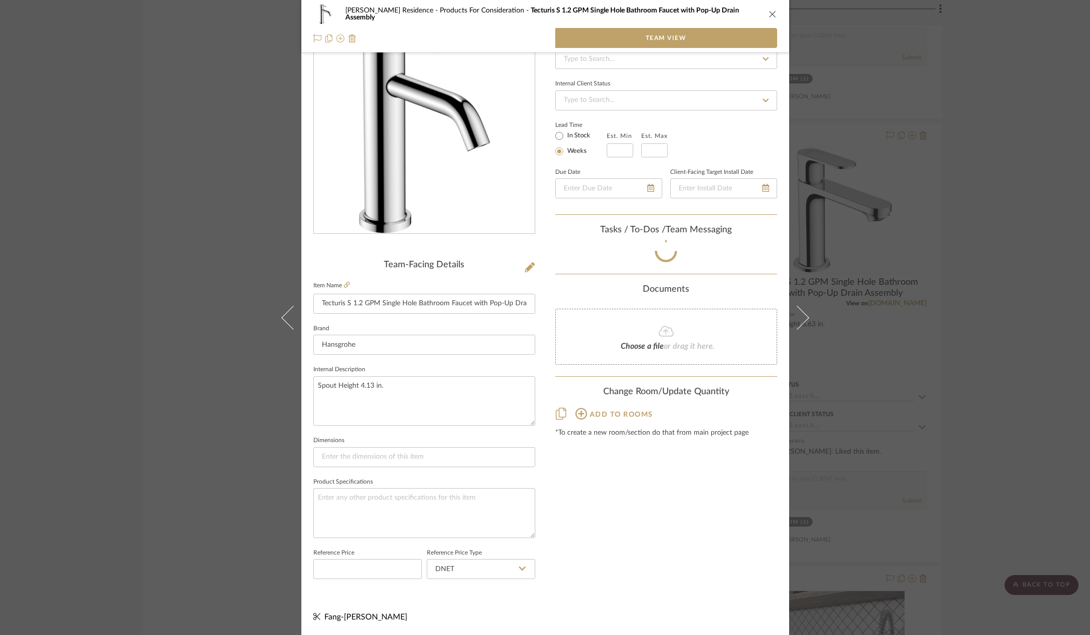
scroll to position [55, 0]
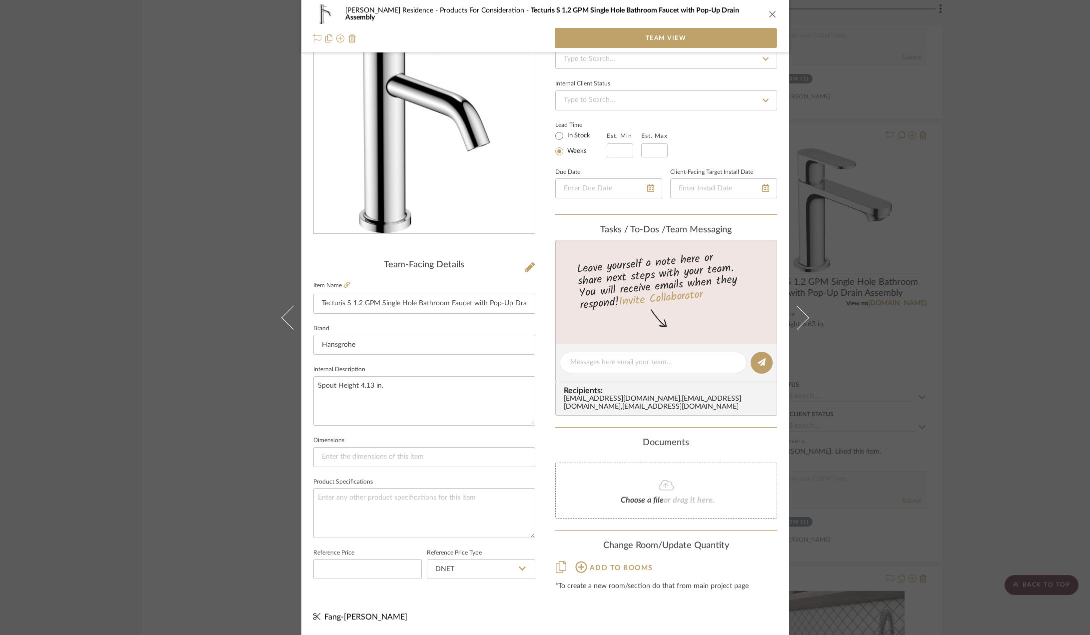
click at [977, 306] on div "Kauffman Residence Products For Consideration Tecturis S 1.2 GPM Single Hole Ba…" at bounding box center [545, 317] width 1090 height 635
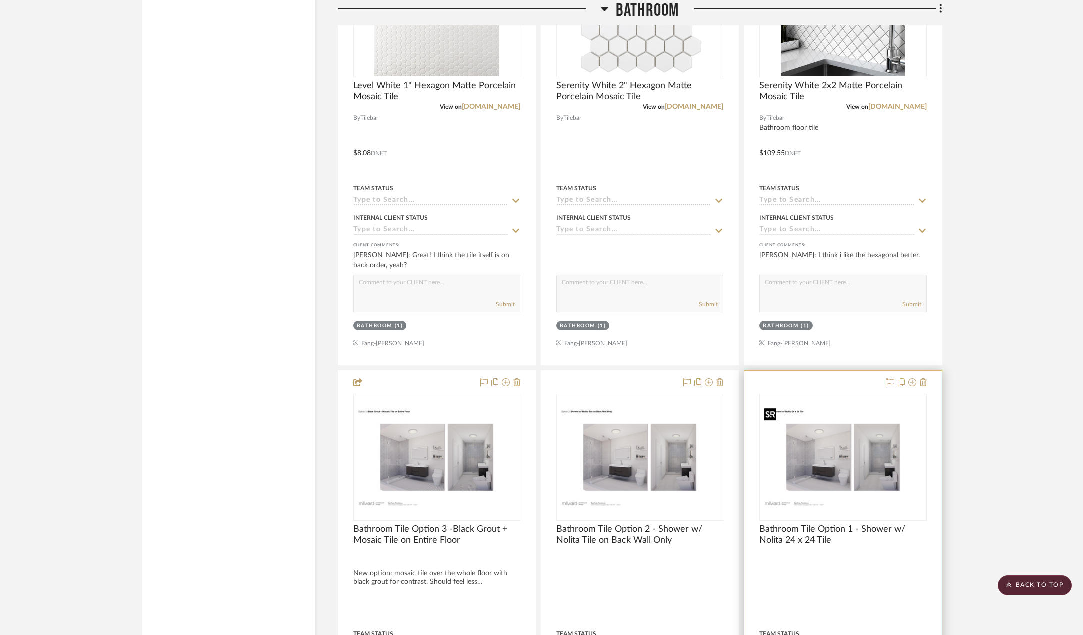
scroll to position [3400, 0]
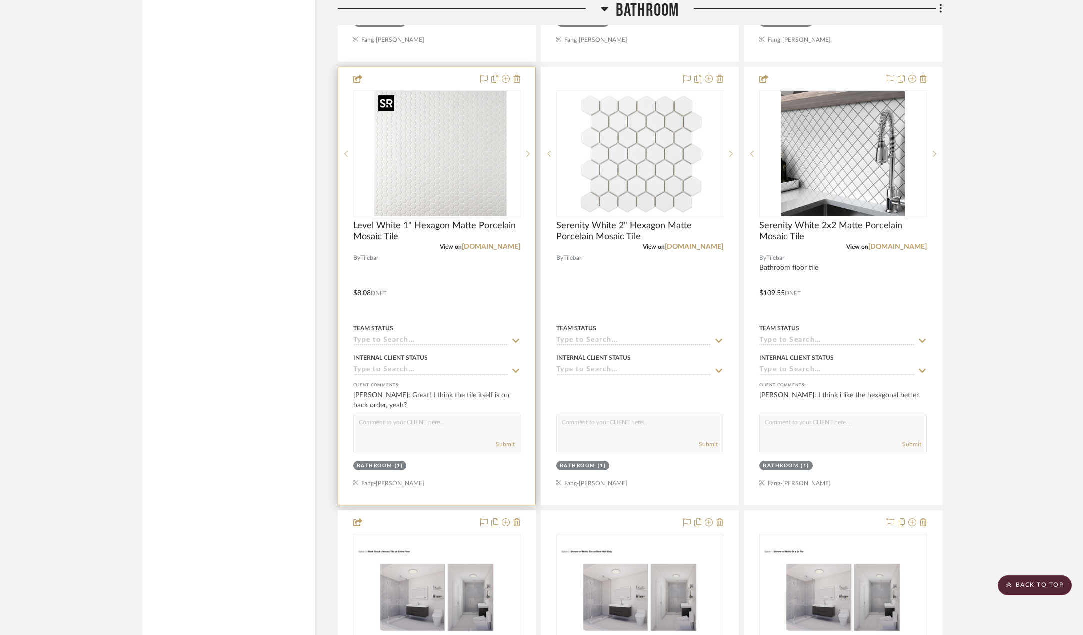
click at [431, 167] on img "0" at bounding box center [444, 153] width 125 height 125
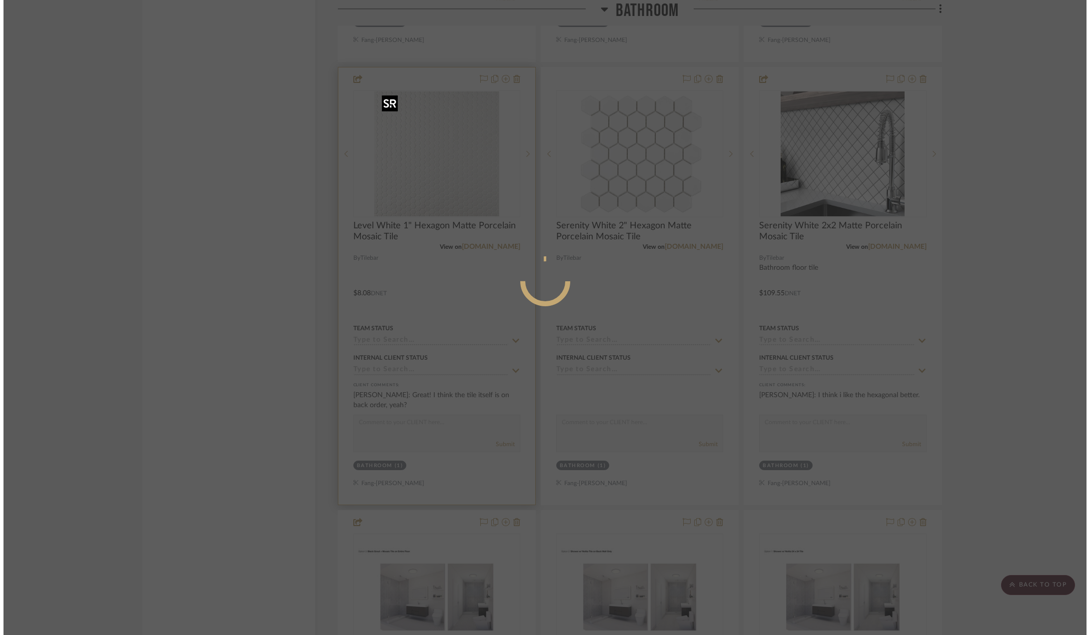
scroll to position [0, 0]
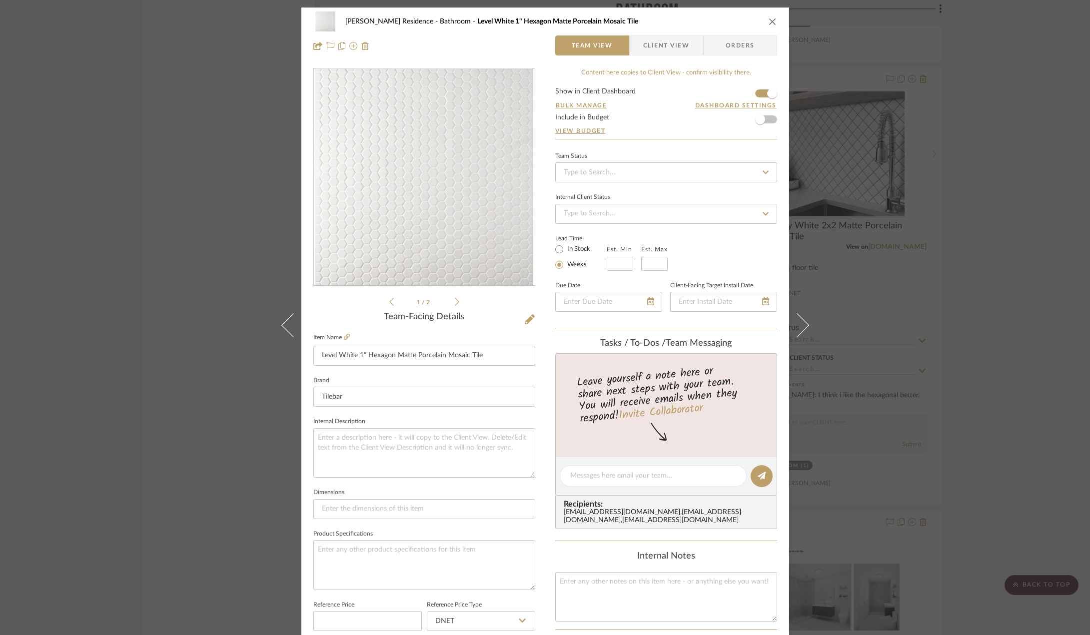
click at [658, 42] on span "Client View" at bounding box center [666, 45] width 46 height 20
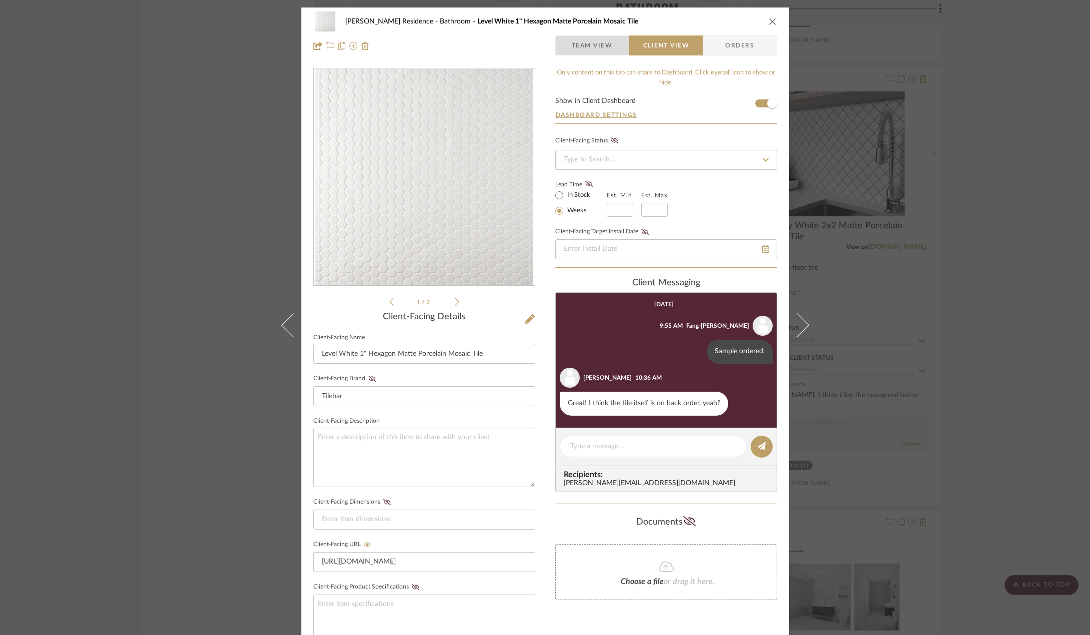
click at [600, 37] on span "Team View" at bounding box center [592, 45] width 41 height 20
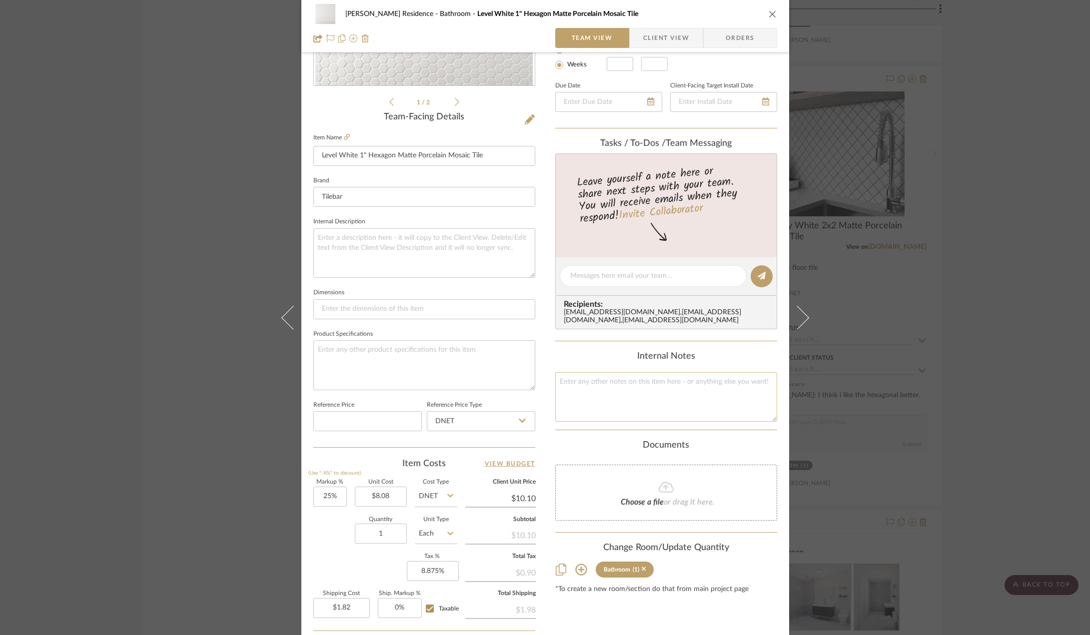
scroll to position [295, 0]
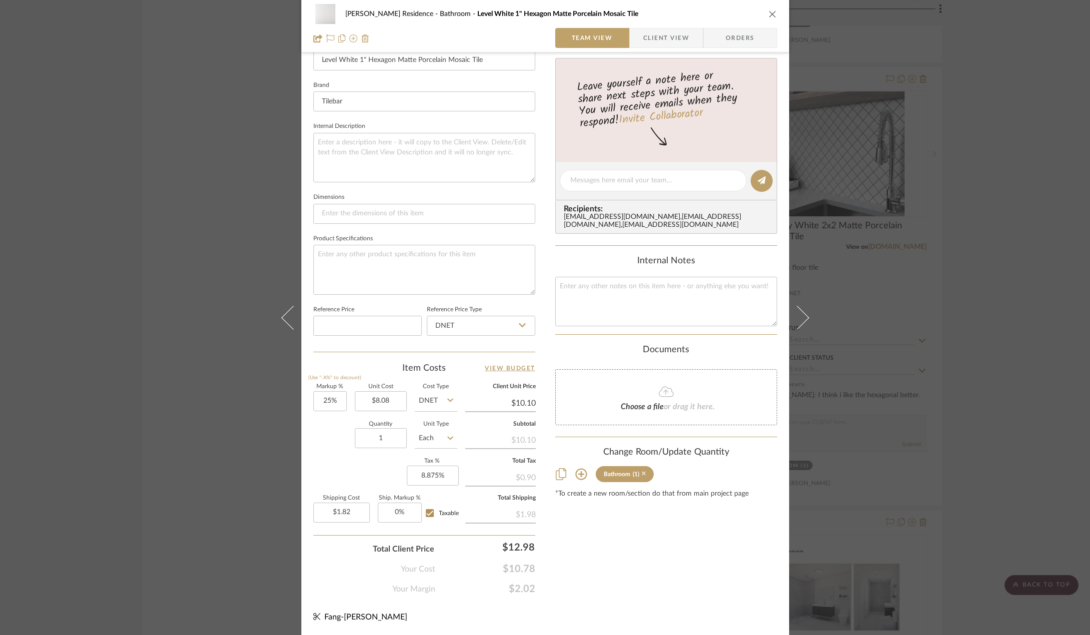
click at [642, 476] on icon at bounding box center [644, 474] width 4 height 4
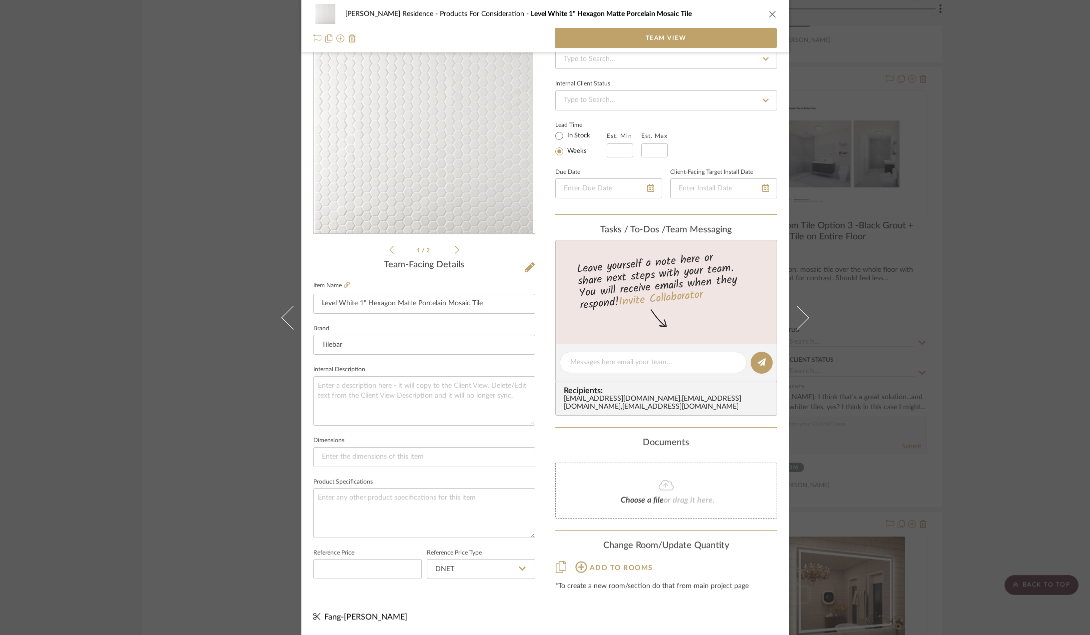
click at [999, 308] on div "Kauffman Residence Products For Consideration Level White 1" Hexagon Matte Porc…" at bounding box center [545, 317] width 1090 height 635
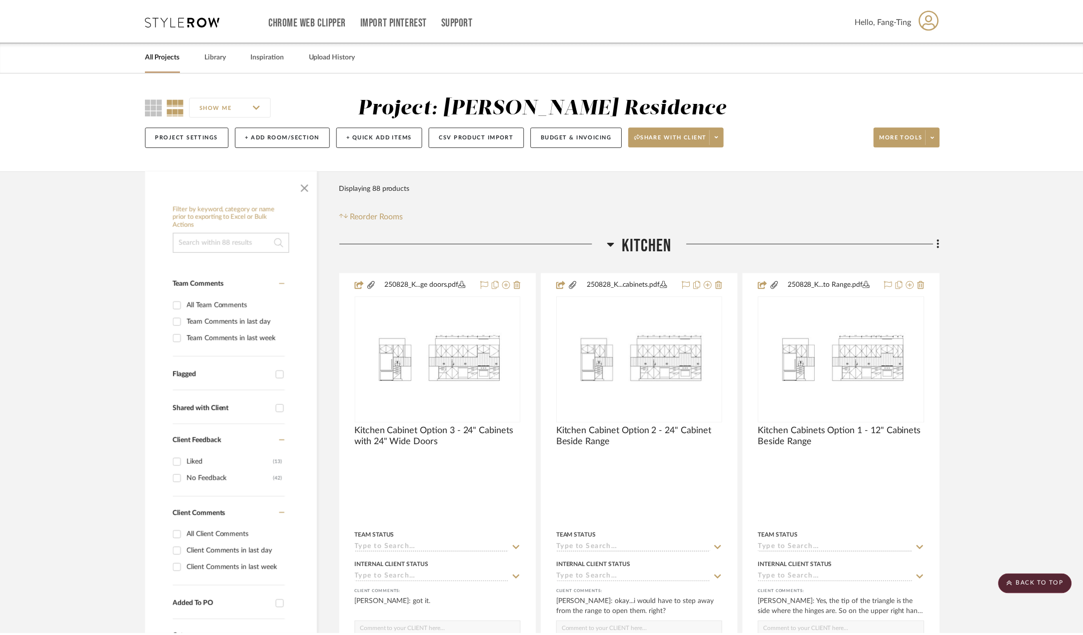
scroll to position [3400, 0]
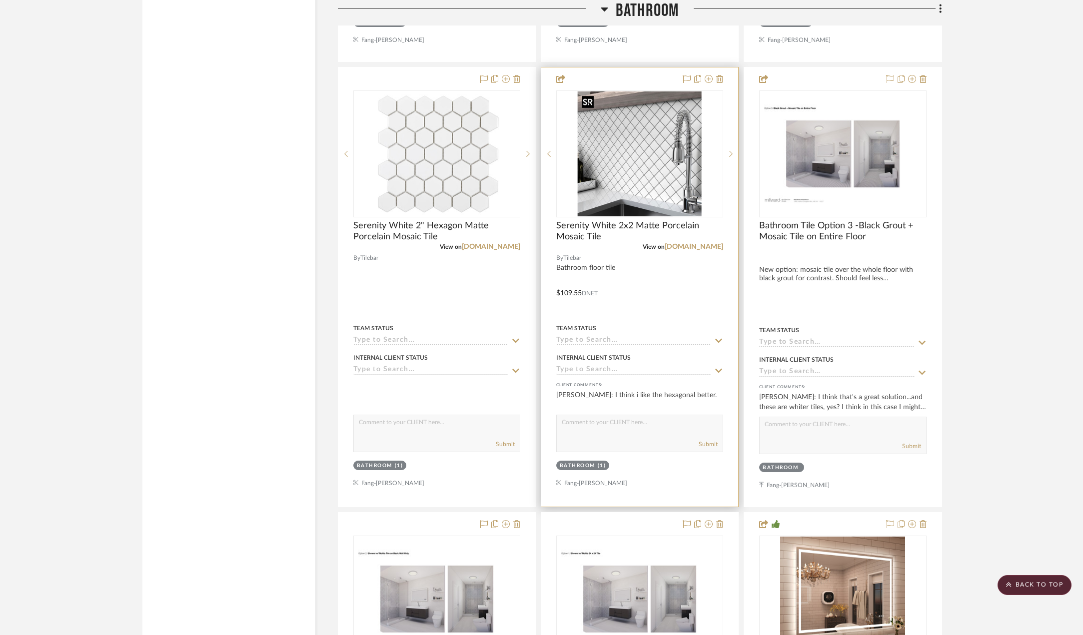
click at [636, 147] on img "0" at bounding box center [640, 153] width 124 height 125
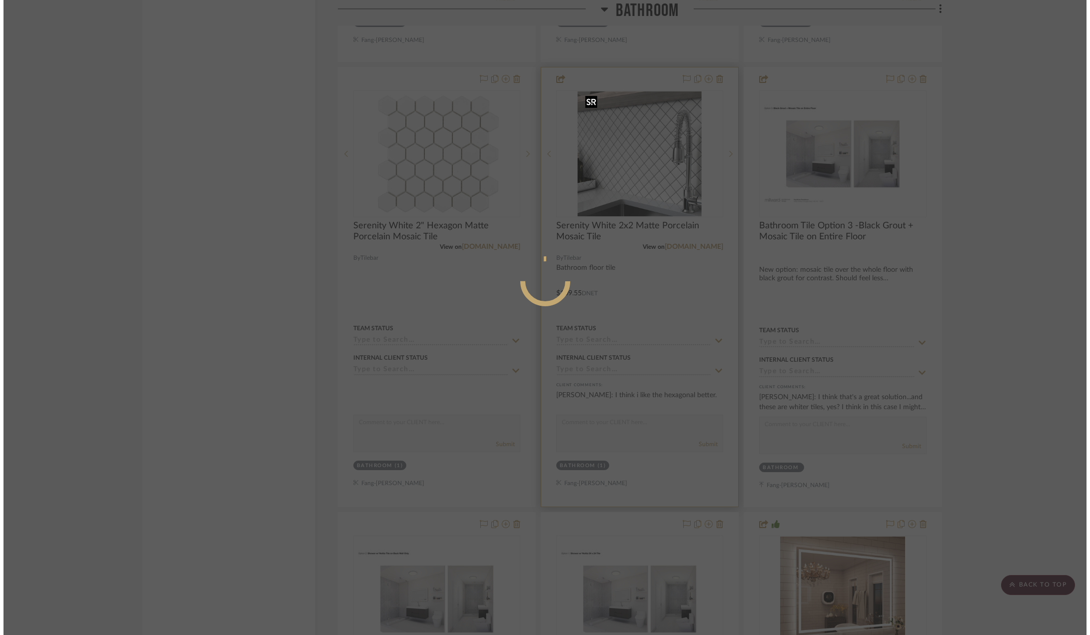
scroll to position [0, 0]
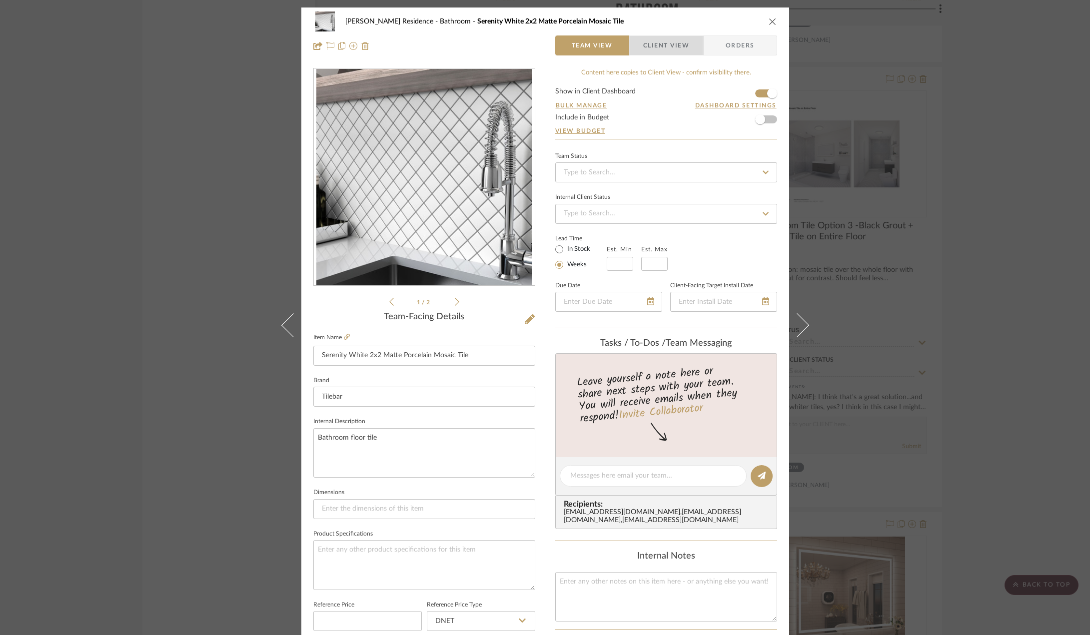
click at [655, 40] on span "Client View" at bounding box center [666, 45] width 46 height 20
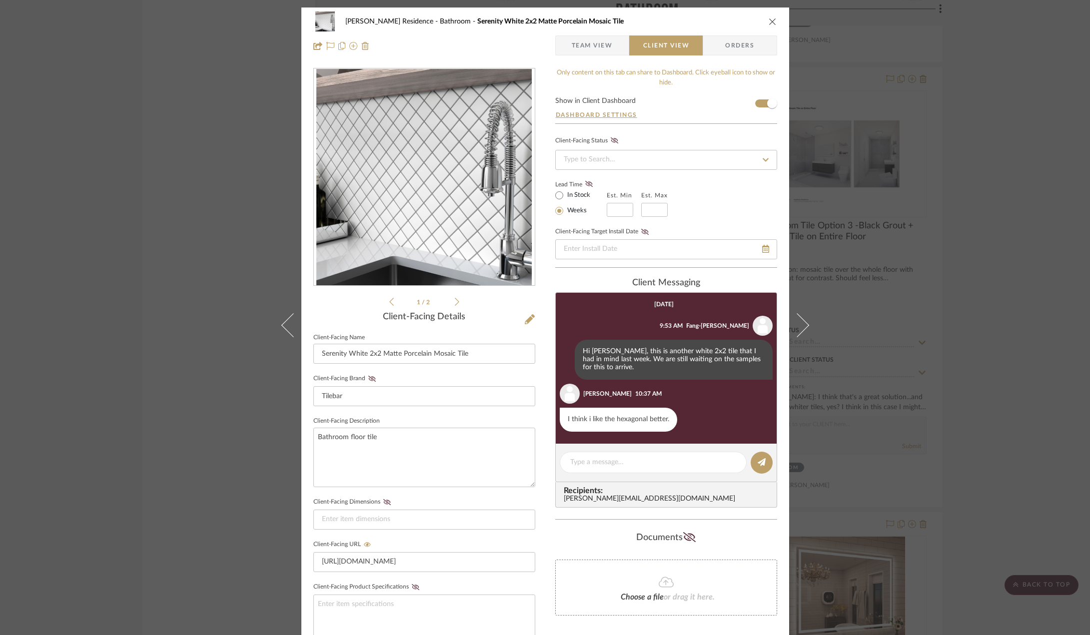
click at [564, 36] on span "button" at bounding box center [564, 45] width 16 height 20
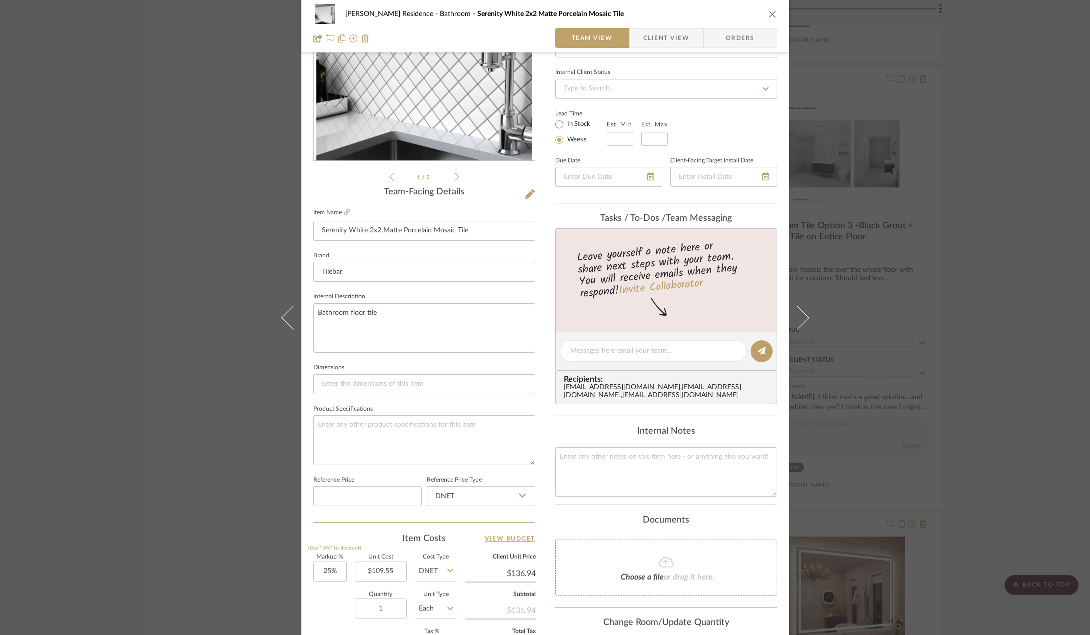
scroll to position [250, 0]
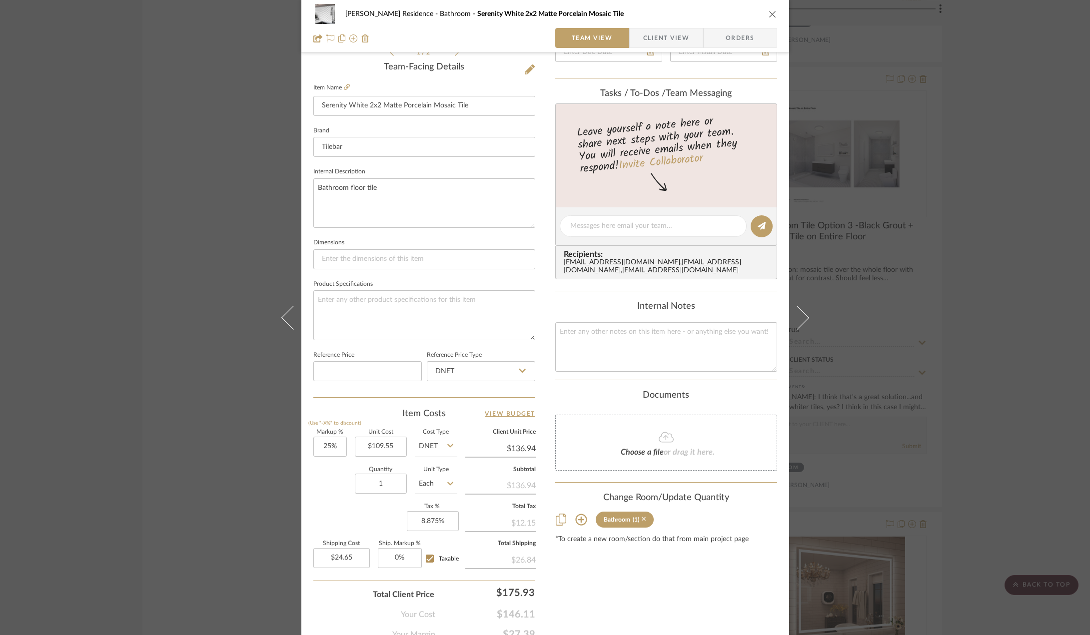
click at [642, 523] on icon at bounding box center [644, 519] width 4 height 7
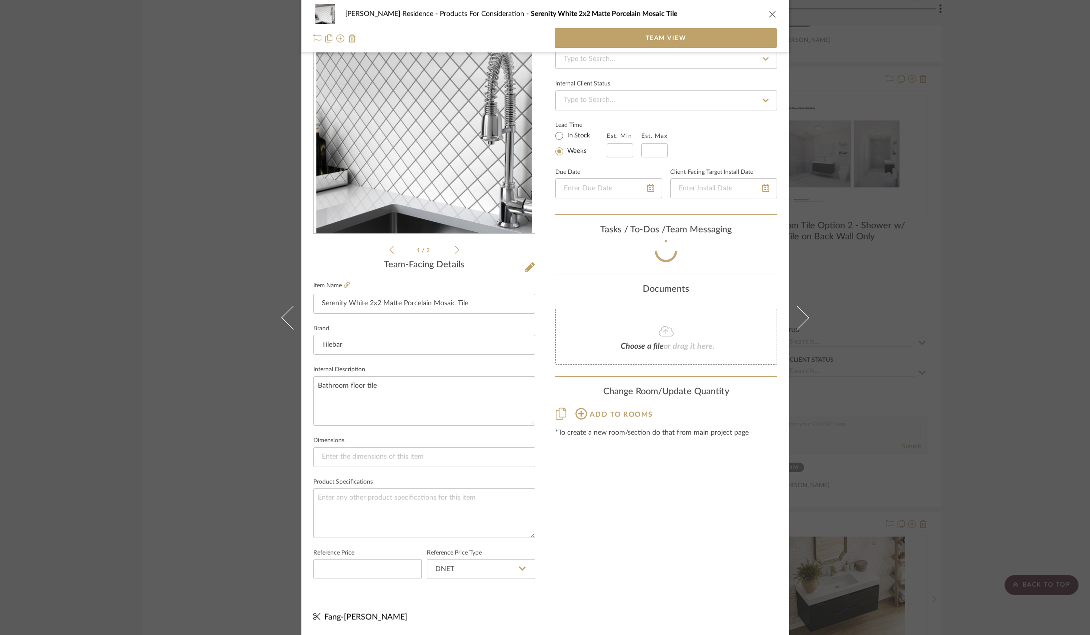
scroll to position [55, 0]
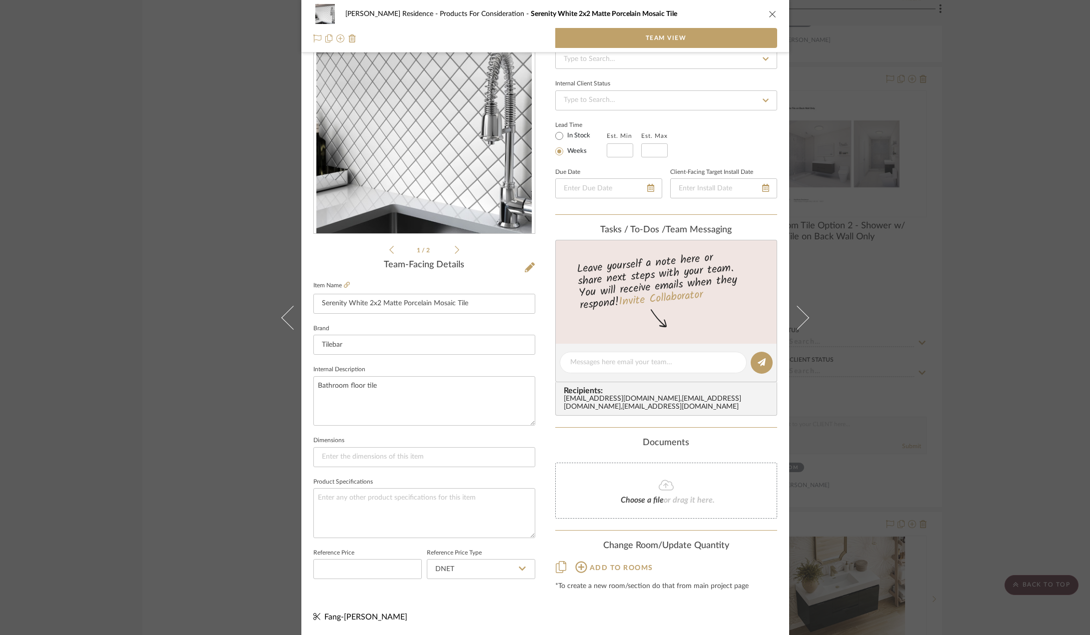
click at [979, 280] on div "Kauffman Residence Products For Consideration Serenity White 2x2 Matte Porcelai…" at bounding box center [545, 317] width 1090 height 635
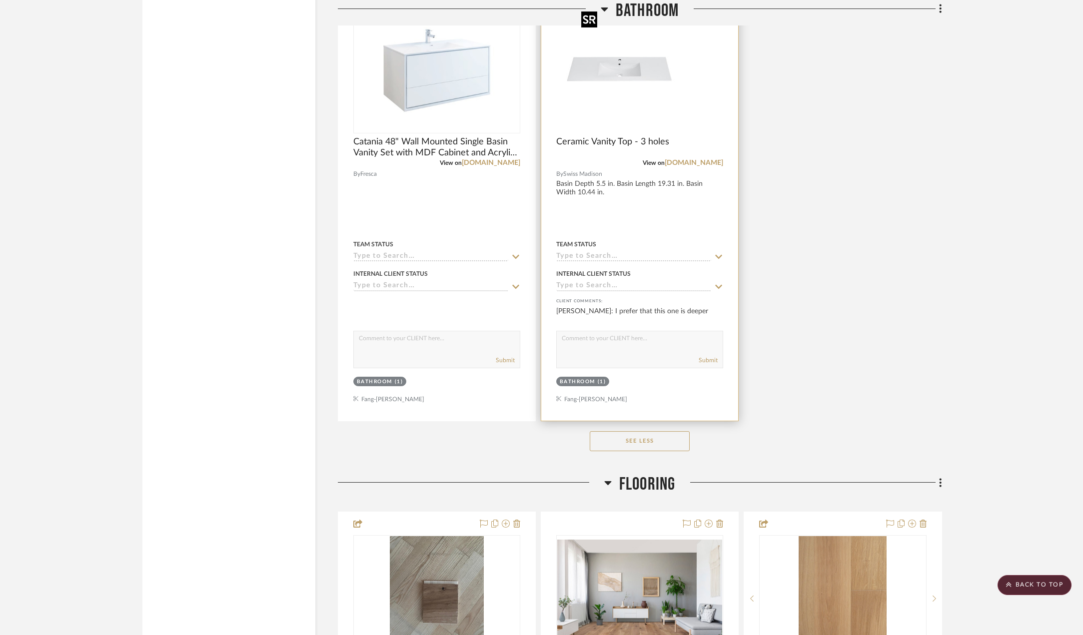
scroll to position [5600, 0]
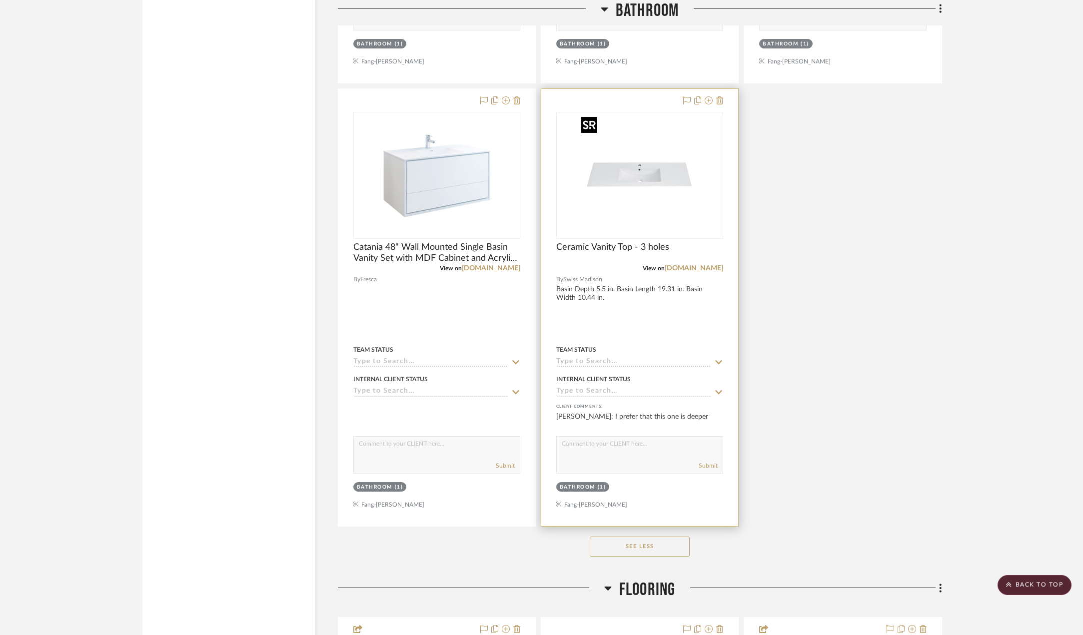
click at [644, 182] on div at bounding box center [639, 175] width 167 height 127
click at [669, 208] on img "0" at bounding box center [639, 175] width 125 height 125
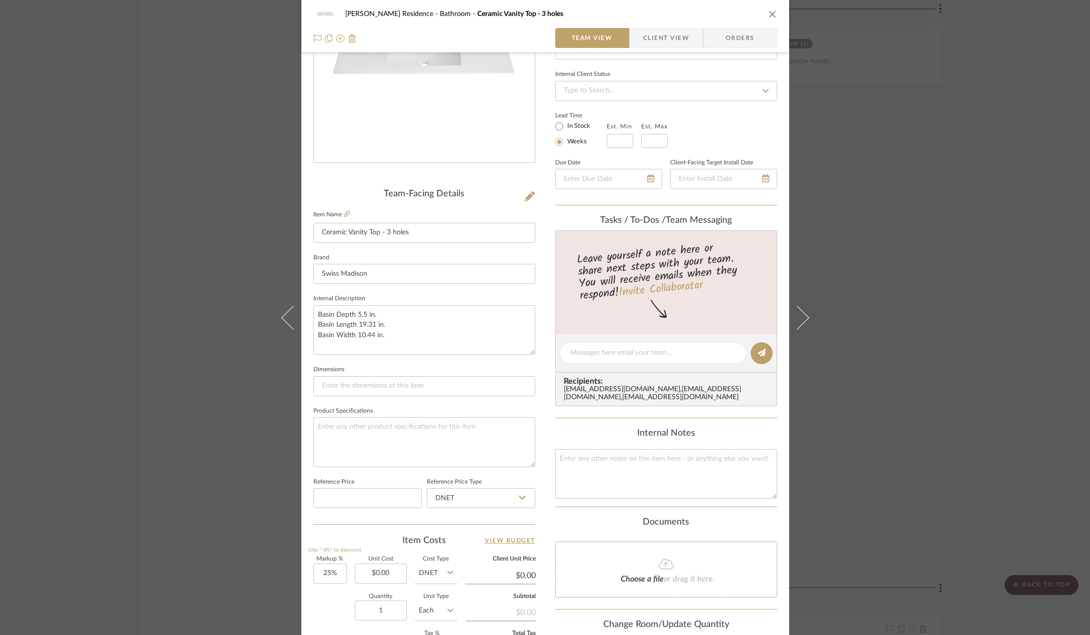
scroll to position [250, 0]
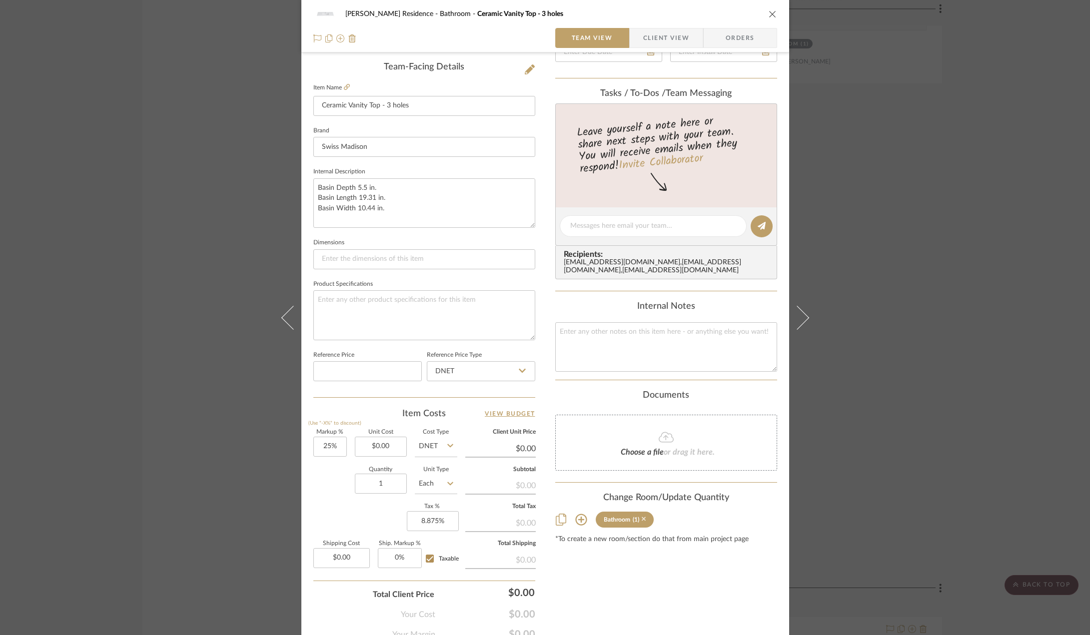
click at [643, 522] on icon at bounding box center [644, 519] width 4 height 4
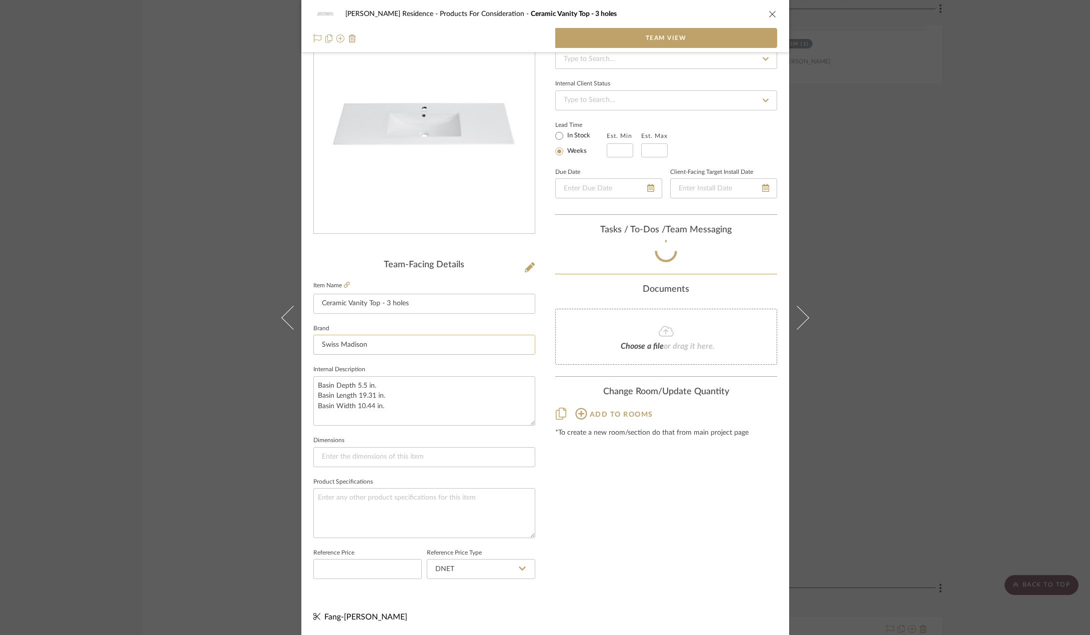
scroll to position [55, 0]
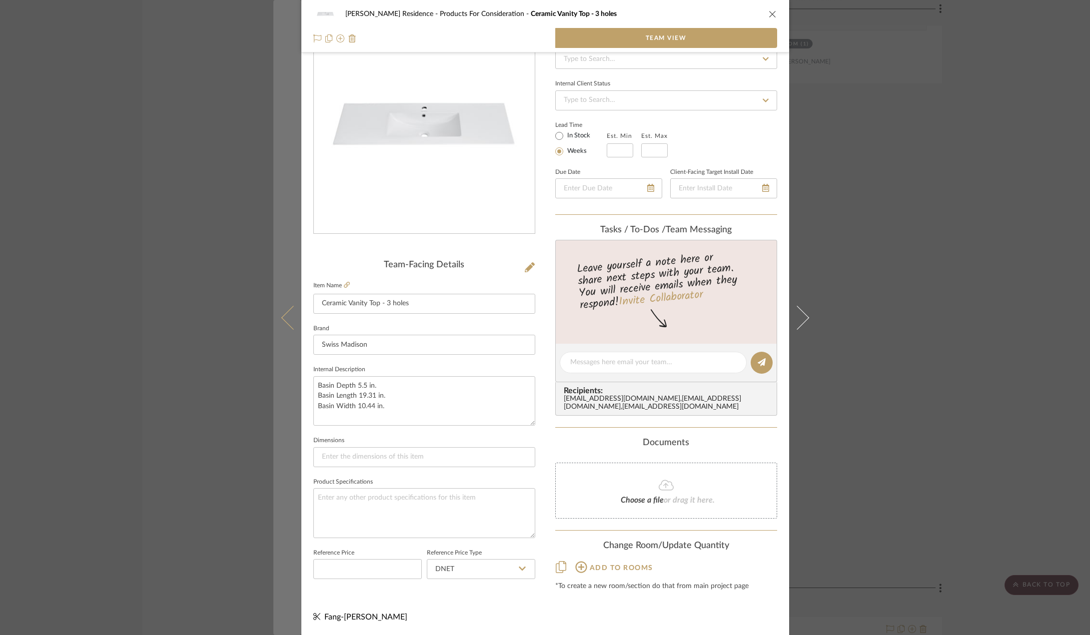
click at [282, 317] on icon at bounding box center [293, 317] width 24 height 24
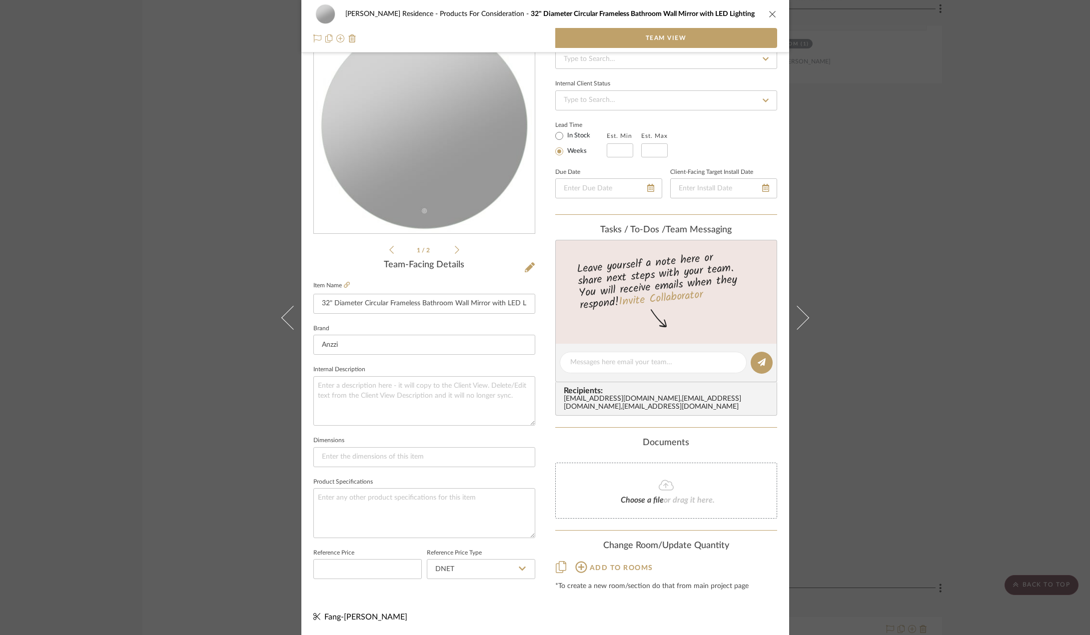
click at [905, 371] on div "Kauffman Residence Products For Consideration 32" Diameter Circular Frameless B…" at bounding box center [545, 317] width 1090 height 635
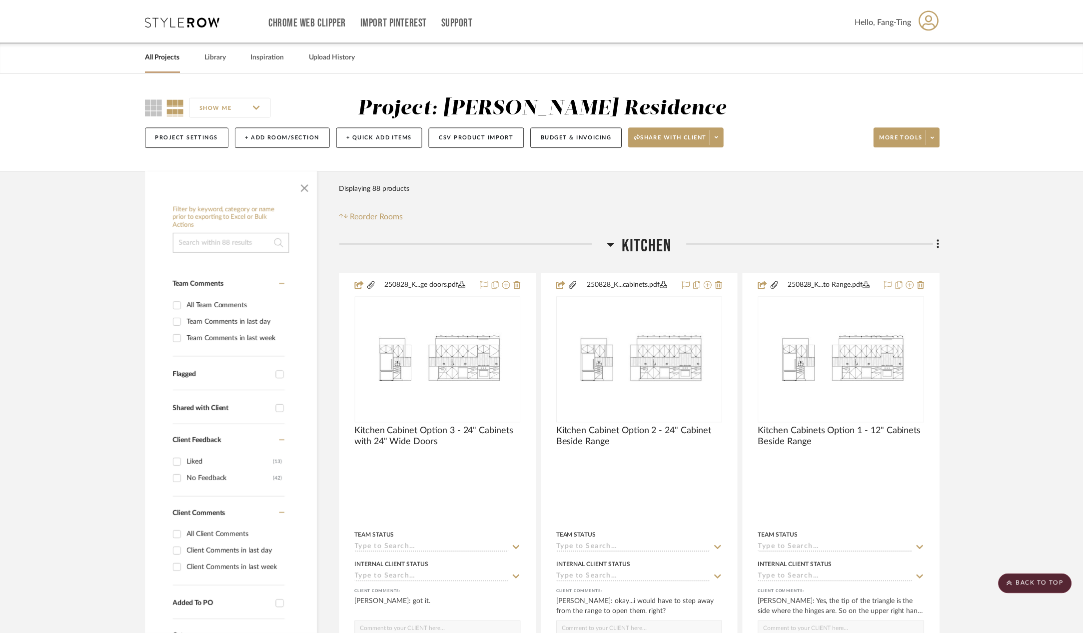
scroll to position [5600, 0]
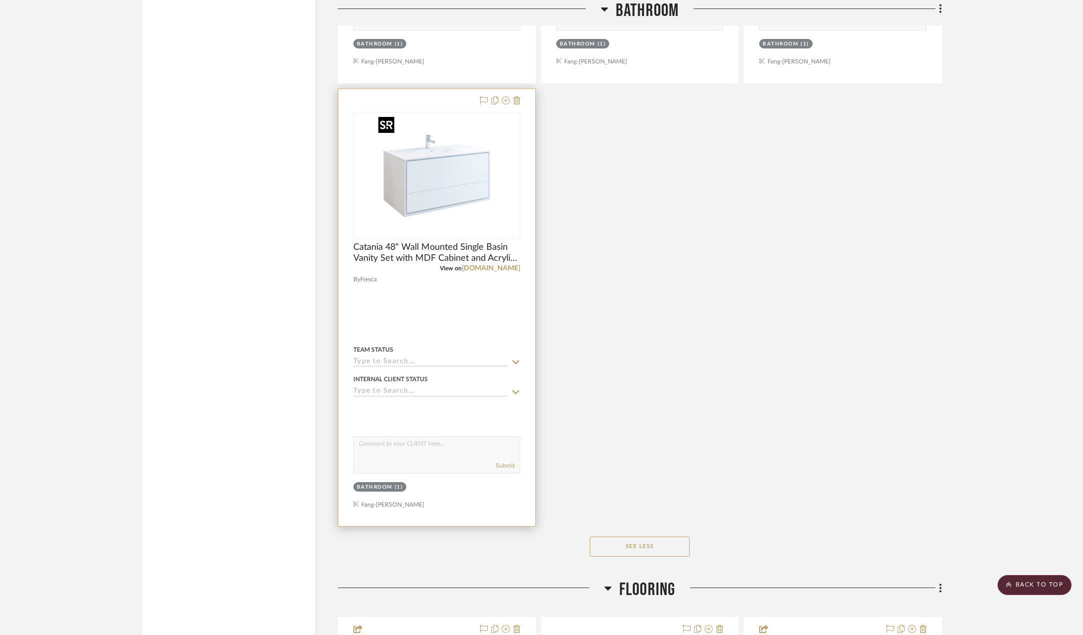
click at [0, 0] on img at bounding box center [0, 0] width 0 height 0
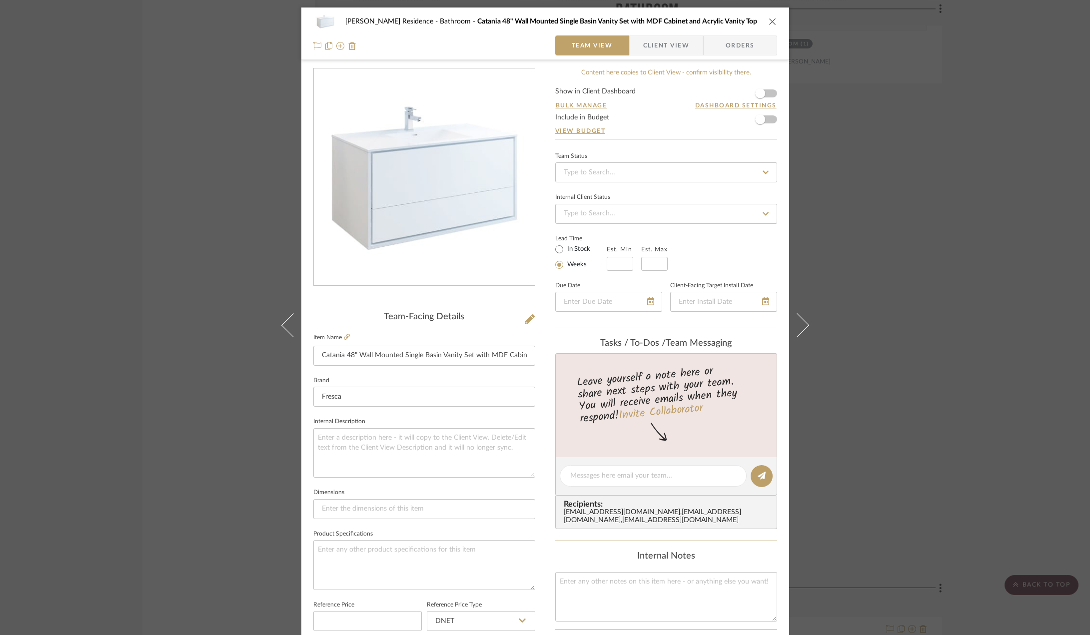
scroll to position [295, 0]
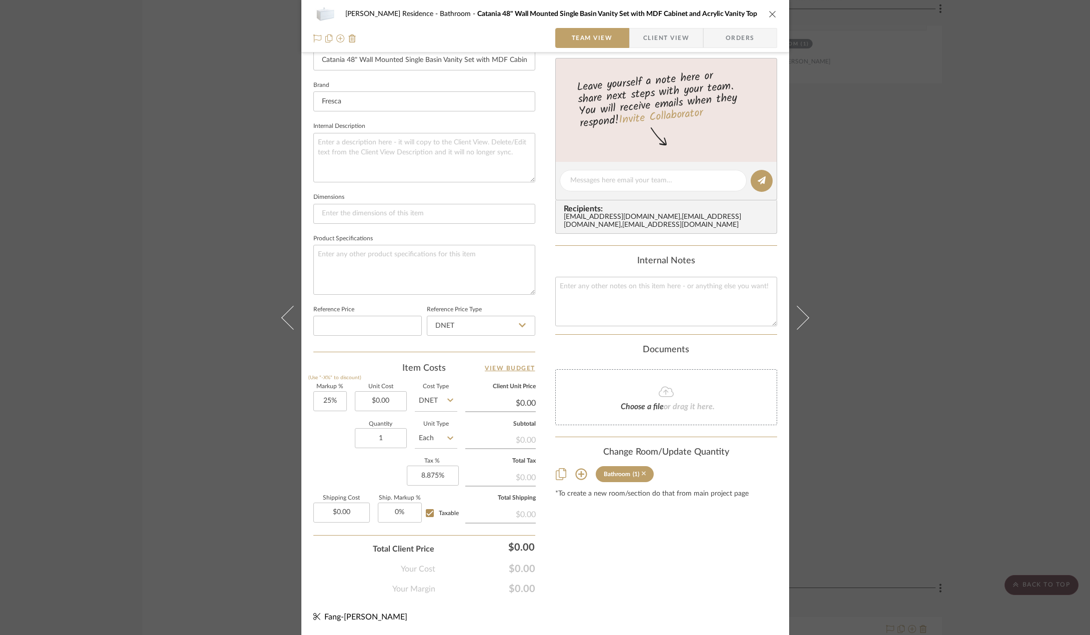
click at [642, 476] on icon at bounding box center [644, 474] width 4 height 4
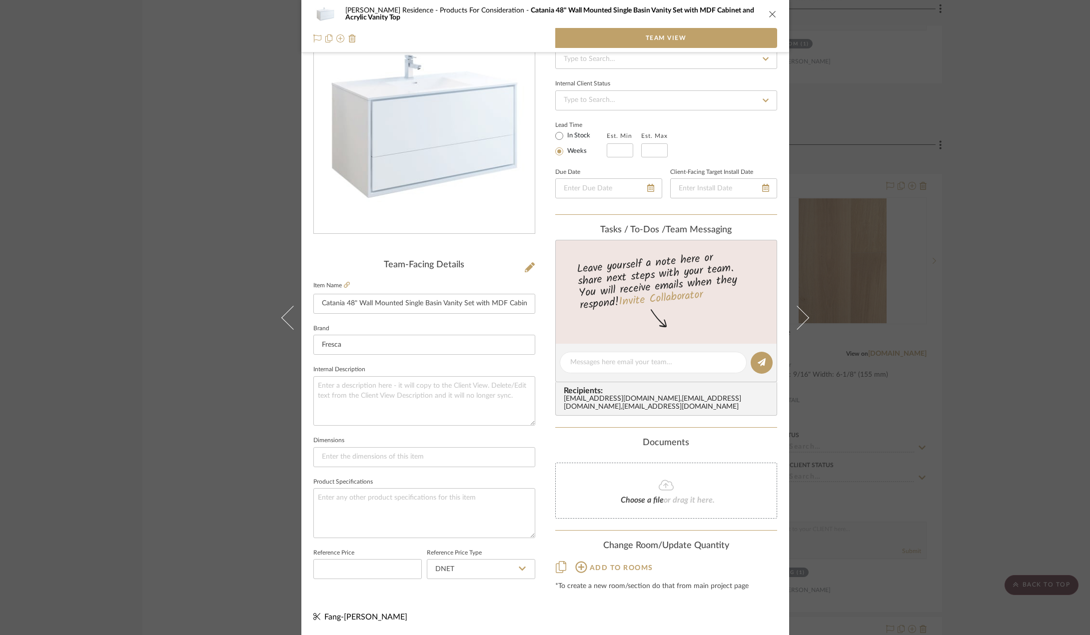
click at [859, 359] on div "Kauffman Residence Products For Consideration Catania 48" Wall Mounted Single B…" at bounding box center [545, 317] width 1090 height 635
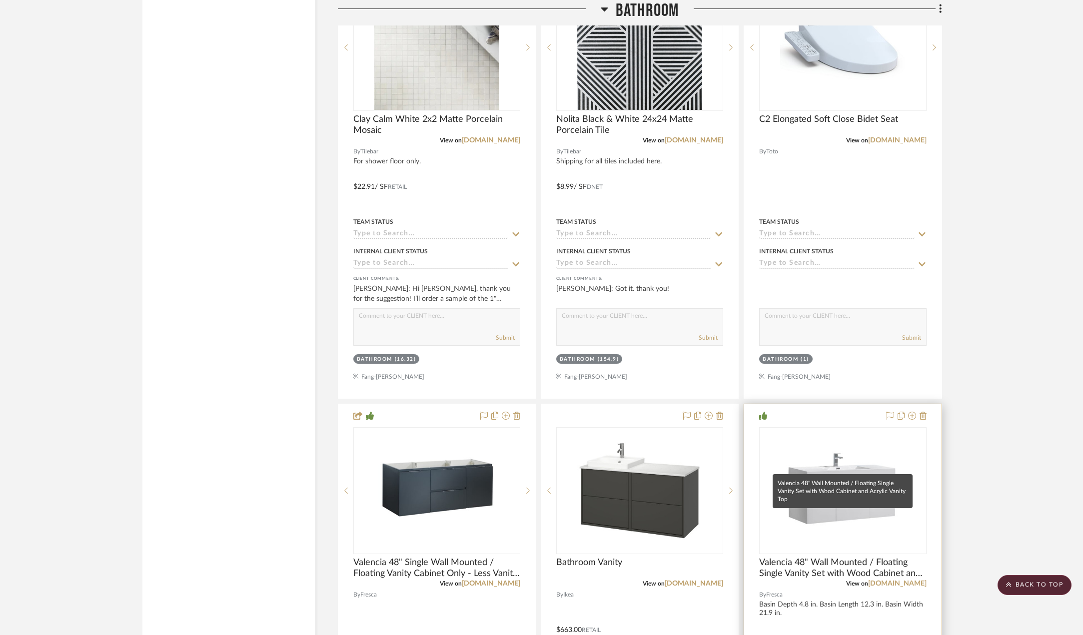
scroll to position [4950, 0]
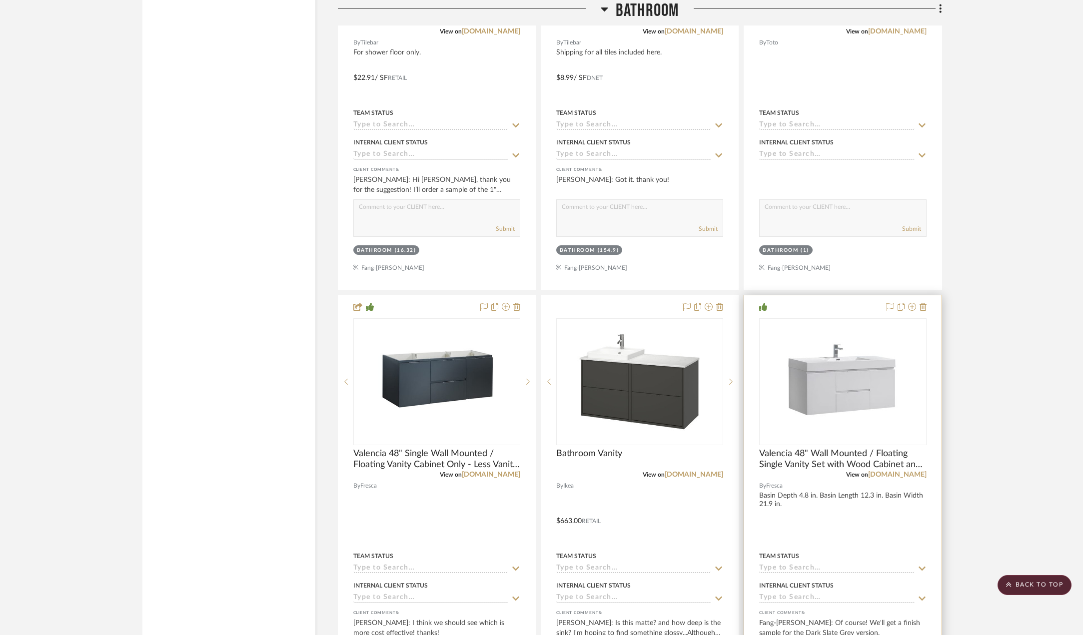
click at [0, 0] on img at bounding box center [0, 0] width 0 height 0
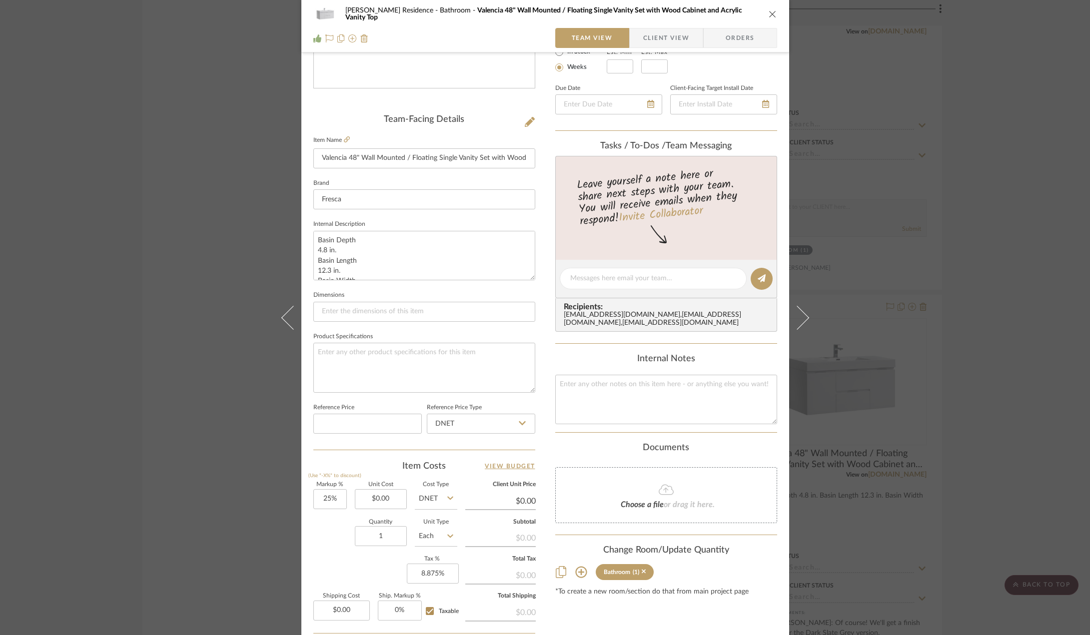
scroll to position [250, 0]
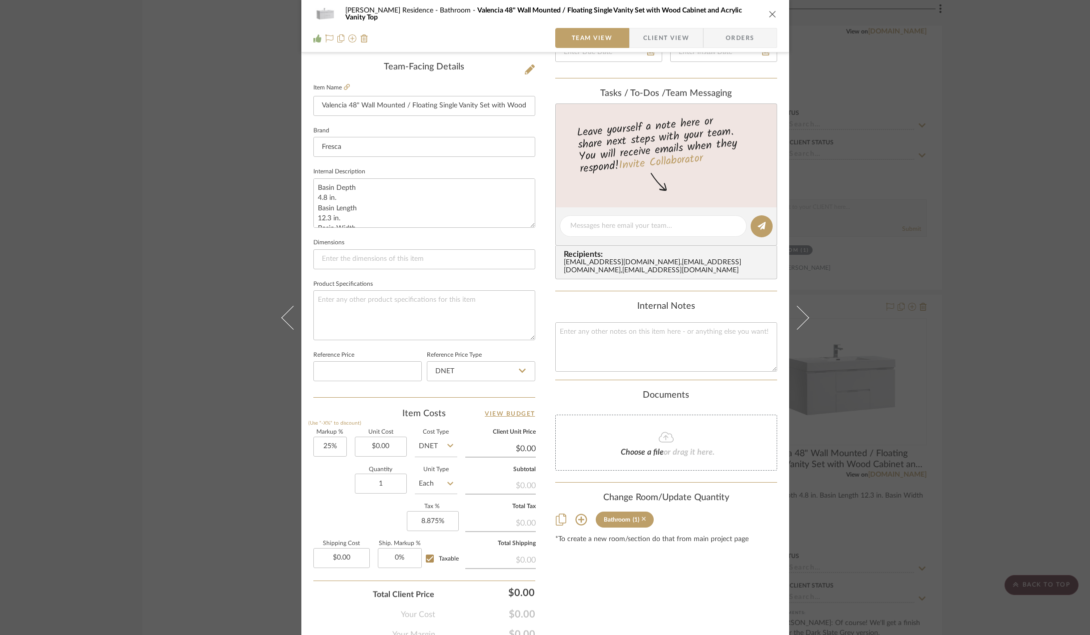
click at [642, 522] on icon at bounding box center [644, 519] width 4 height 4
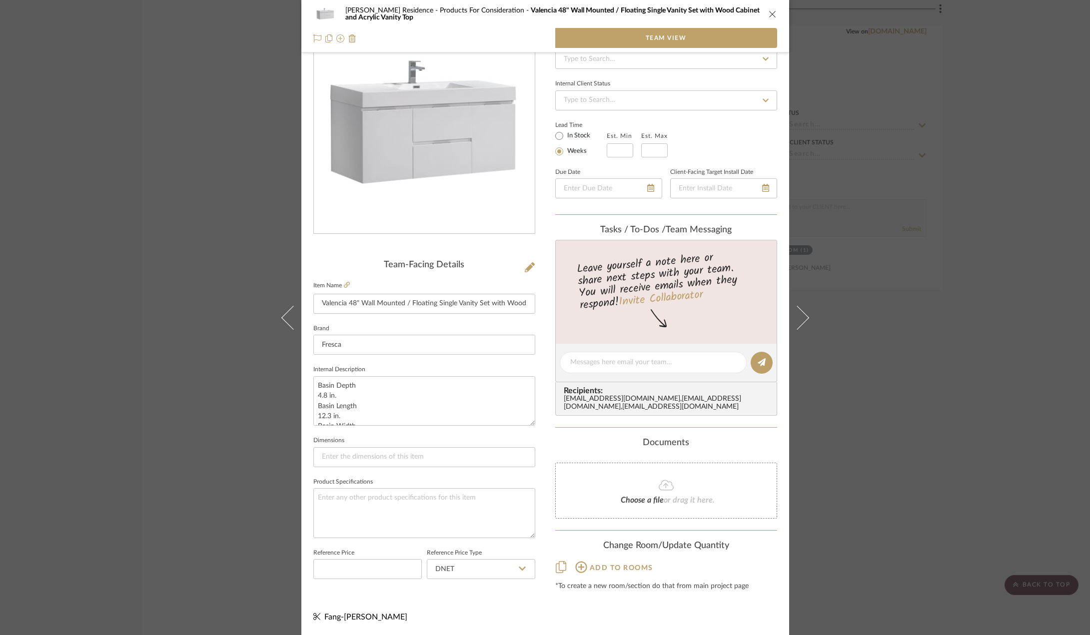
click at [911, 314] on div "Kauffman Residence Products For Consideration Valencia 48" Wall Mounted / Float…" at bounding box center [545, 317] width 1090 height 635
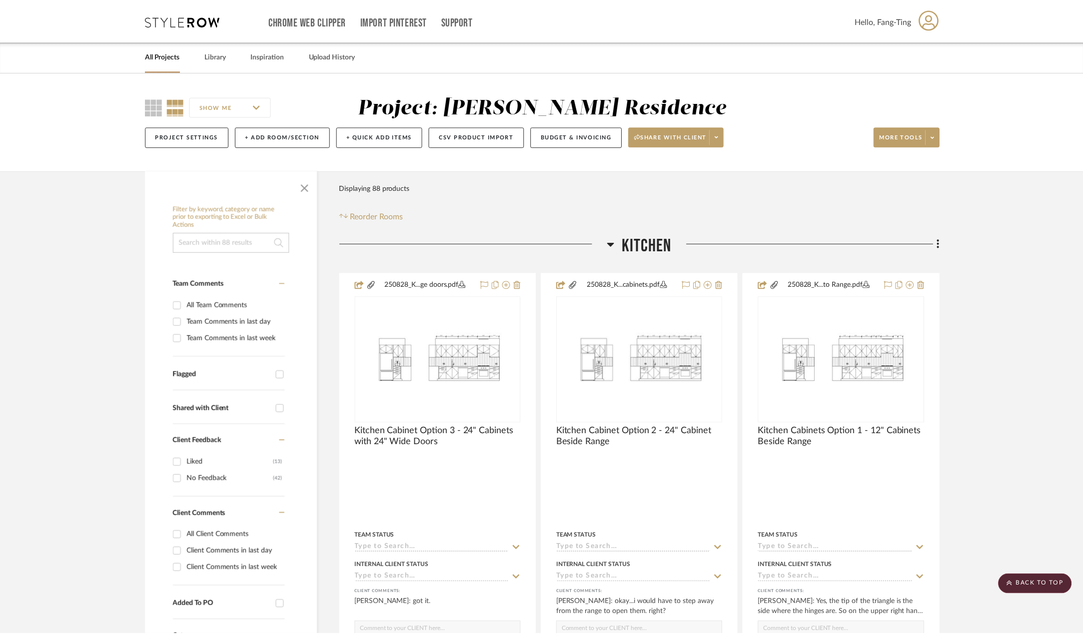
scroll to position [4950, 0]
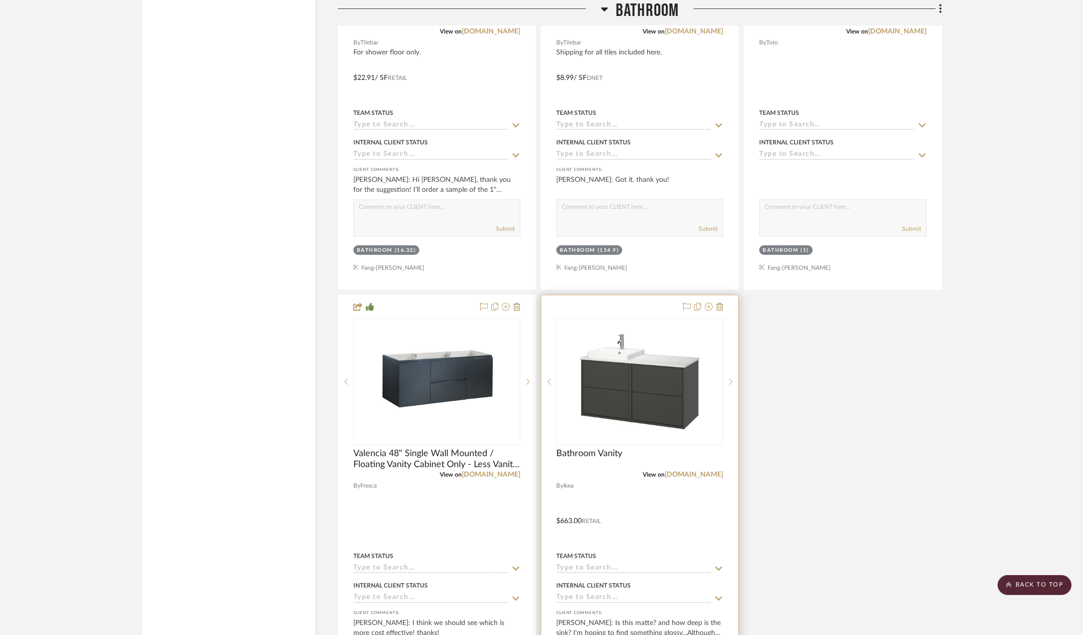
click at [625, 402] on img "0" at bounding box center [639, 381] width 125 height 125
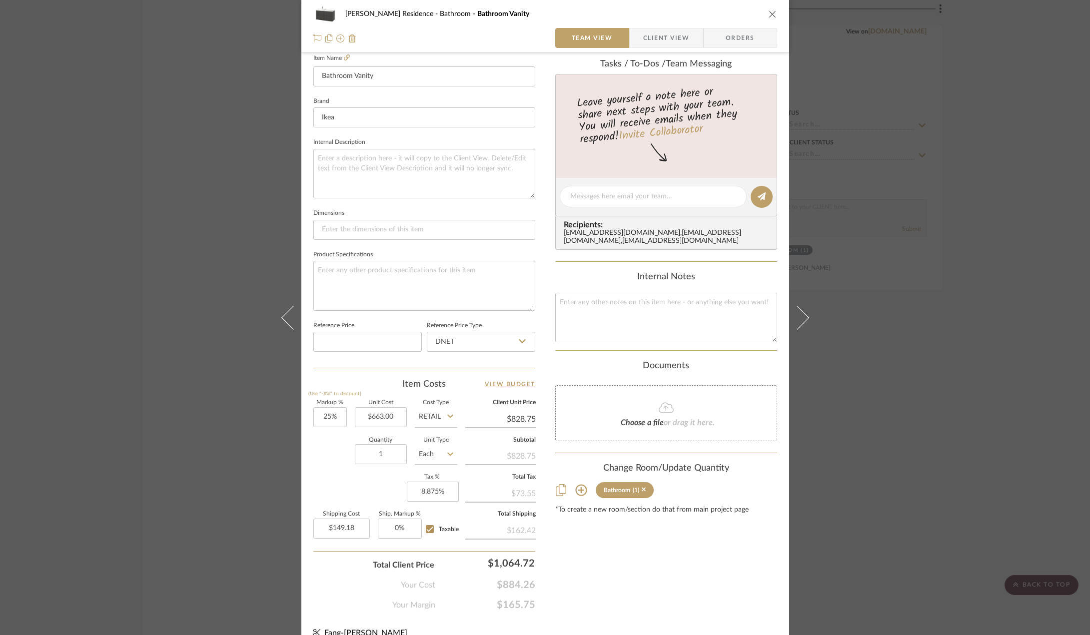
scroll to position [295, 0]
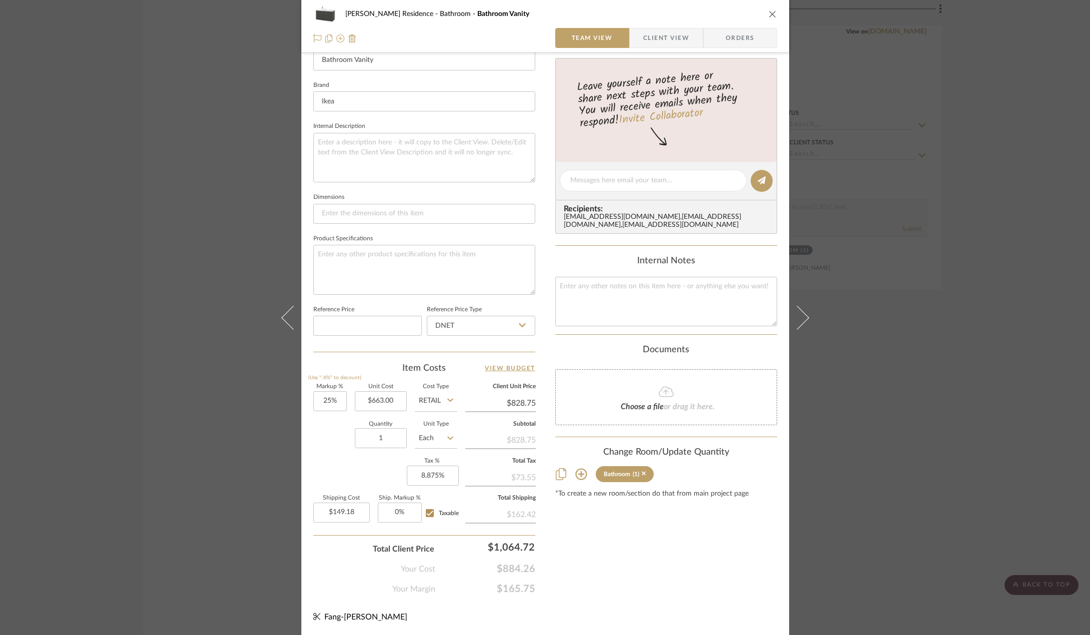
click at [637, 478] on div "(1)" at bounding box center [639, 474] width 13 height 7
click at [642, 477] on icon at bounding box center [644, 473] width 4 height 7
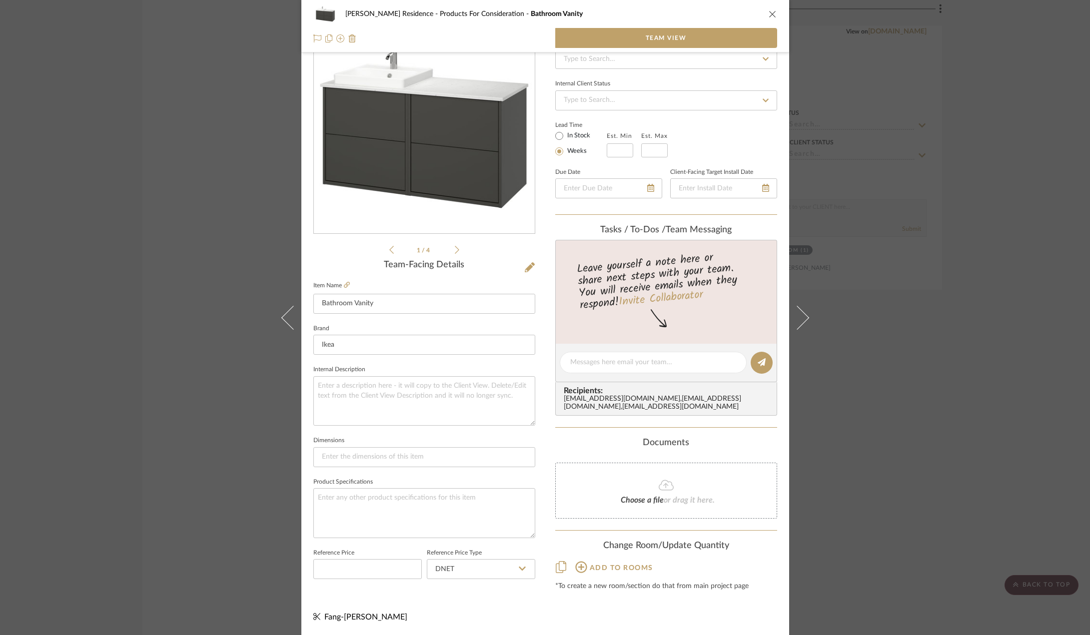
scroll to position [55, 0]
click at [895, 384] on div "Kauffman Residence Products For Consideration Bathroom Vanity Team View 1 / 4 T…" at bounding box center [545, 317] width 1090 height 635
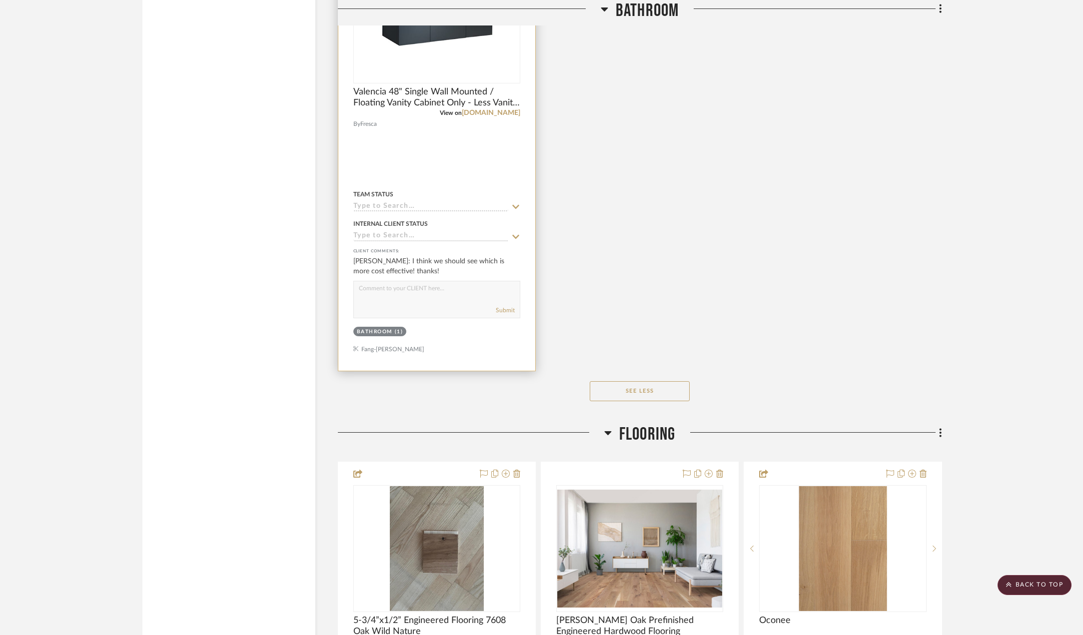
scroll to position [5400, 0]
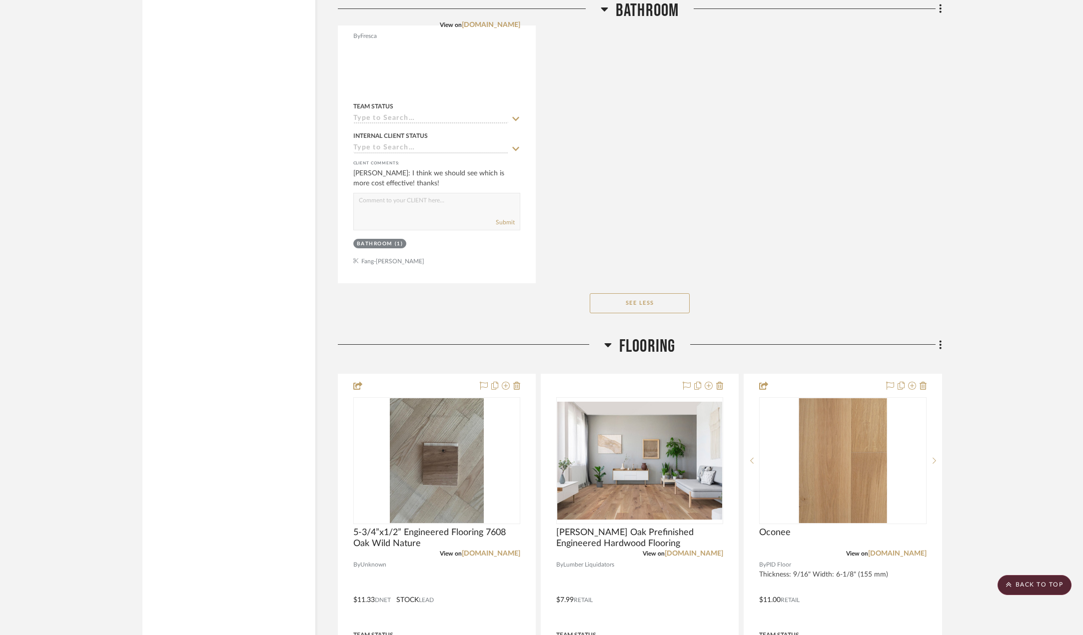
click at [630, 302] on button "See Less" at bounding box center [640, 303] width 100 height 20
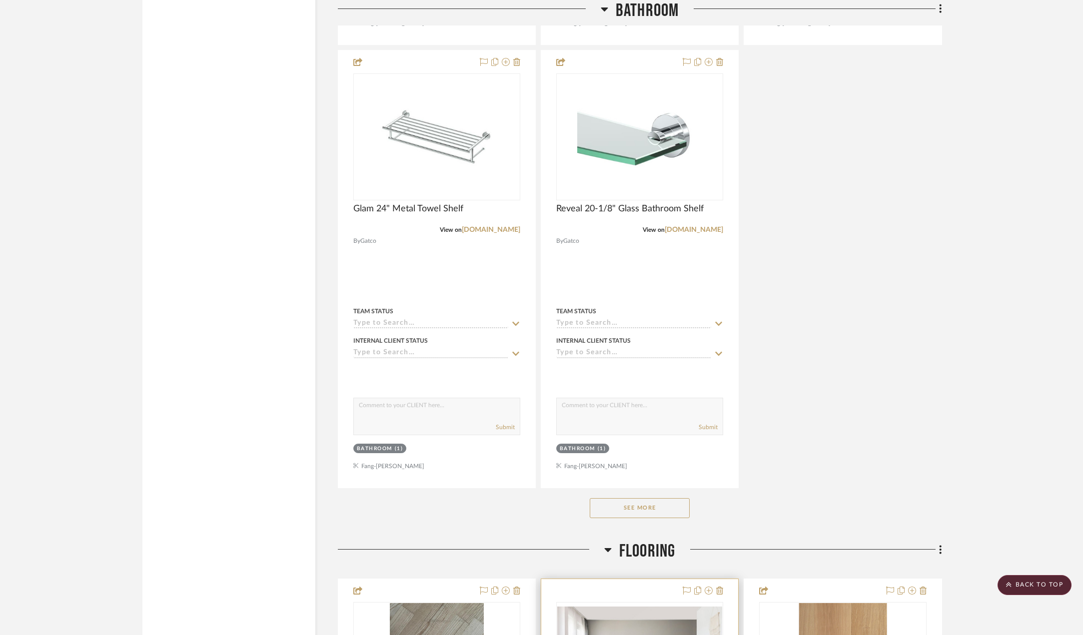
scroll to position [2650, 0]
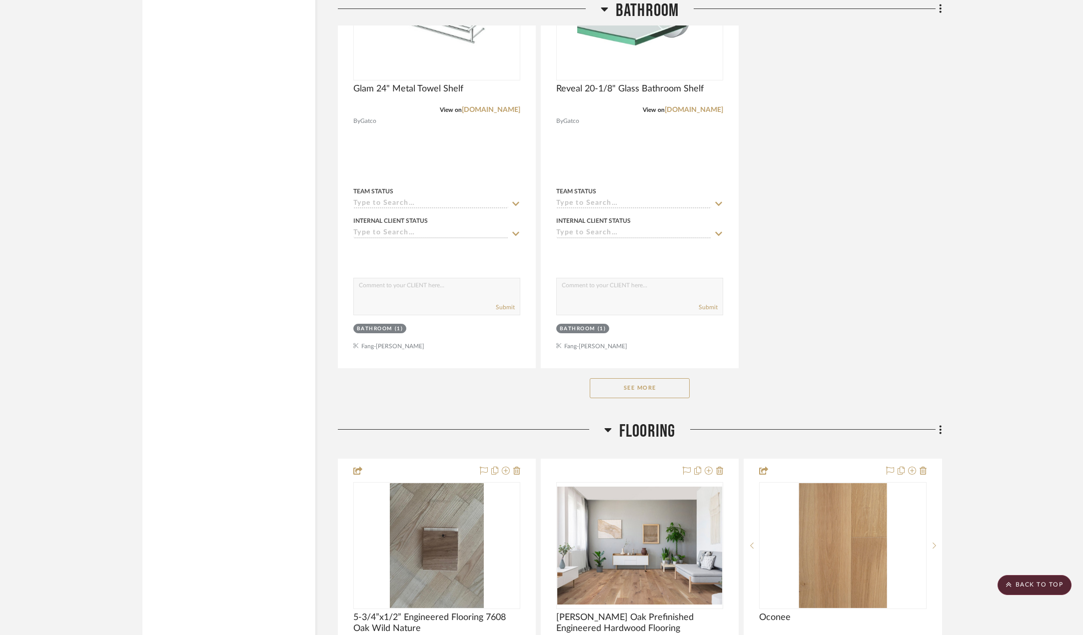
click at [657, 388] on button "See More" at bounding box center [640, 388] width 100 height 20
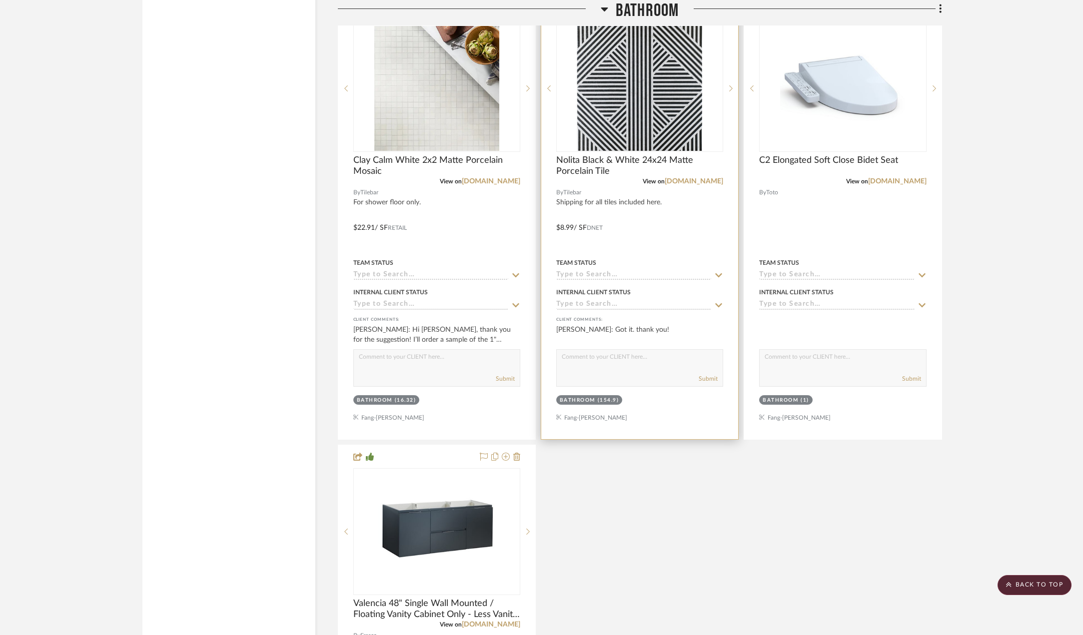
scroll to position [5000, 0]
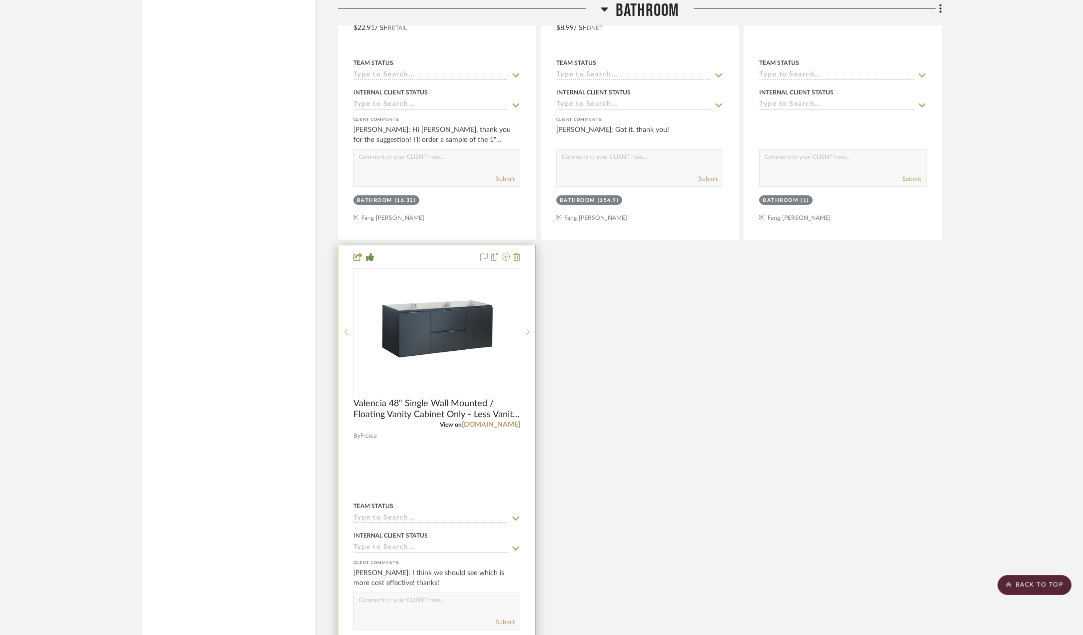
click at [460, 341] on img "0" at bounding box center [436, 331] width 125 height 125
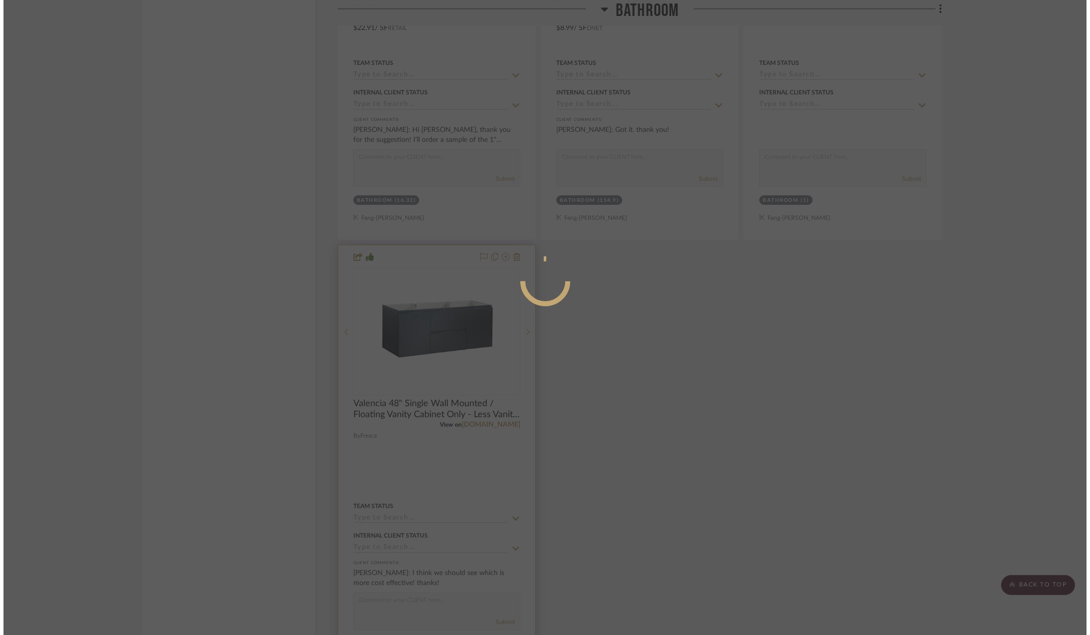
scroll to position [0, 0]
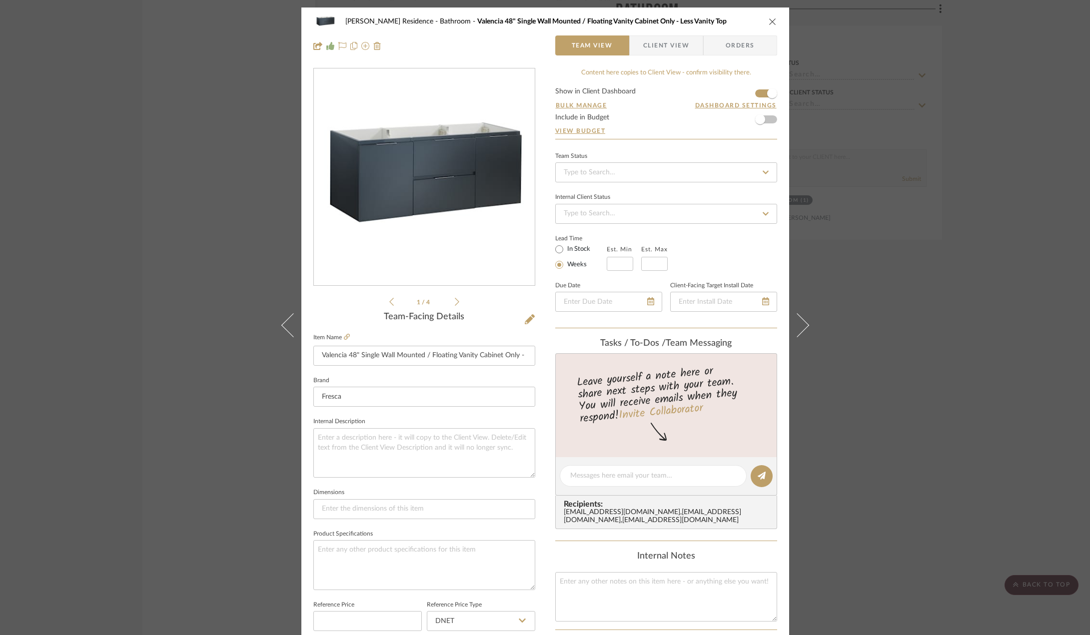
click at [660, 44] on span "Client View" at bounding box center [666, 45] width 46 height 20
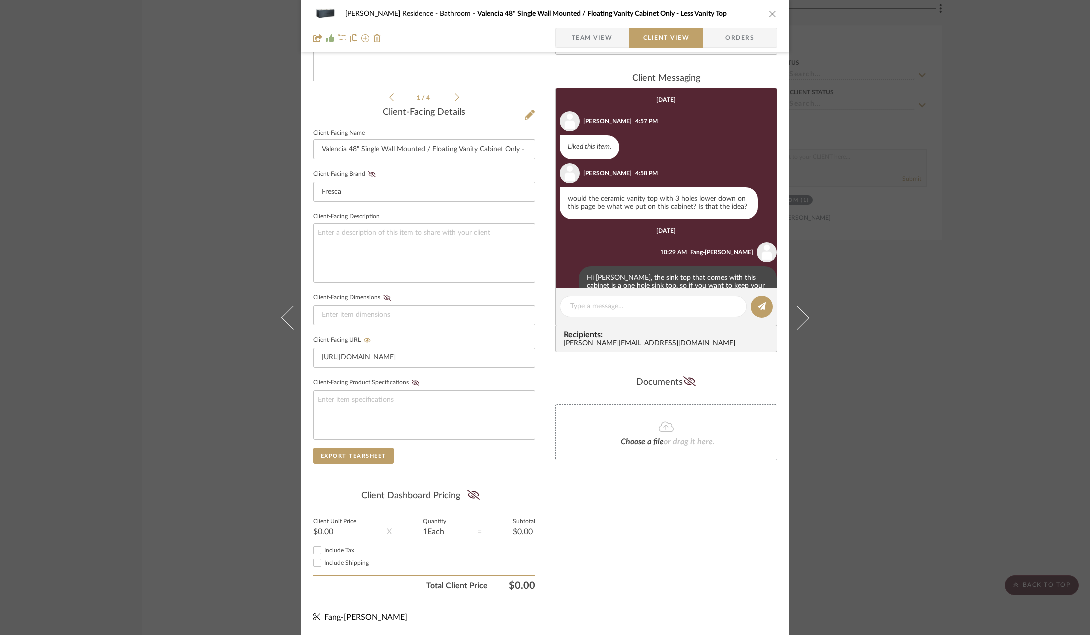
click at [583, 33] on span "Team View" at bounding box center [592, 38] width 41 height 20
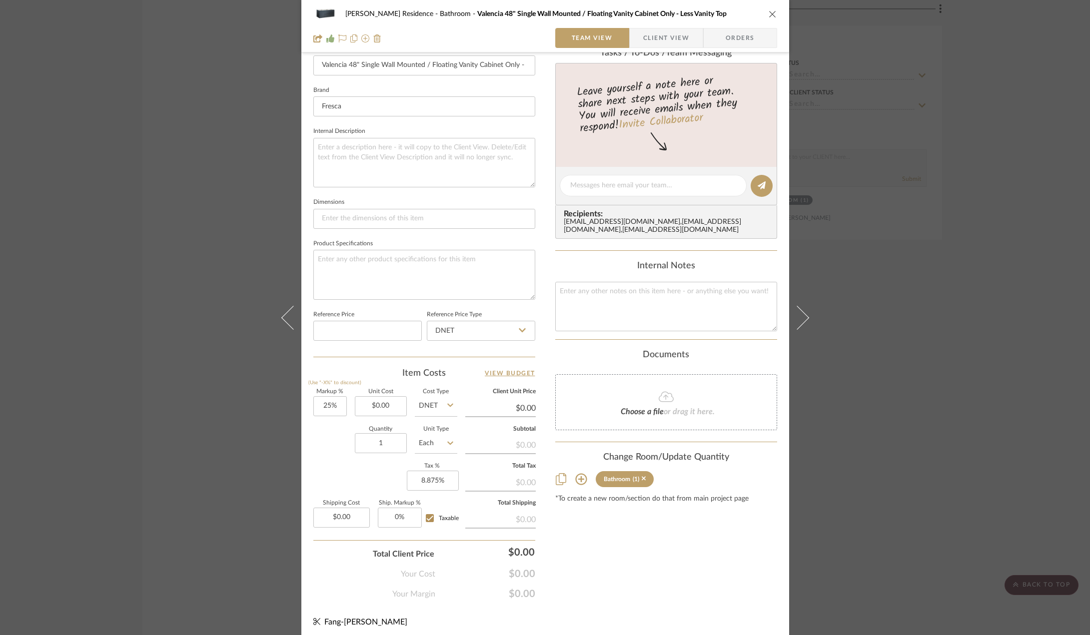
scroll to position [295, 0]
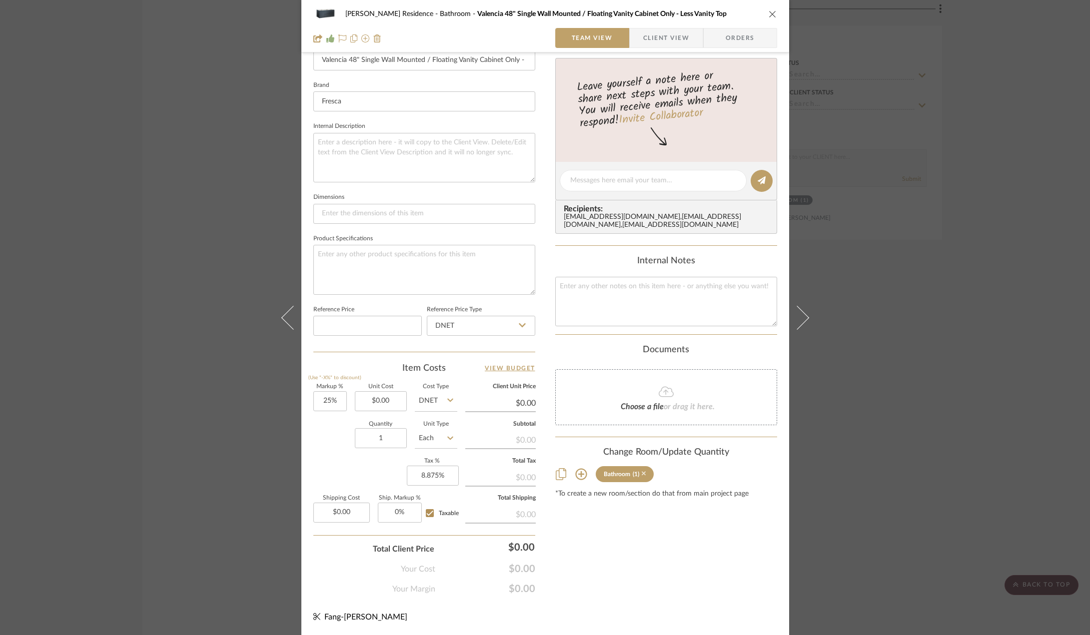
click at [642, 477] on icon at bounding box center [644, 473] width 4 height 7
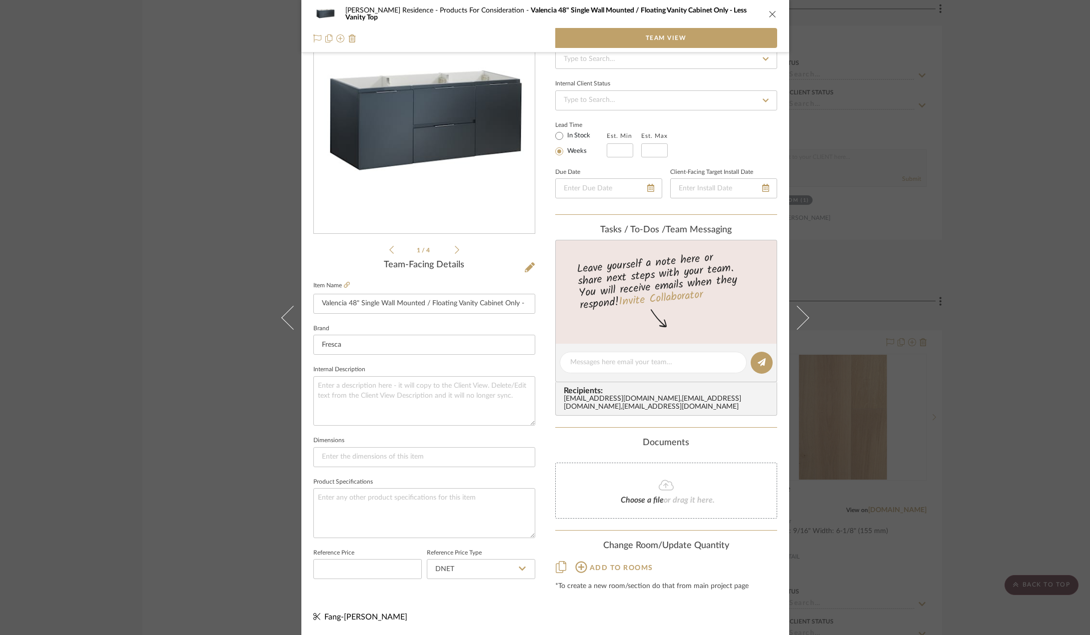
click at [942, 281] on div "Kauffman Residence Products For Consideration Valencia 48" Single Wall Mounted …" at bounding box center [545, 317] width 1090 height 635
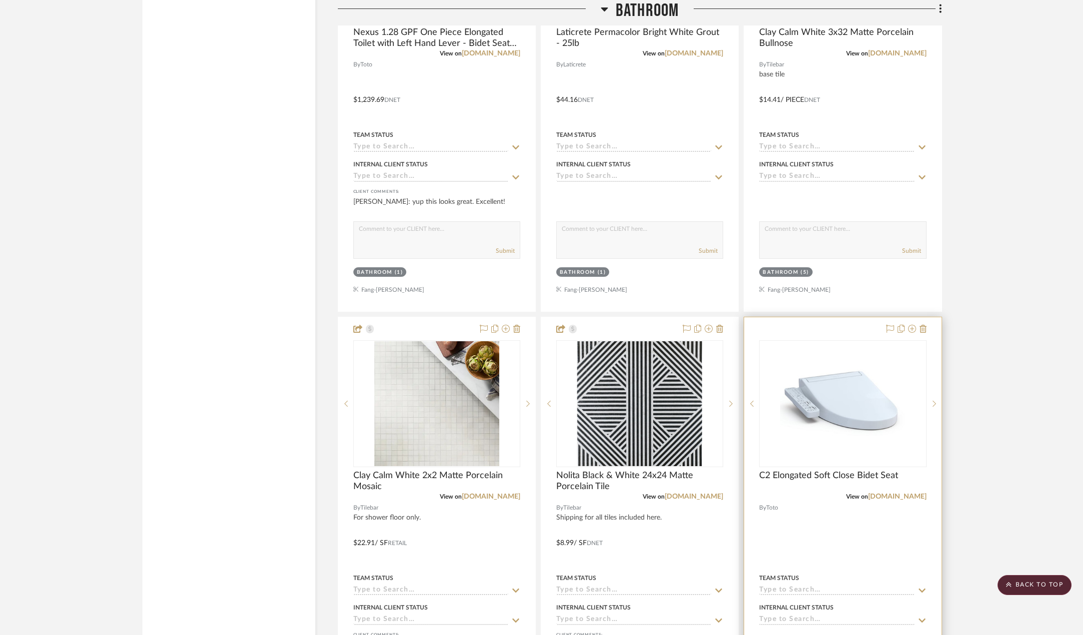
scroll to position [4650, 0]
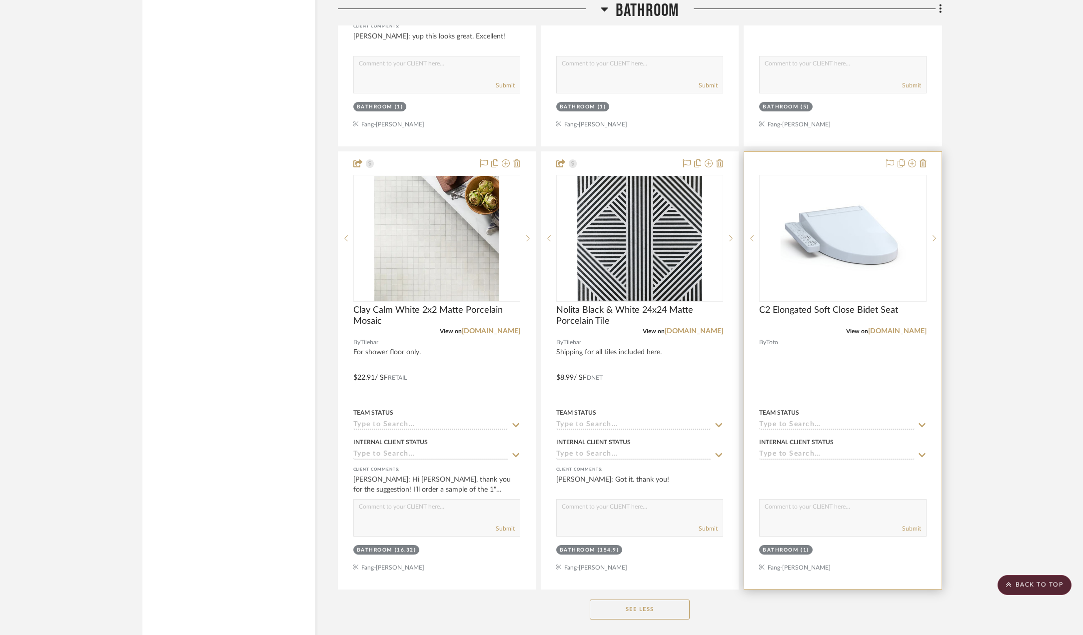
click at [855, 256] on div at bounding box center [842, 238] width 167 height 127
click at [897, 222] on img "0" at bounding box center [842, 238] width 125 height 125
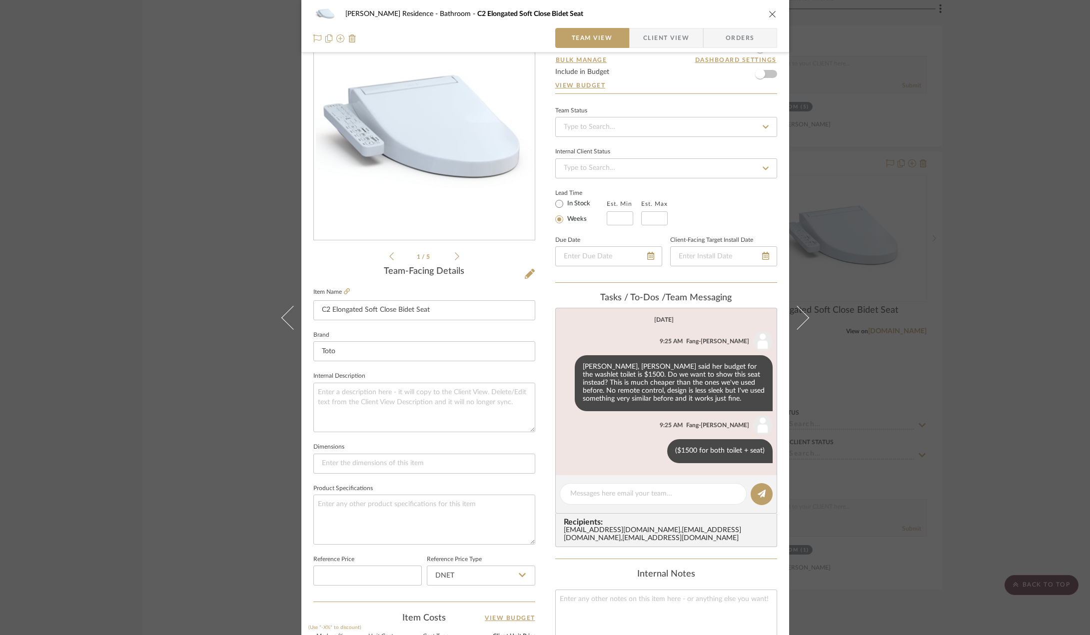
scroll to position [0, 0]
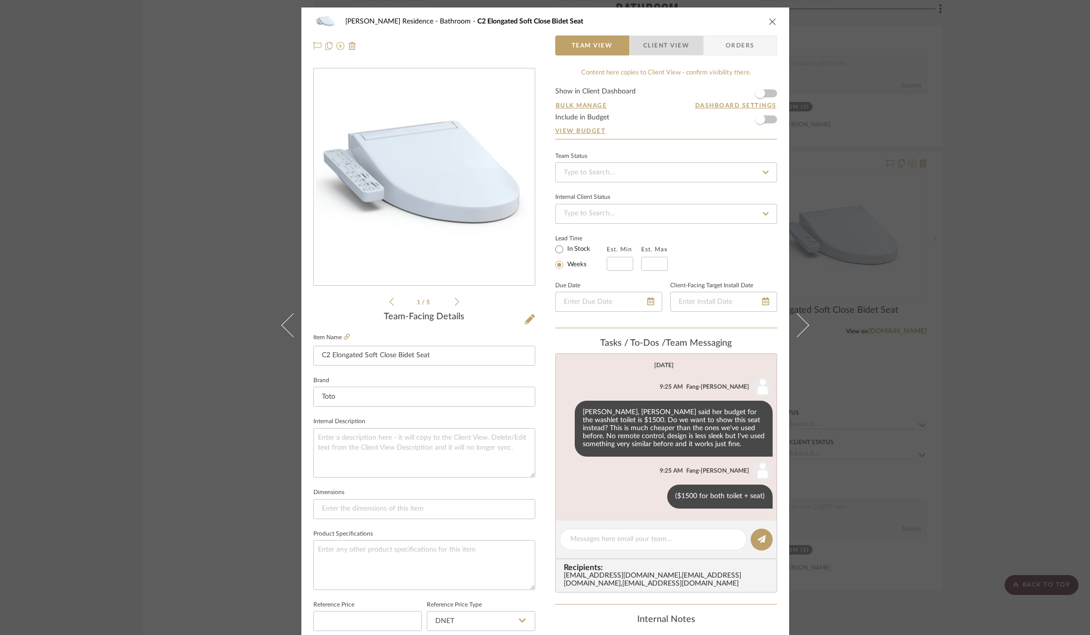
click at [664, 47] on span "Client View" at bounding box center [666, 45] width 46 height 20
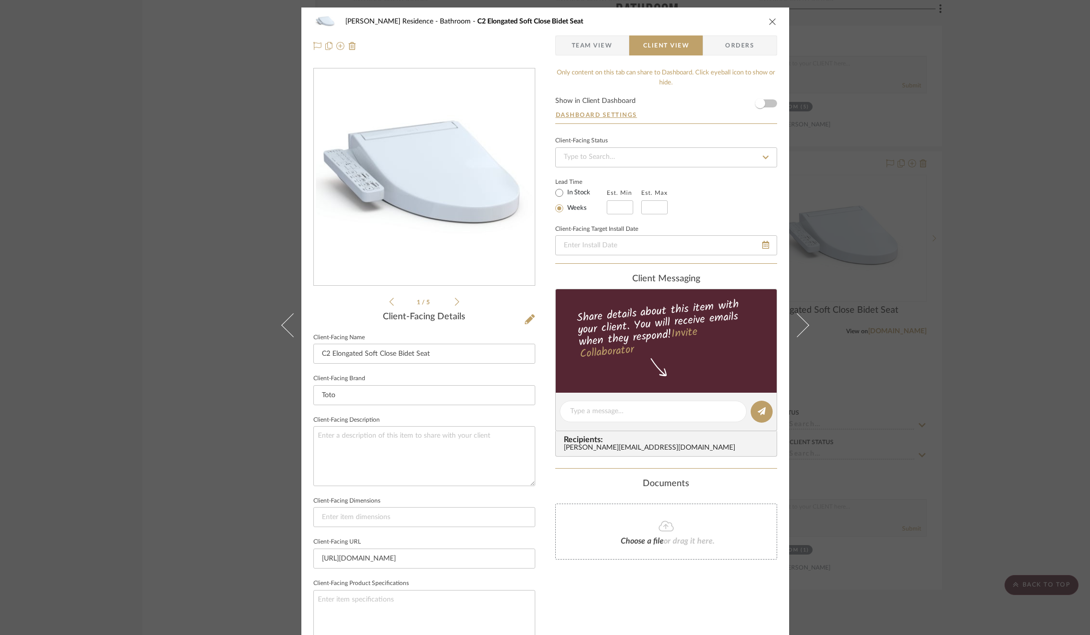
click at [597, 44] on span "Team View" at bounding box center [592, 45] width 41 height 20
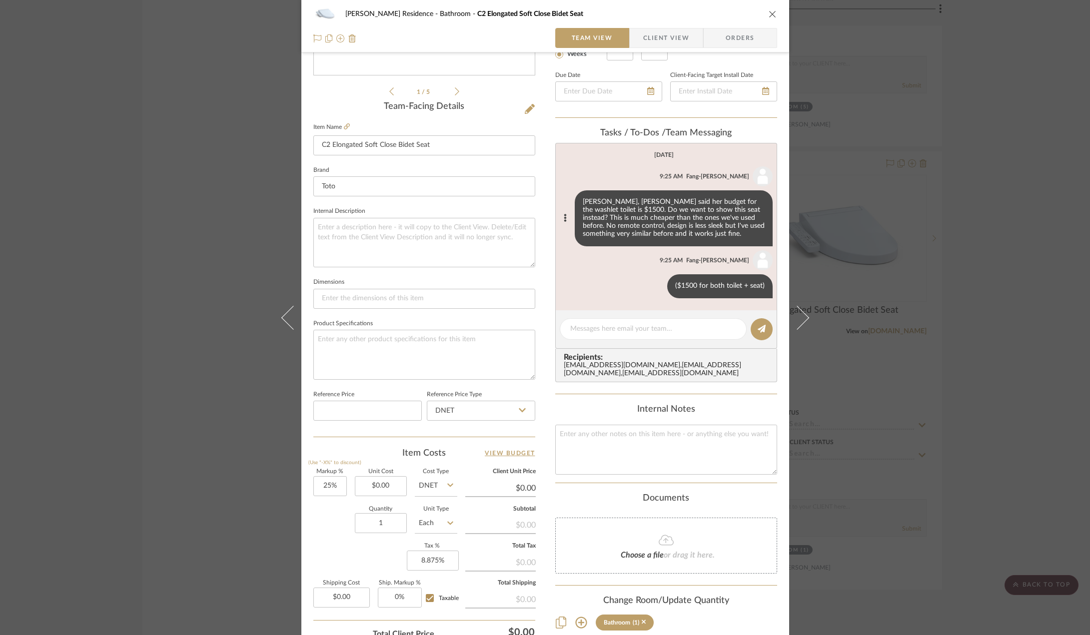
scroll to position [295, 0]
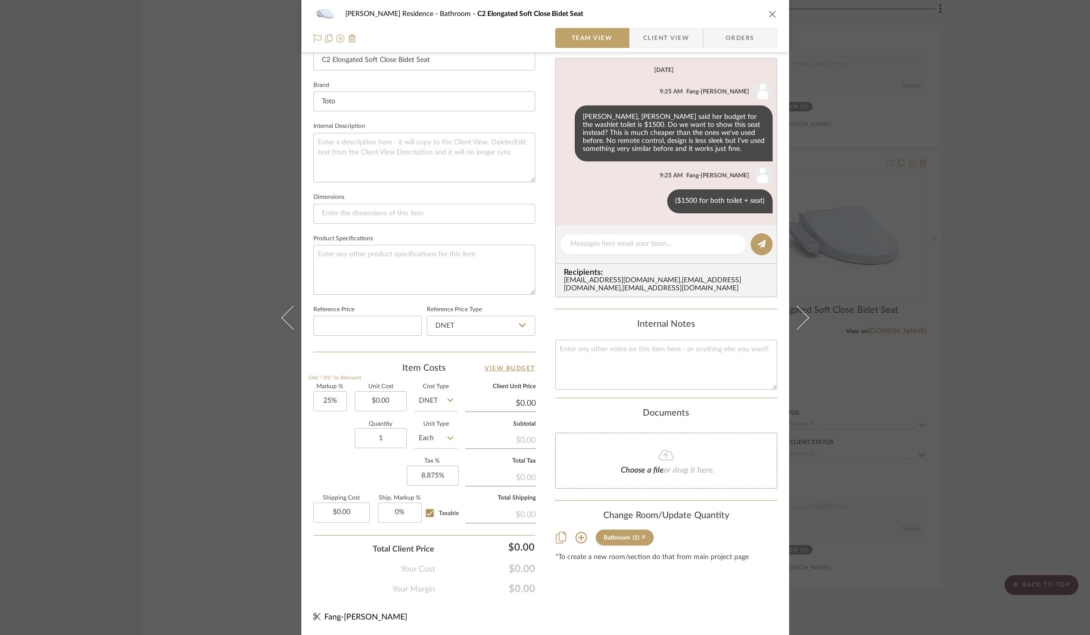
click at [642, 541] on icon at bounding box center [644, 537] width 4 height 7
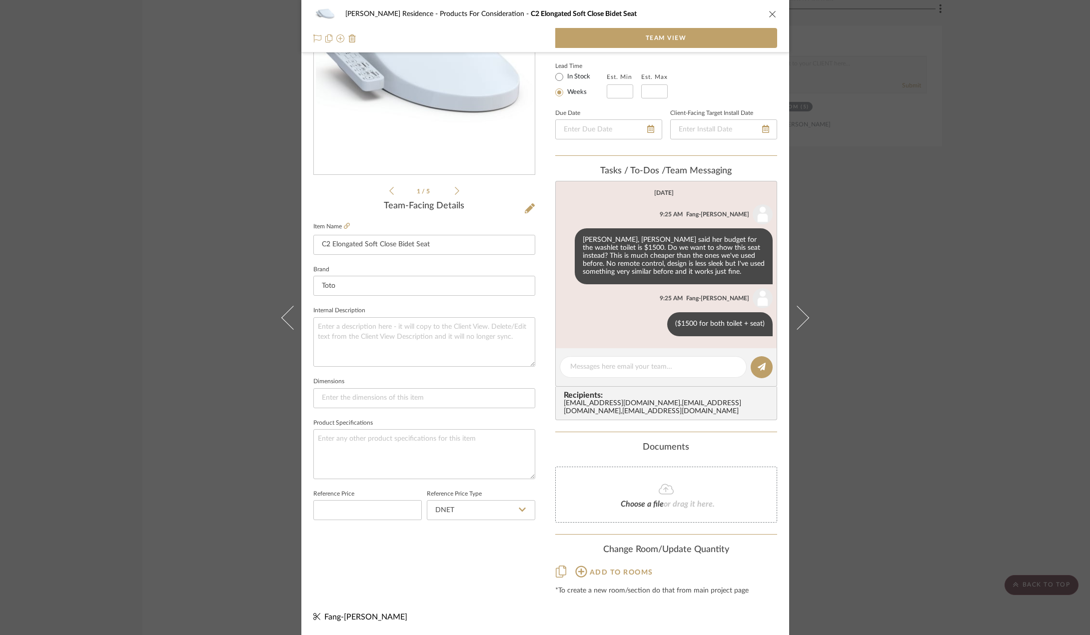
scroll to position [119, 0]
click at [979, 287] on div "Kauffman Residence Products For Consideration C2 Elongated Soft Close Bidet Sea…" at bounding box center [545, 317] width 1090 height 635
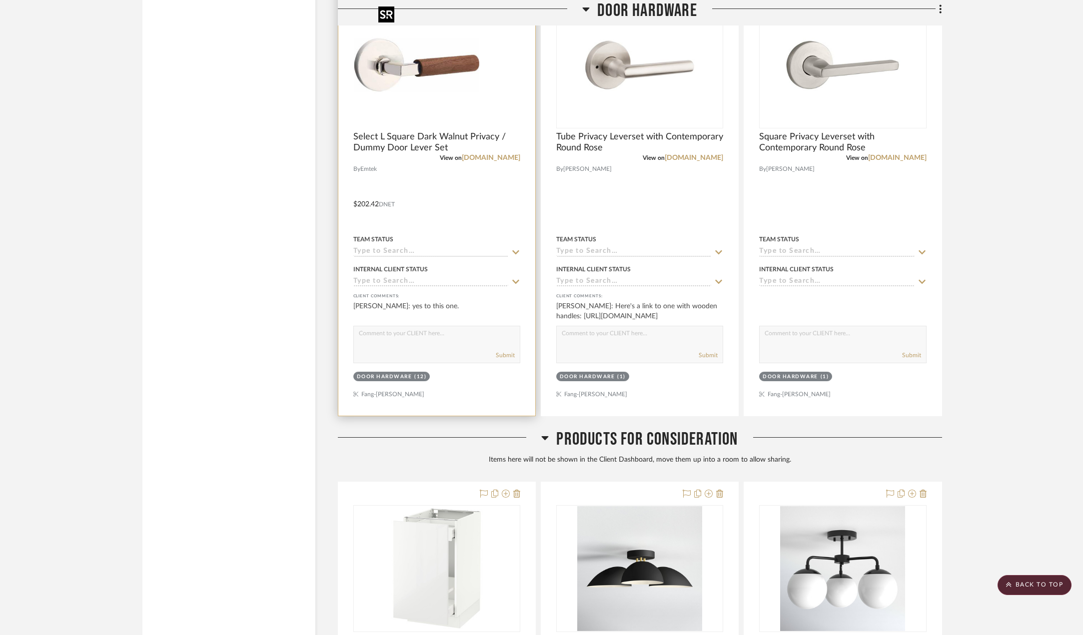
scroll to position [8100, 0]
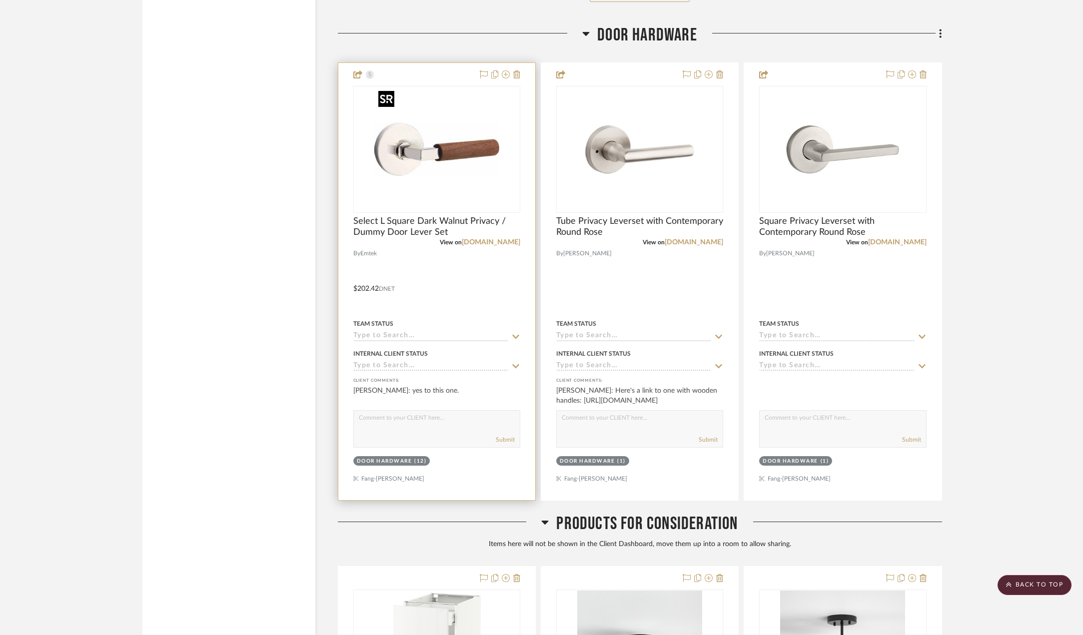
click at [433, 140] on img "0" at bounding box center [436, 149] width 125 height 125
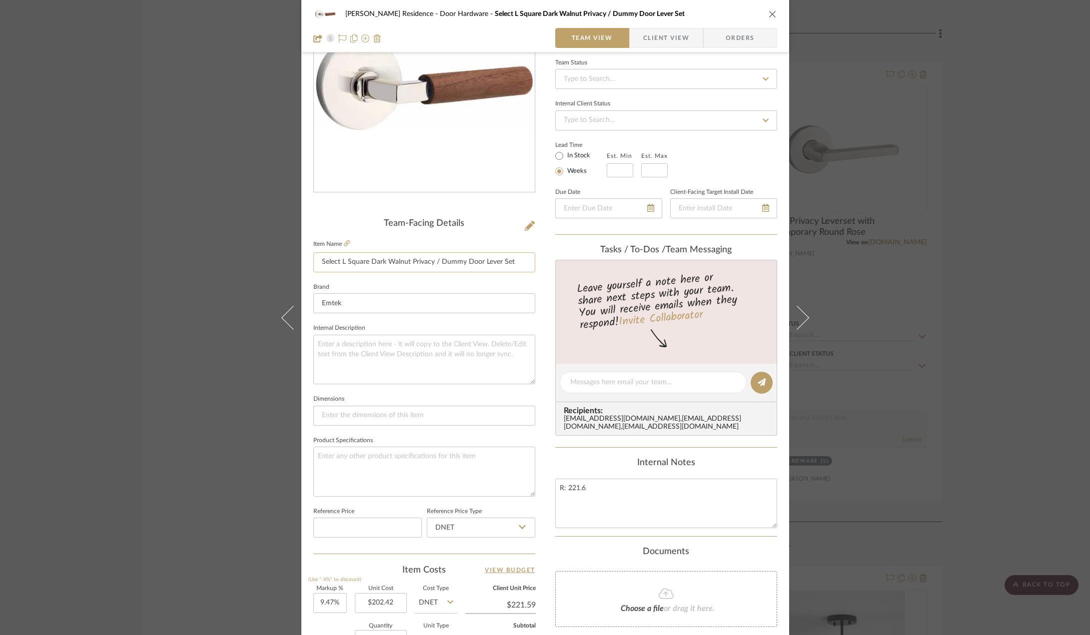
scroll to position [100, 0]
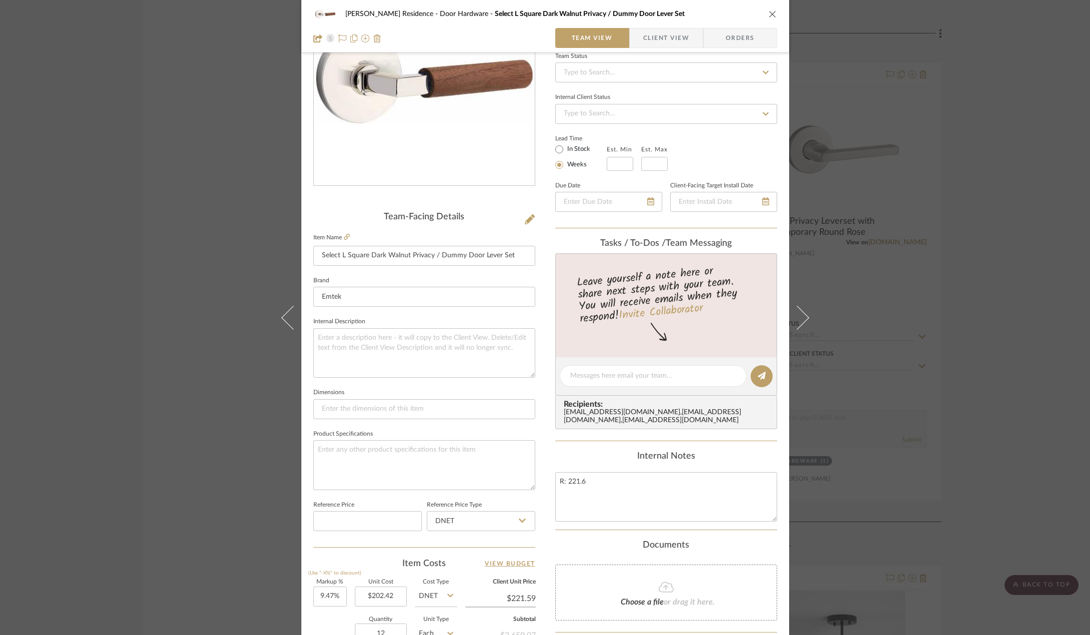
click at [430, 111] on img "0" at bounding box center [424, 77] width 217 height 217
drag, startPoint x: 514, startPoint y: 319, endPoint x: 422, endPoint y: 133, distance: 206.8
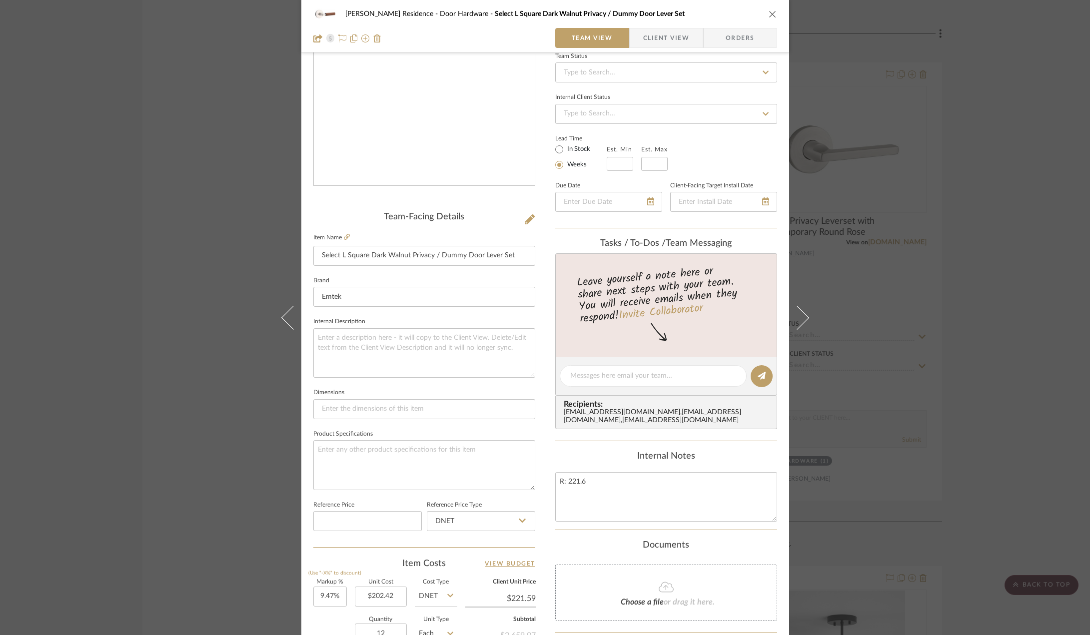
click at [462, 177] on img "0" at bounding box center [424, 77] width 217 height 217
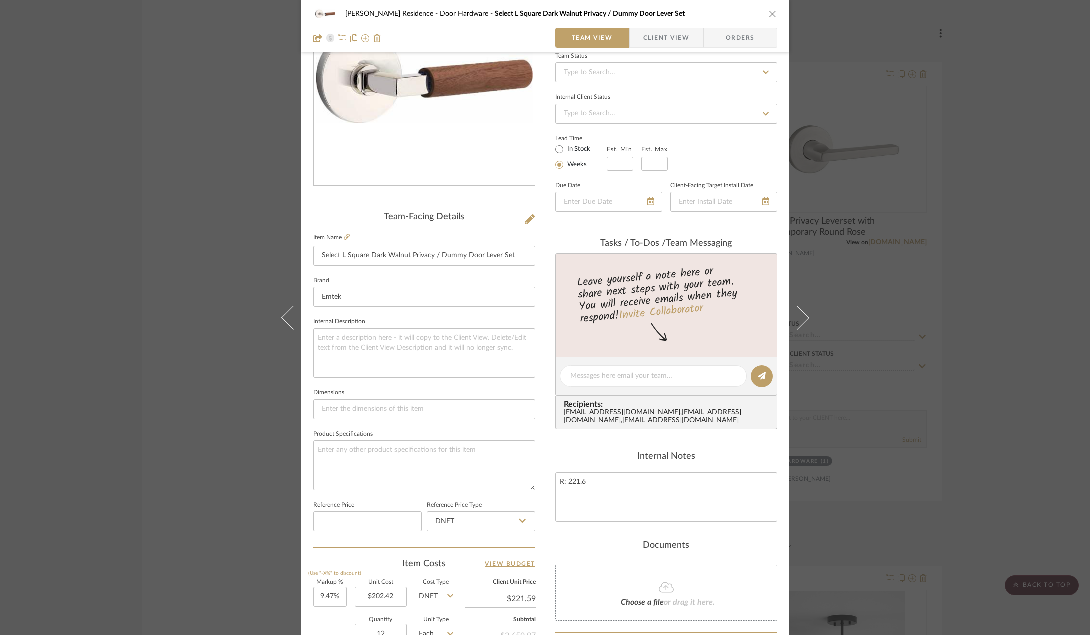
drag, startPoint x: 507, startPoint y: 293, endPoint x: 387, endPoint y: 95, distance: 230.8
click at [344, 236] on icon at bounding box center [347, 237] width 6 height 6
click at [159, 194] on div "Kauffman Residence Door Hardware Select L Square Dark Walnut Privacy / Dummy Do…" at bounding box center [545, 317] width 1090 height 635
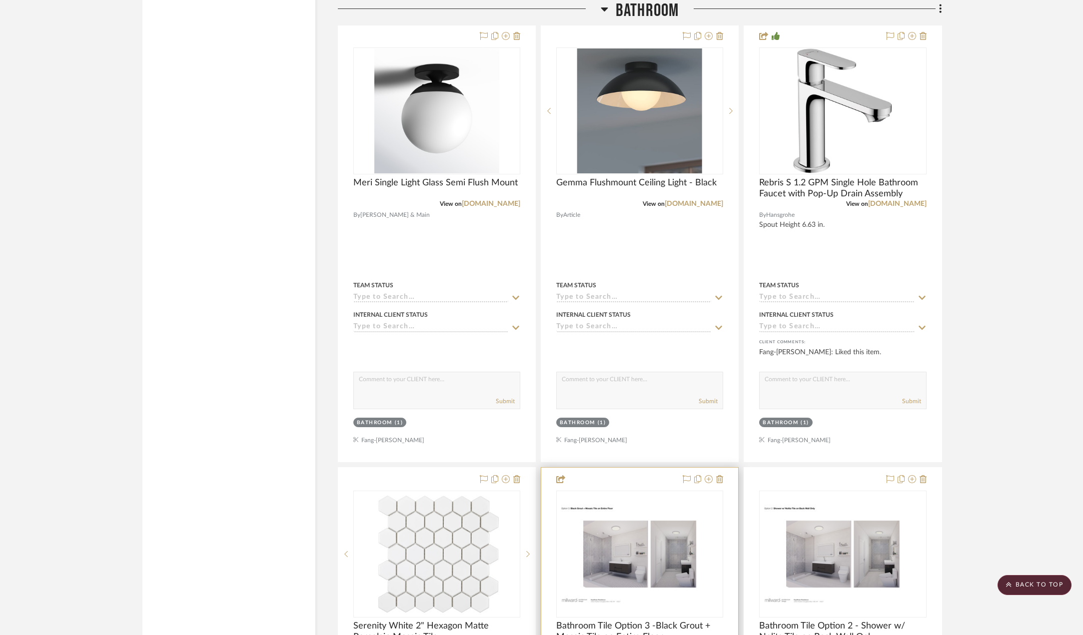
scroll to position [2850, 0]
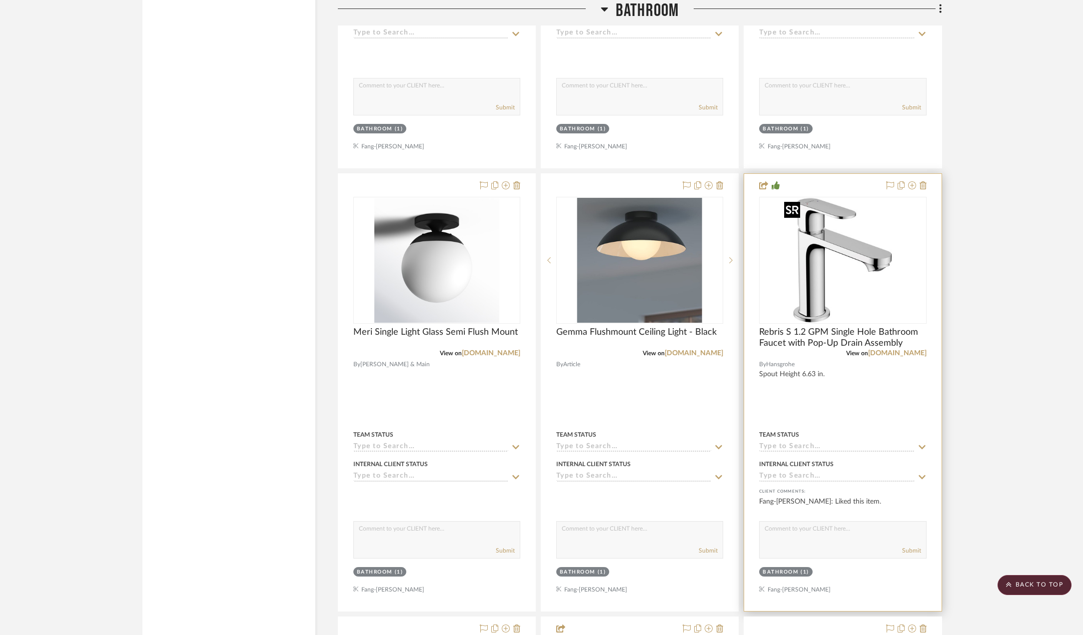
click at [821, 267] on img "0" at bounding box center [842, 260] width 125 height 125
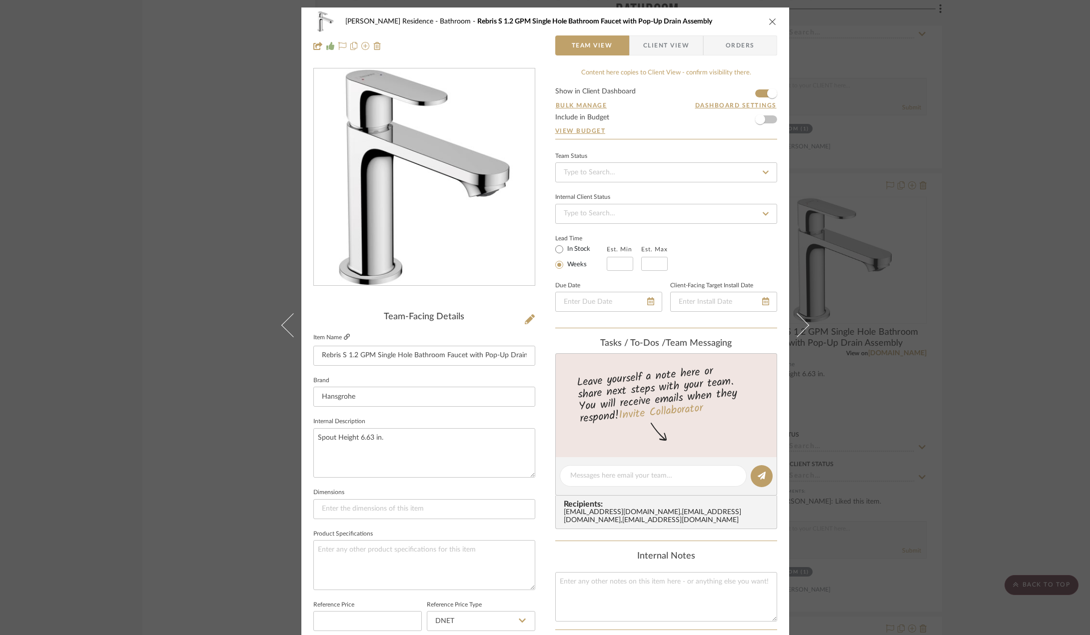
click at [344, 339] on icon at bounding box center [347, 337] width 6 height 6
click at [197, 240] on div "Kauffman Residence Bathroom Rebris S 1.2 GPM Single Hole Bathroom Faucet with P…" at bounding box center [545, 317] width 1090 height 635
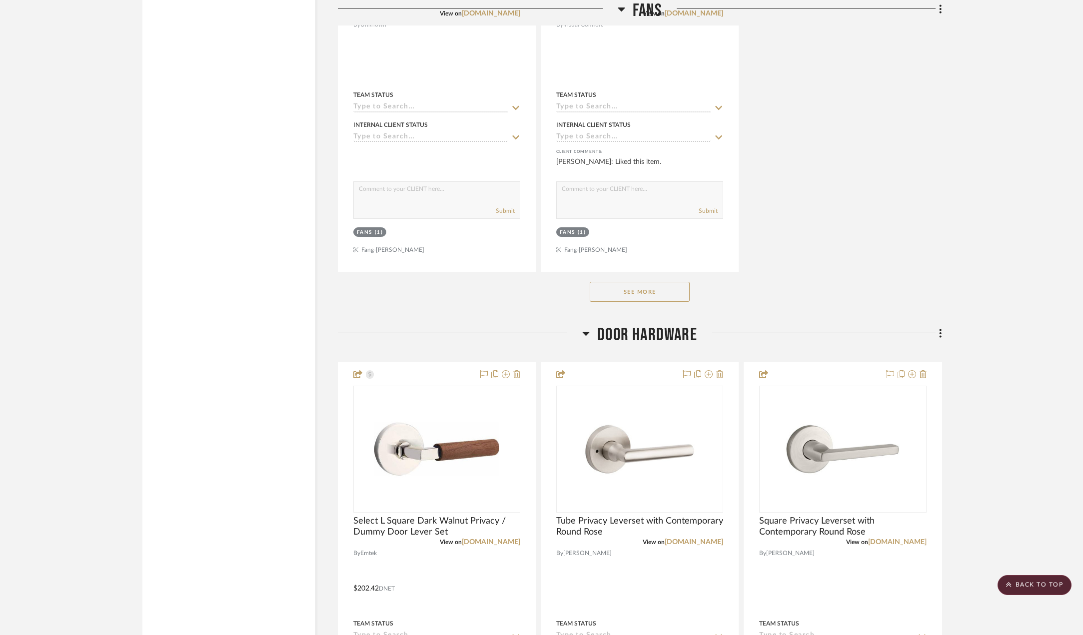
scroll to position [8150, 0]
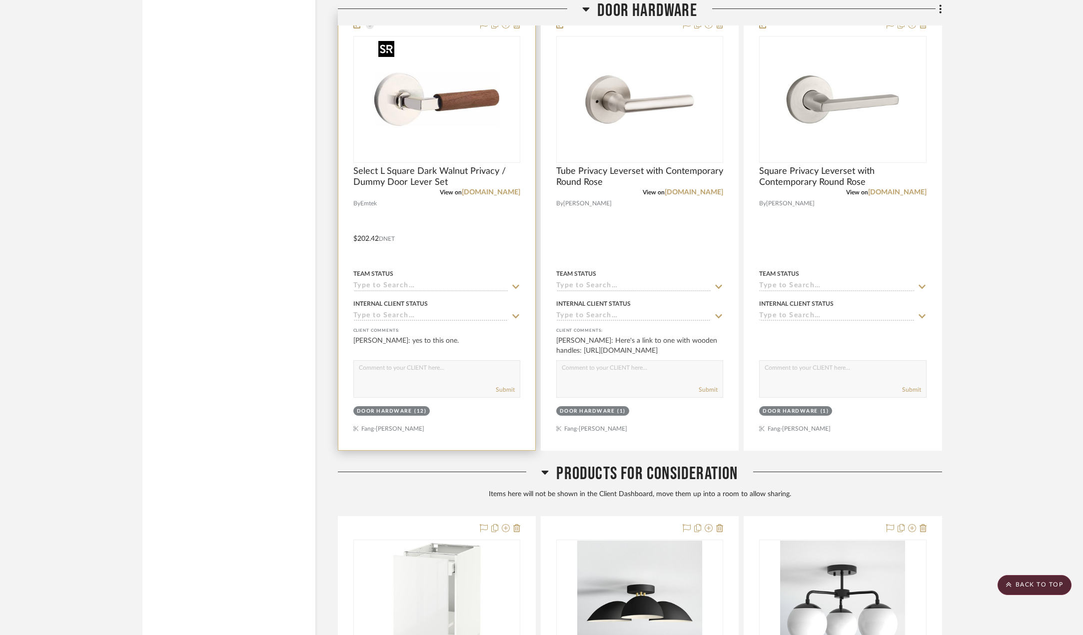
click at [446, 120] on img "0" at bounding box center [436, 99] width 125 height 125
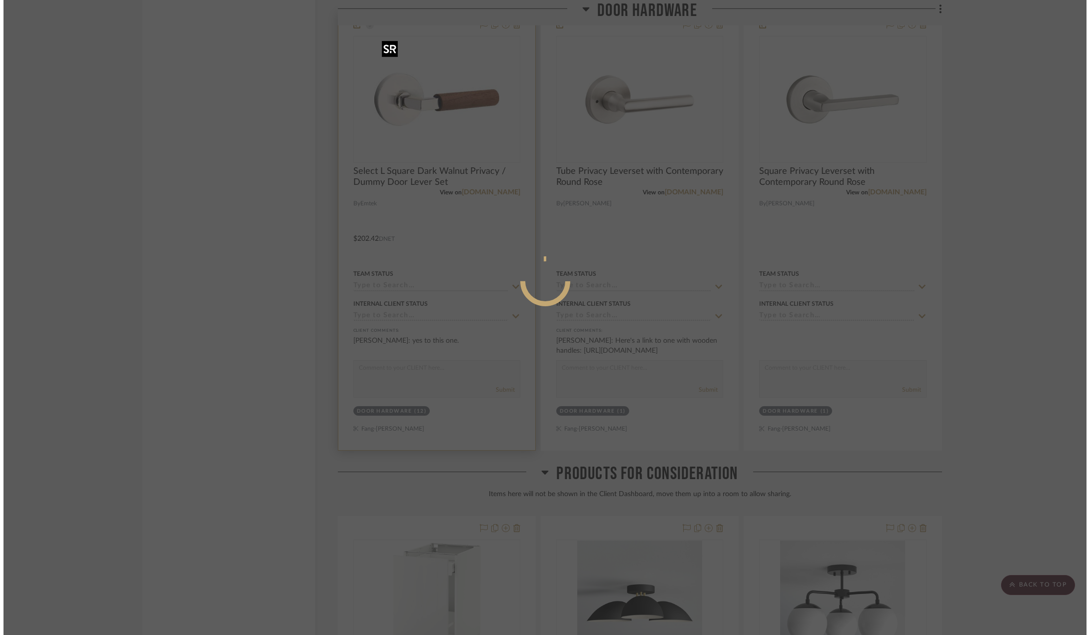
scroll to position [0, 0]
